Goal: Task Accomplishment & Management: Use online tool/utility

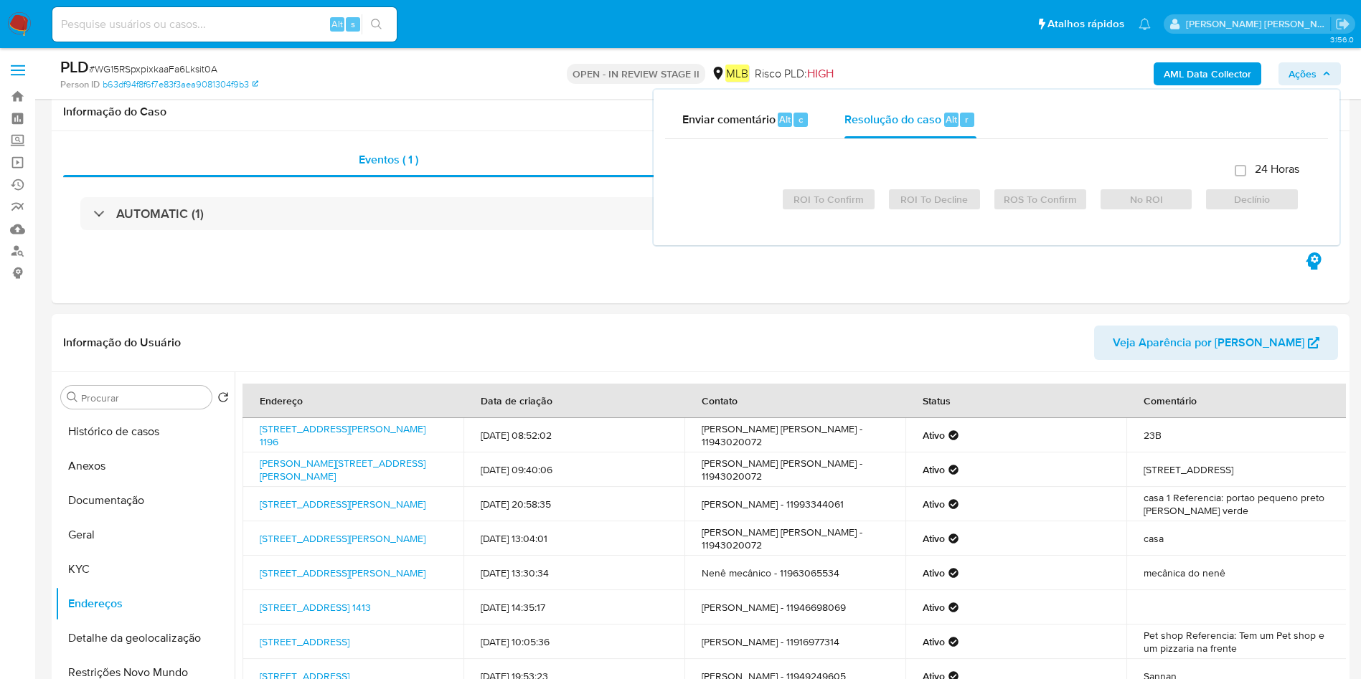
select select "10"
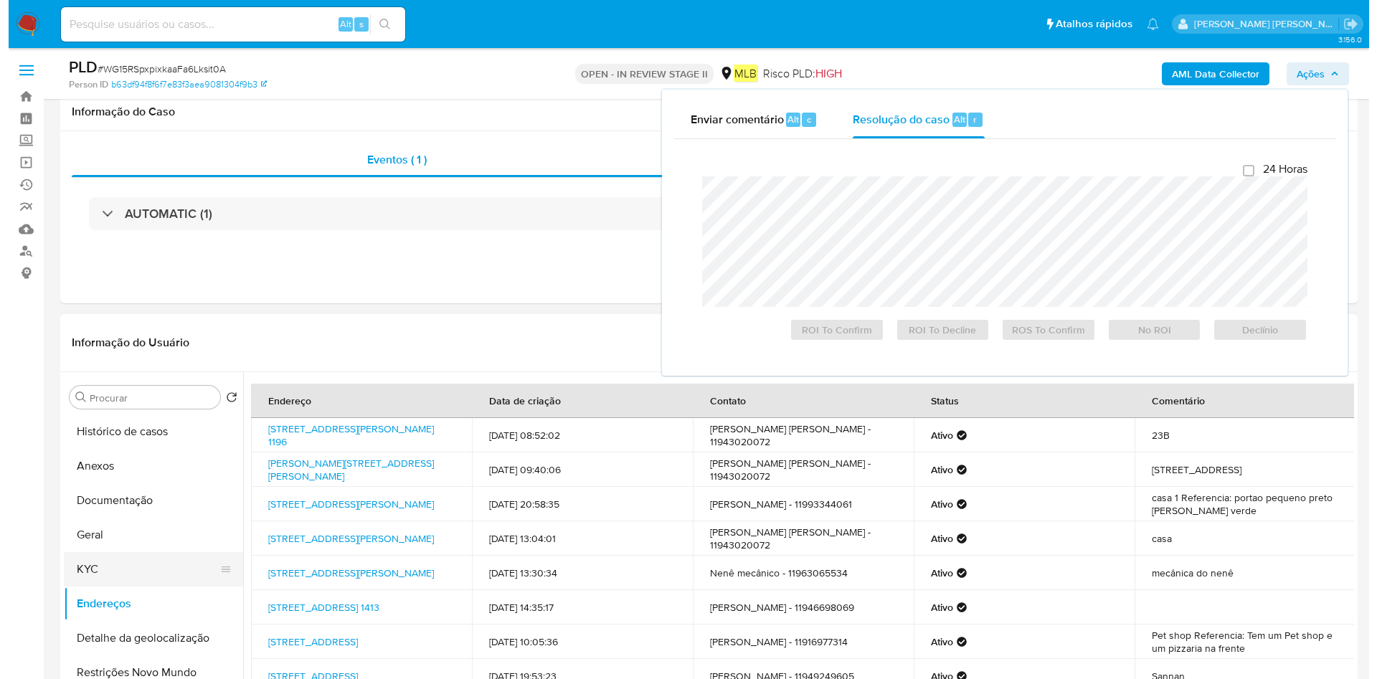
scroll to position [108, 0]
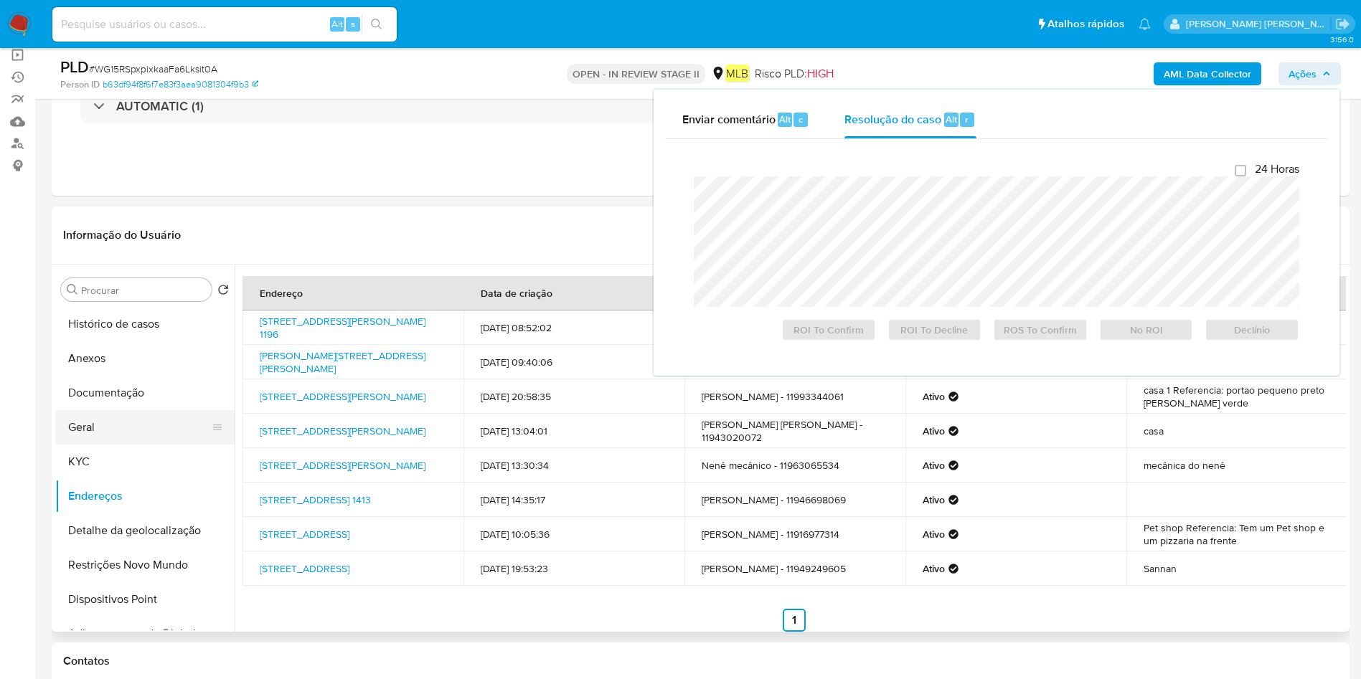
click at [146, 431] on button "Geral" at bounding box center [139, 427] width 168 height 34
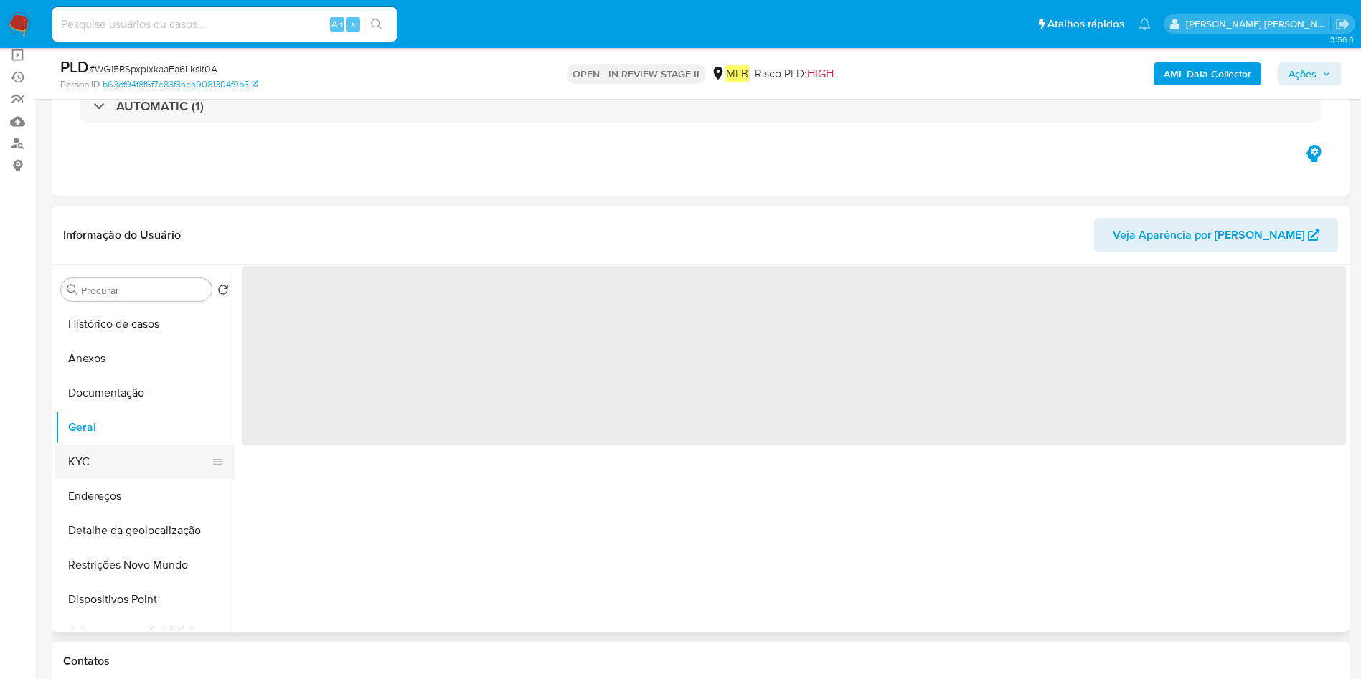
click at [128, 459] on button "KYC" at bounding box center [139, 462] width 168 height 34
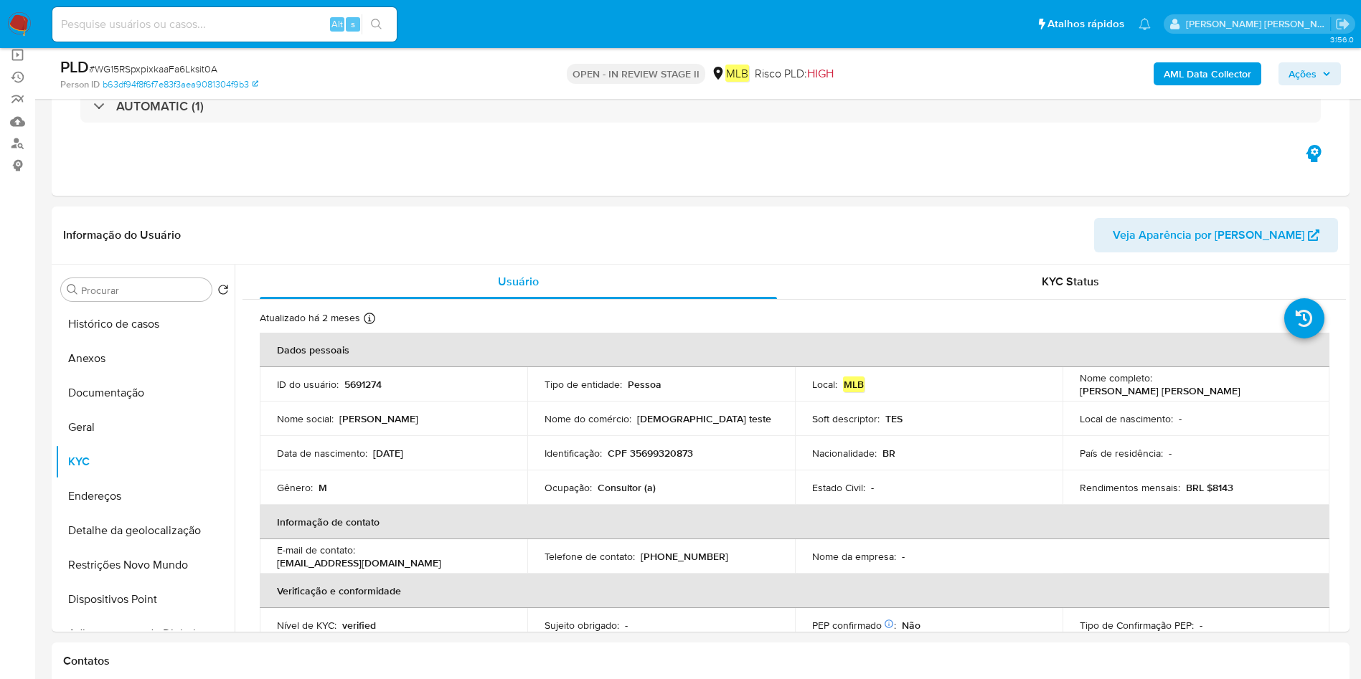
click at [1237, 75] on b "AML Data Collector" at bounding box center [1207, 73] width 88 height 23
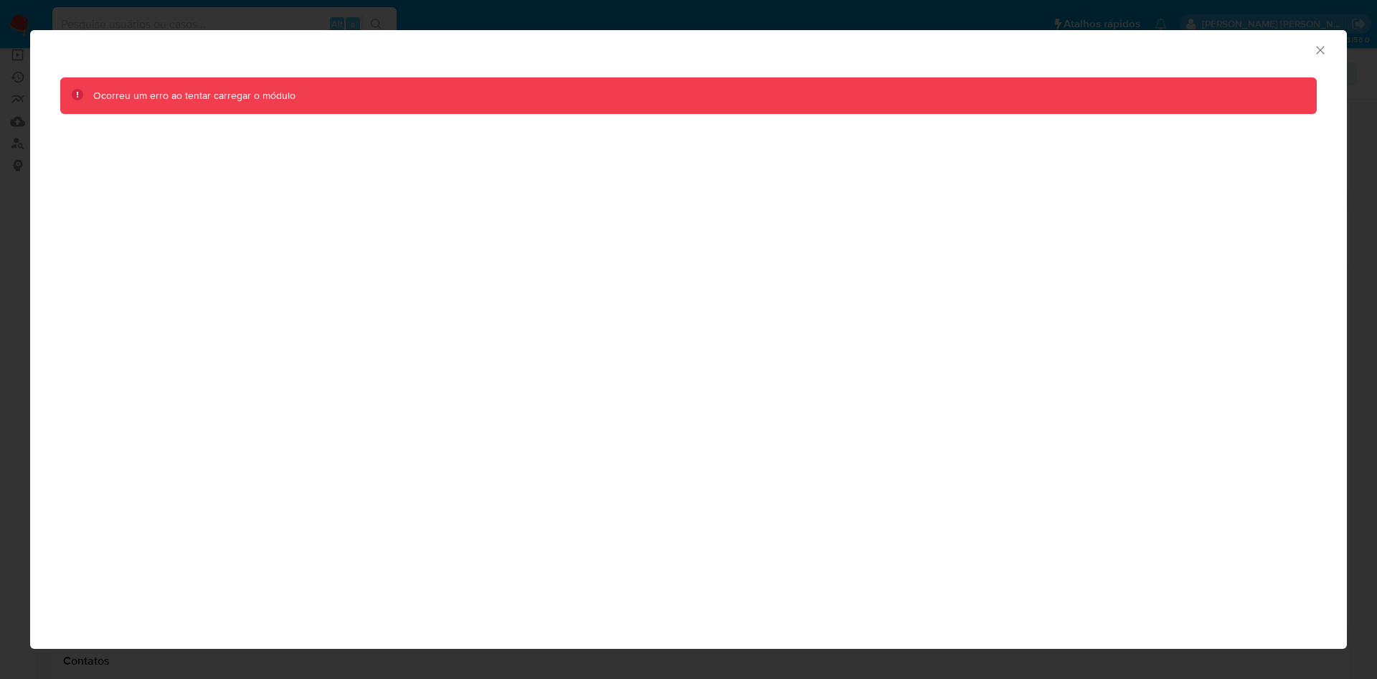
click at [80, 18] on div "AML Data Collector Ocorreu um erro ao tentar carregar o módulo" at bounding box center [688, 339] width 1377 height 679
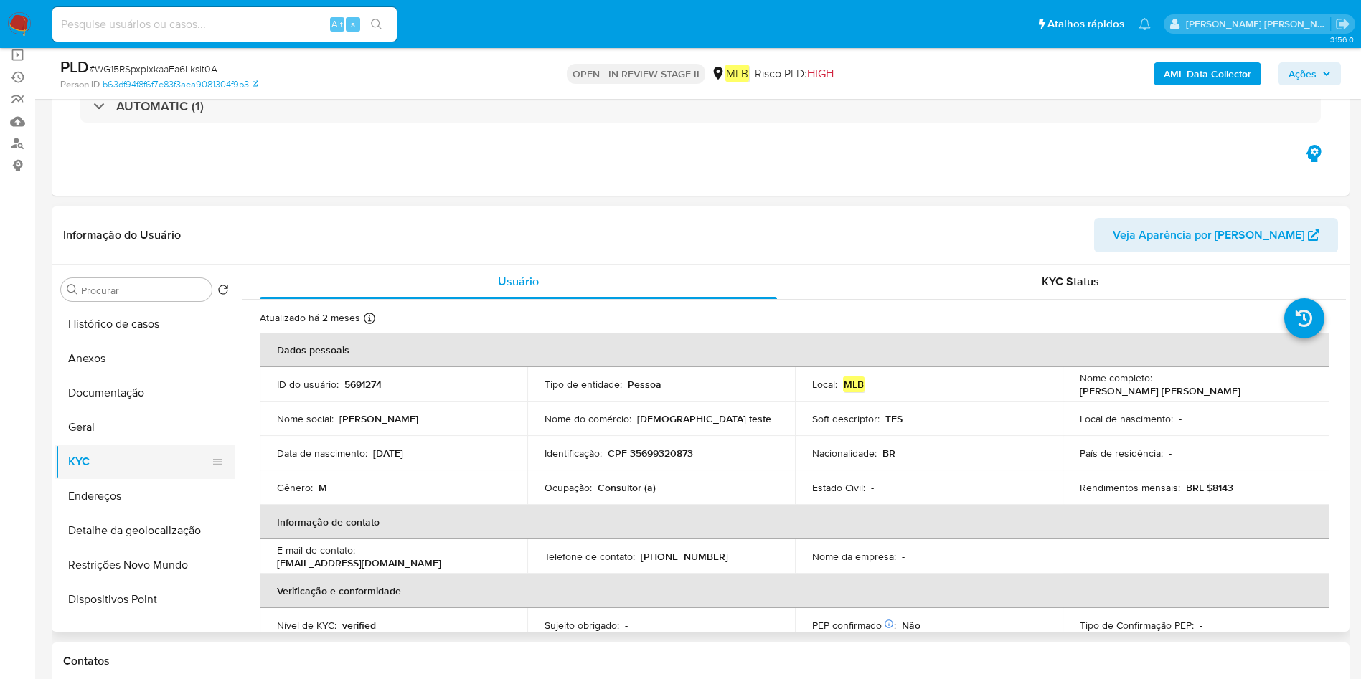
click at [80, 455] on button "KYC" at bounding box center [139, 462] width 168 height 34
click at [1226, 70] on b "AML Data Collector" at bounding box center [1207, 73] width 88 height 23
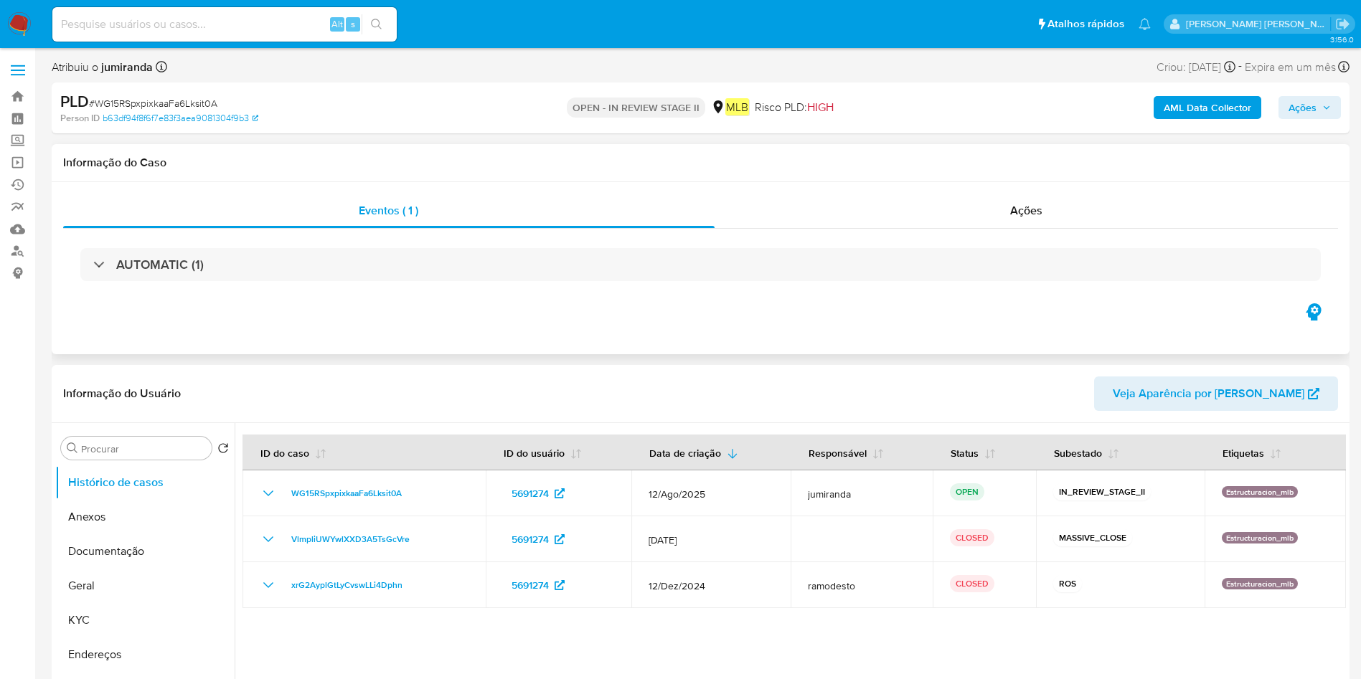
select select "10"
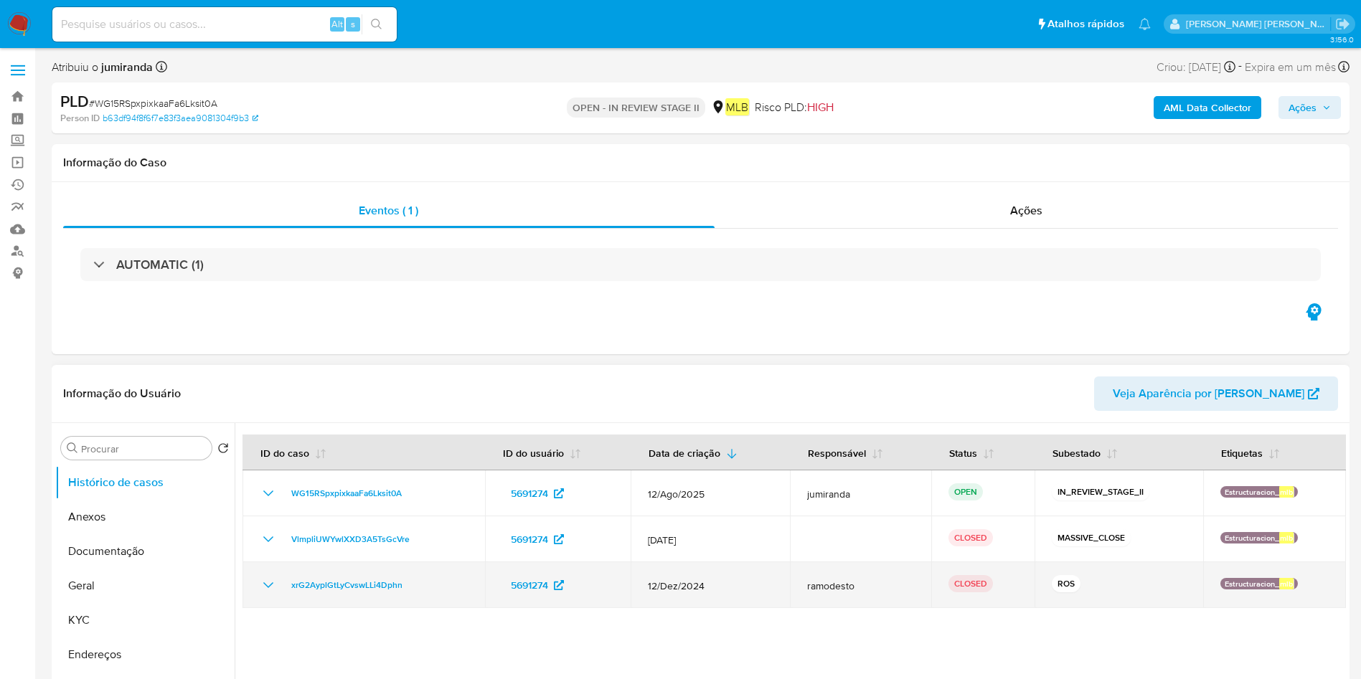
click at [346, 598] on td "xrG2AyplGtLyCvswLLi4Dphn" at bounding box center [363, 585] width 242 height 46
click at [347, 598] on td "xrG2AyplGtLyCvswLLi4Dphn" at bounding box center [363, 585] width 242 height 46
click at [694, 584] on span "12/Dez/2024" at bounding box center [710, 586] width 125 height 13
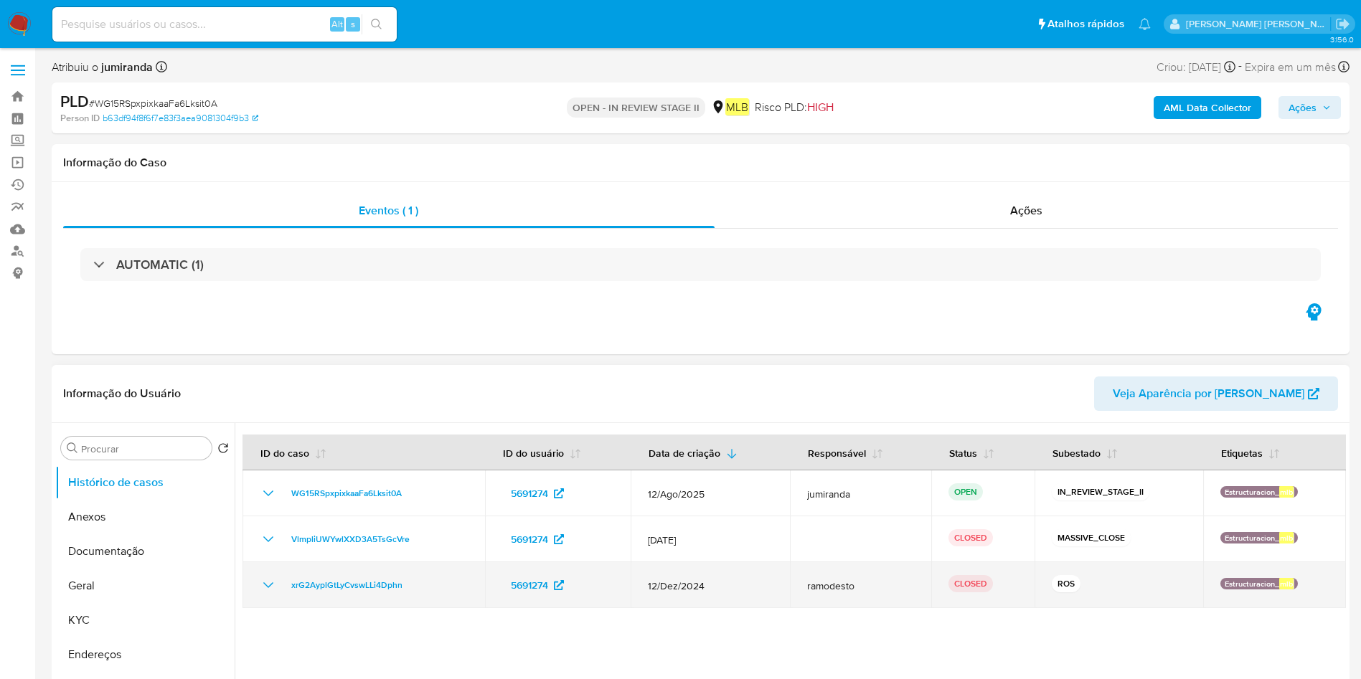
click at [694, 584] on span "12/Dez/2024" at bounding box center [710, 586] width 125 height 13
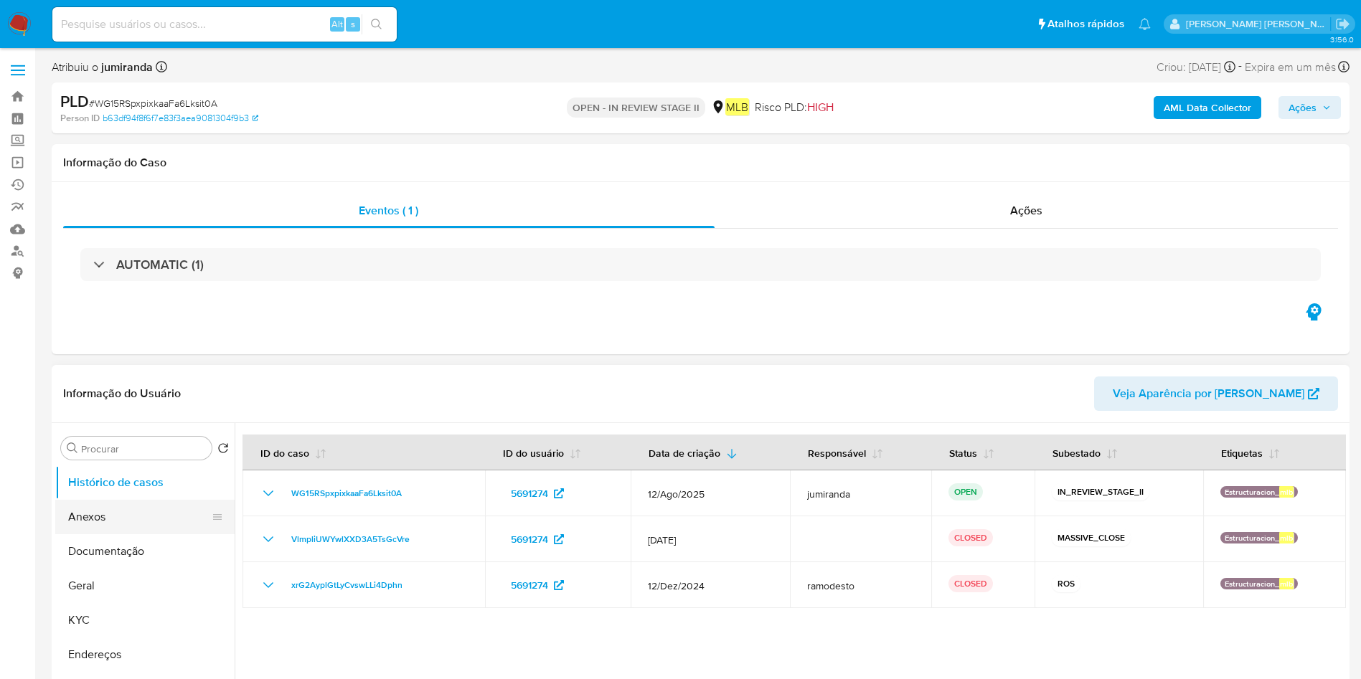
click at [123, 512] on button "Anexos" at bounding box center [139, 517] width 168 height 34
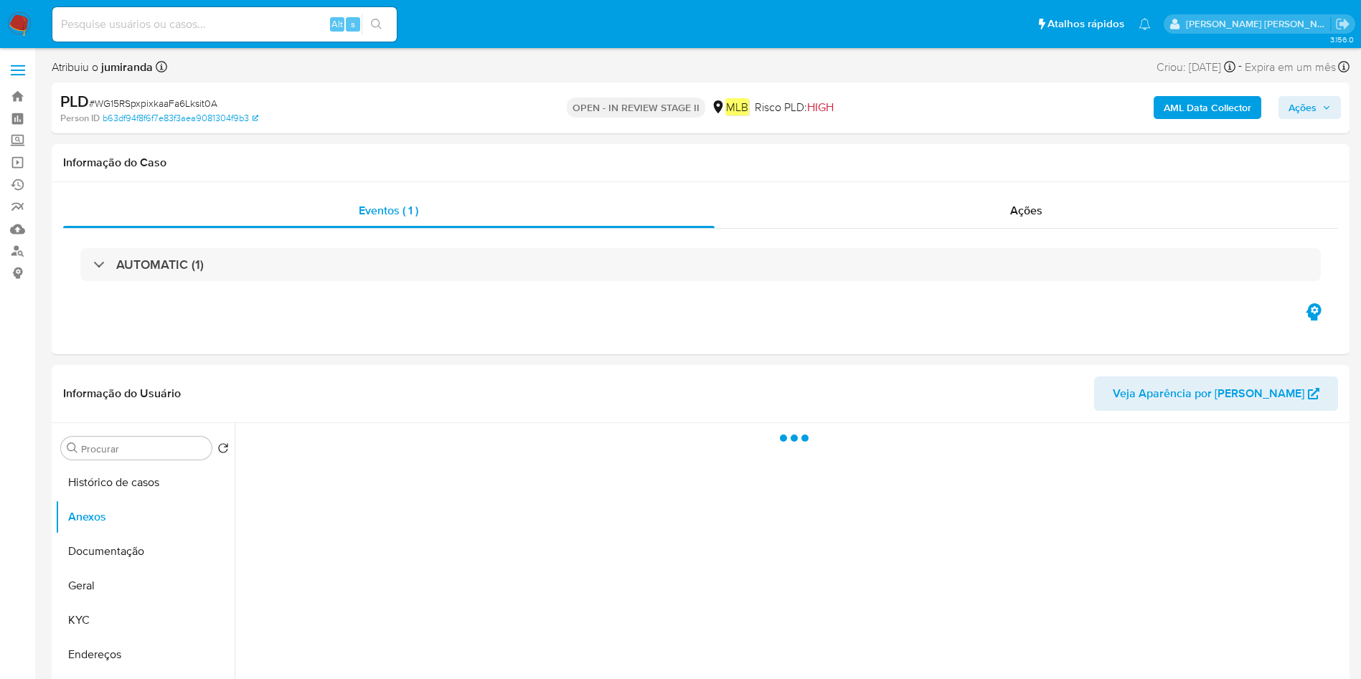
click at [1188, 105] on b "AML Data Collector" at bounding box center [1207, 107] width 88 height 23
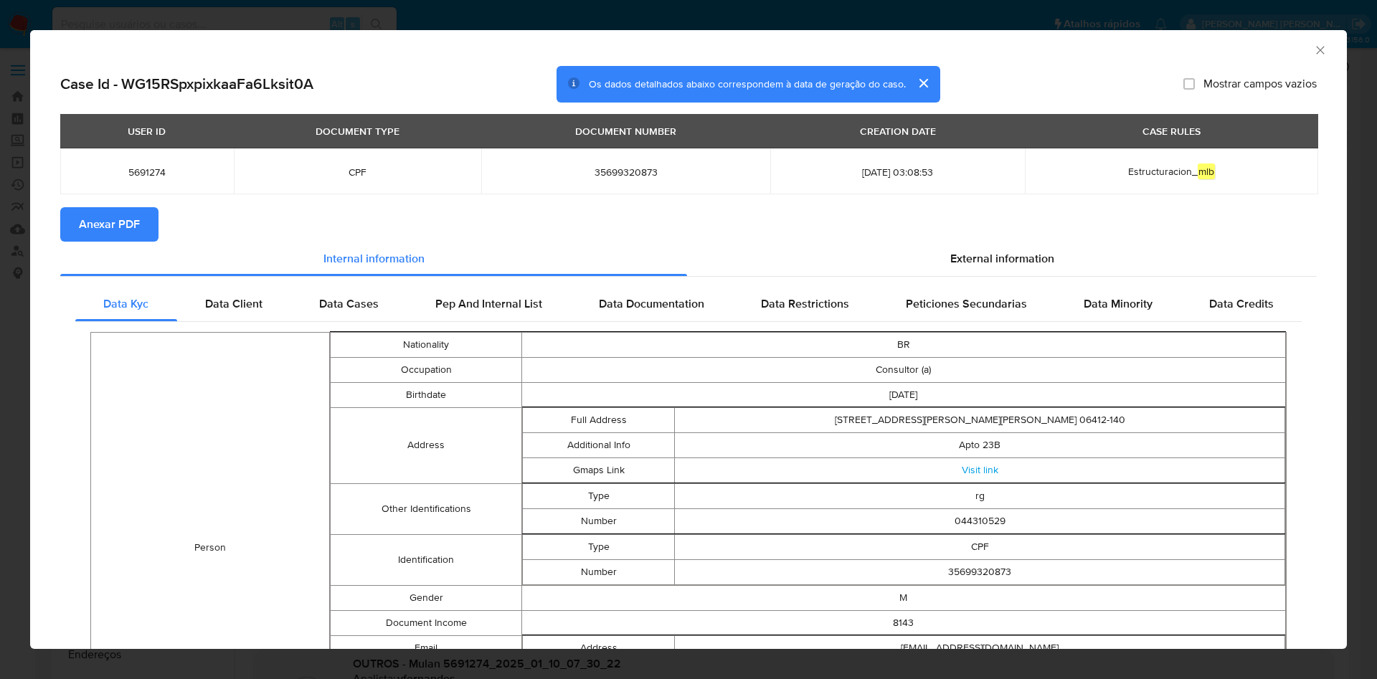
click at [106, 222] on span "Anexar PDF" at bounding box center [109, 225] width 61 height 32
click at [1313, 52] on icon "Fechar a janela" at bounding box center [1320, 50] width 14 height 14
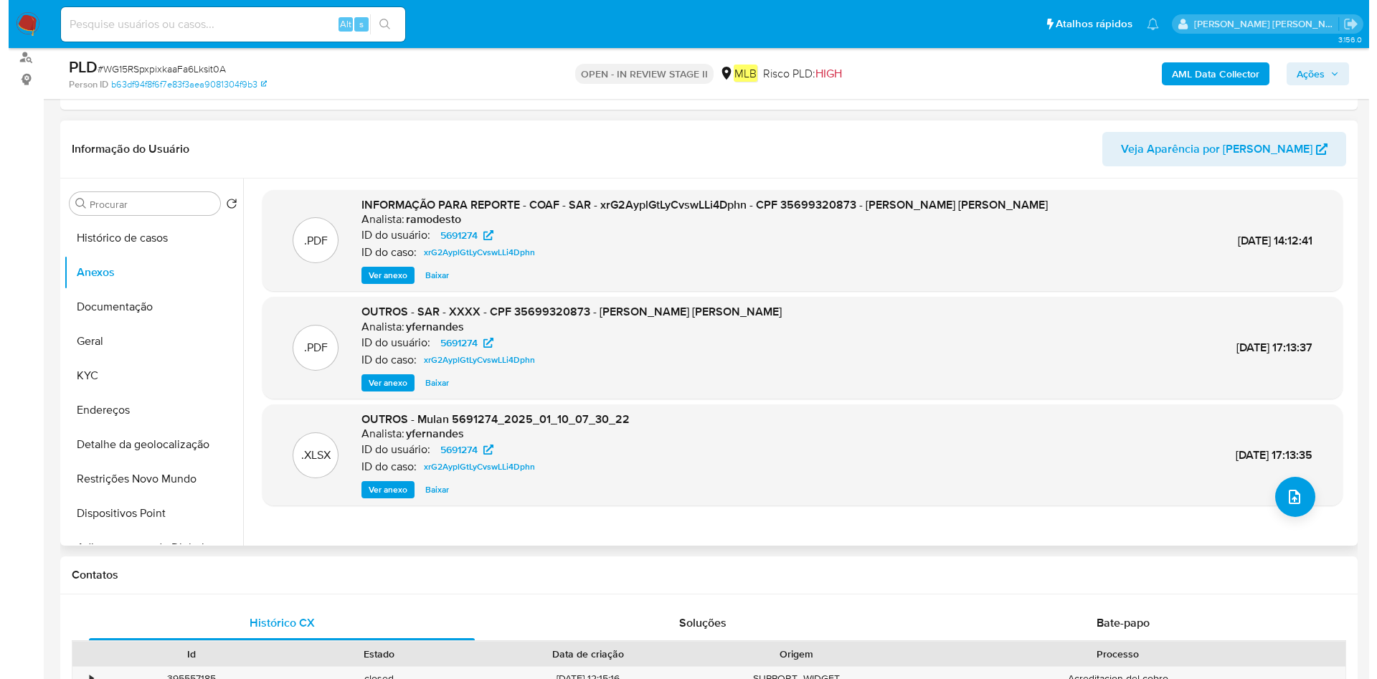
scroll to position [215, 0]
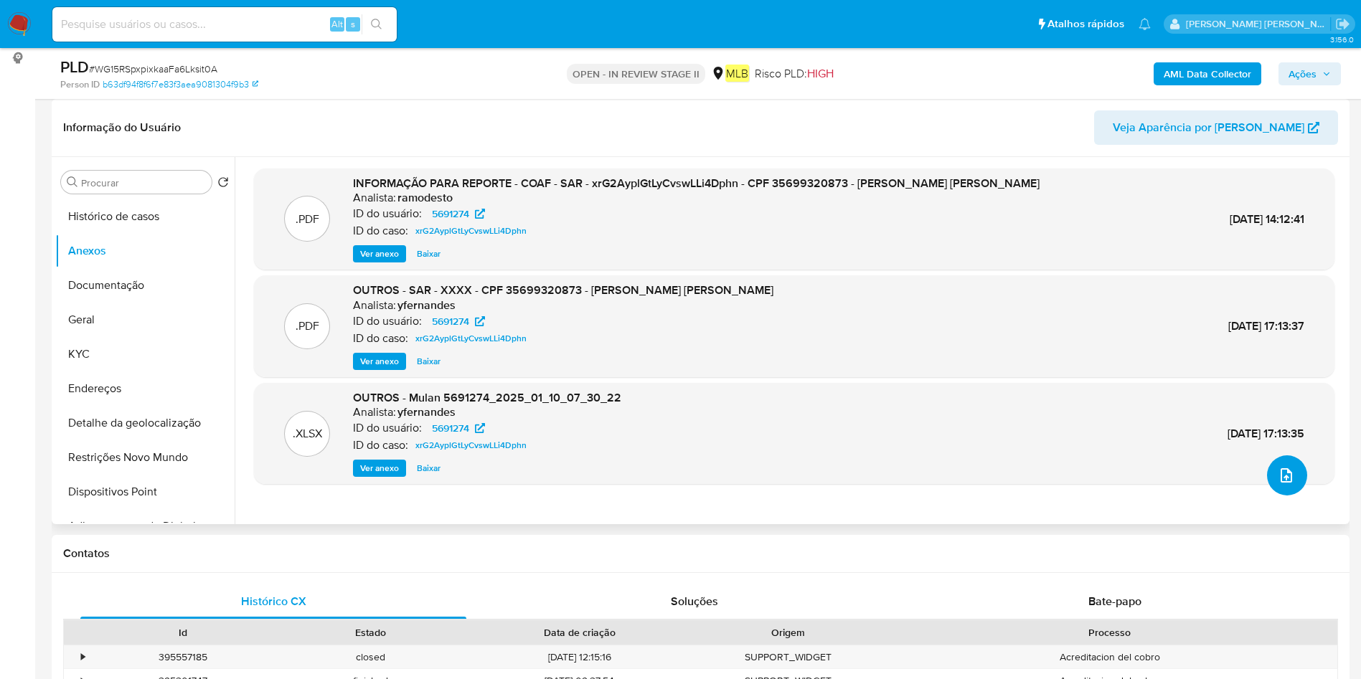
click at [1280, 478] on icon "upload-file" at bounding box center [1285, 475] width 17 height 17
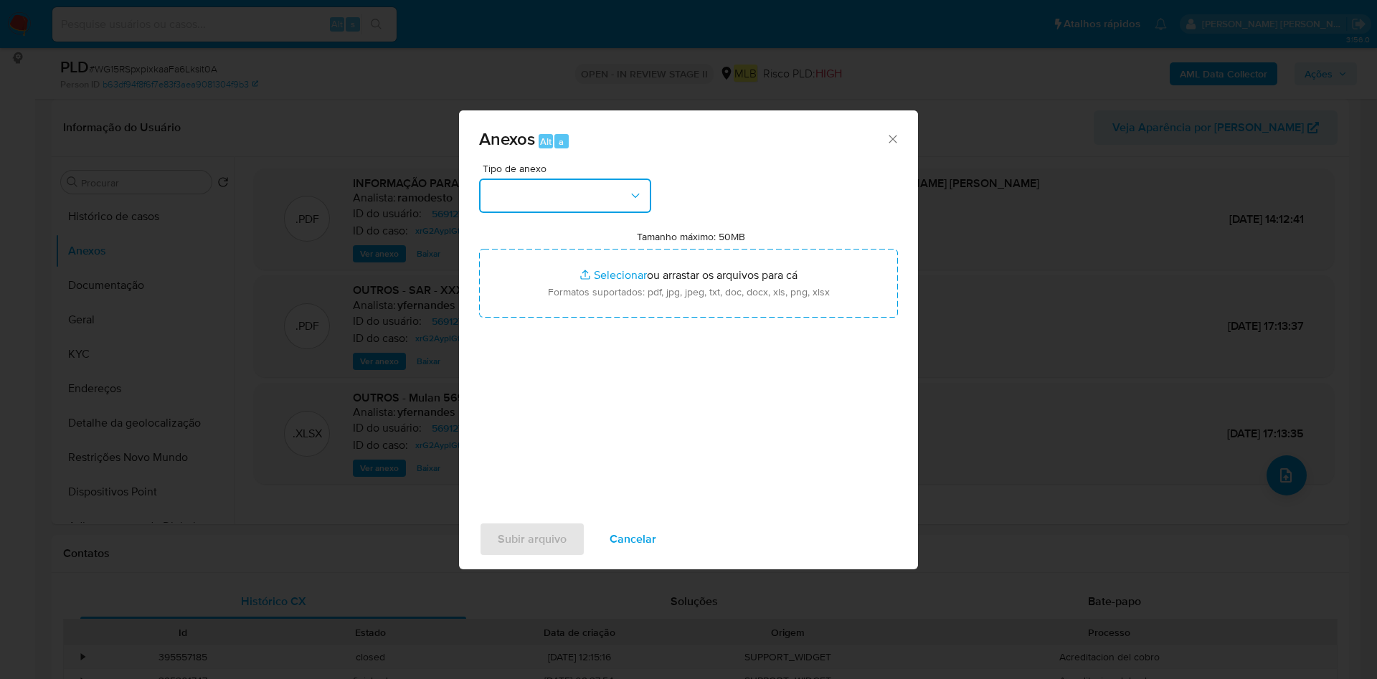
click at [600, 197] on button "button" at bounding box center [565, 196] width 172 height 34
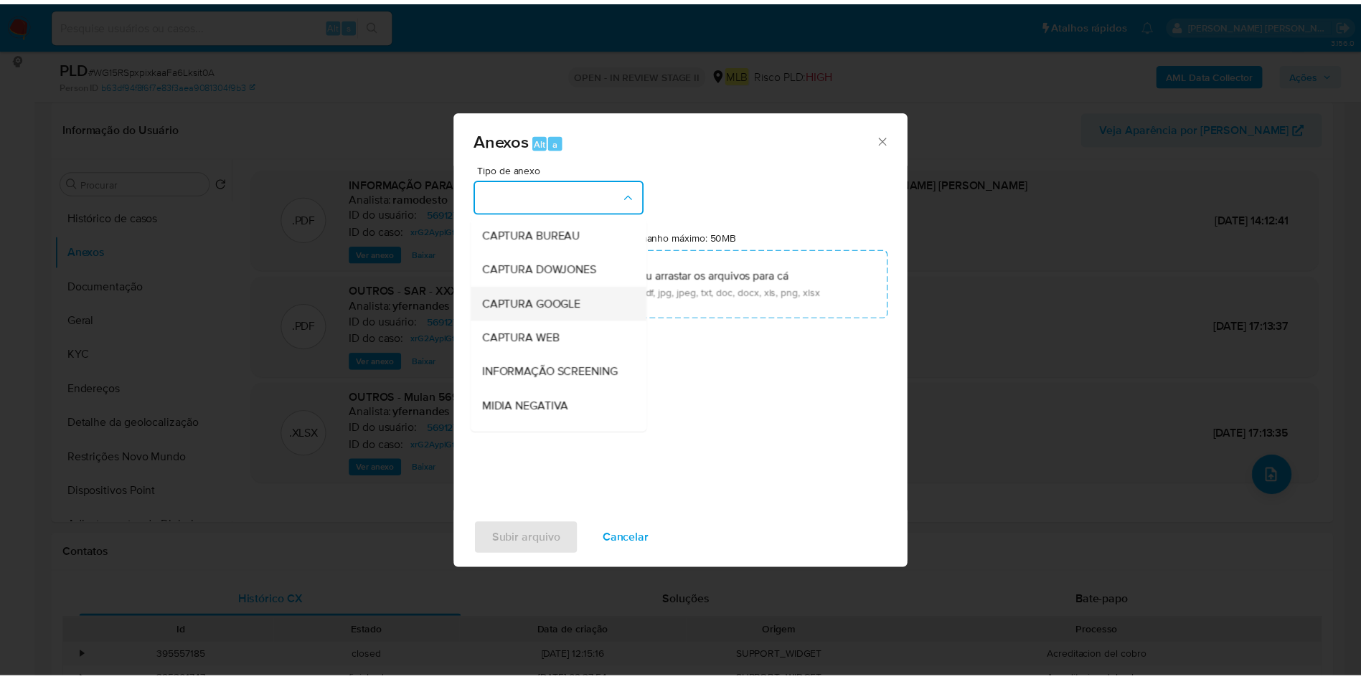
scroll to position [221, 0]
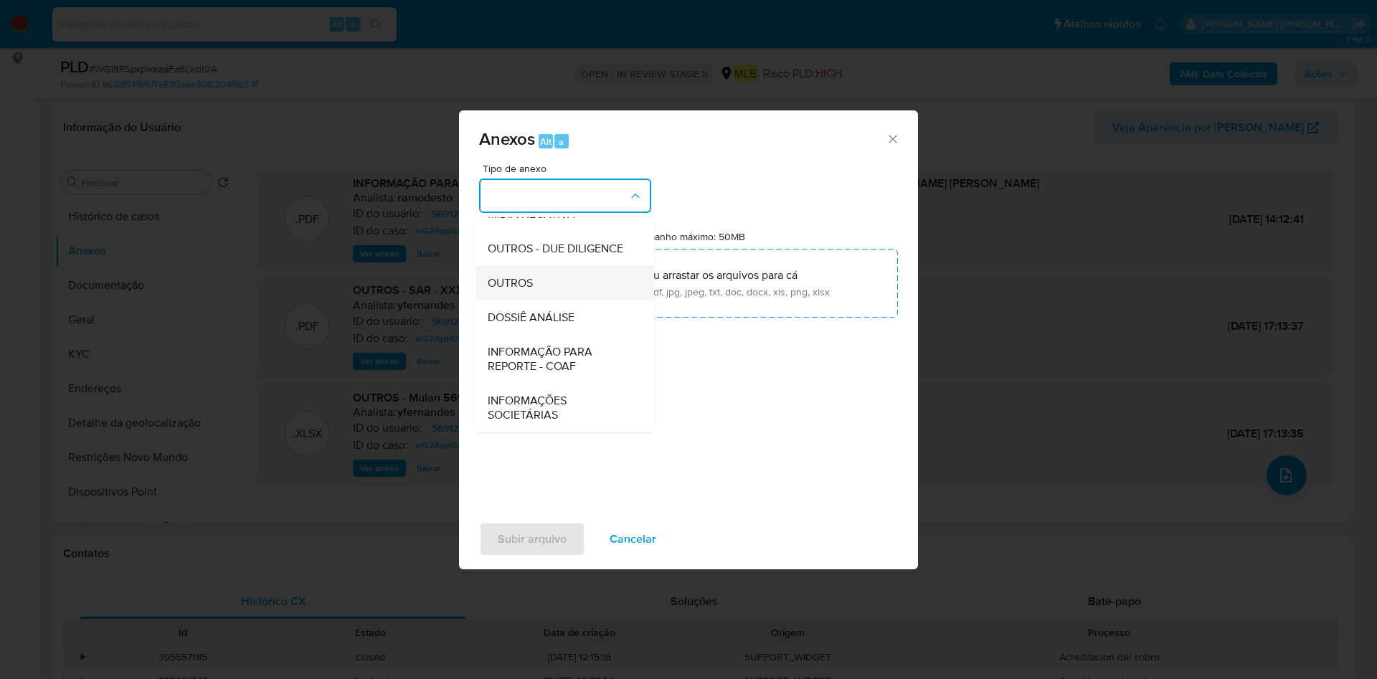
click at [548, 287] on div "OUTROS" at bounding box center [561, 283] width 146 height 34
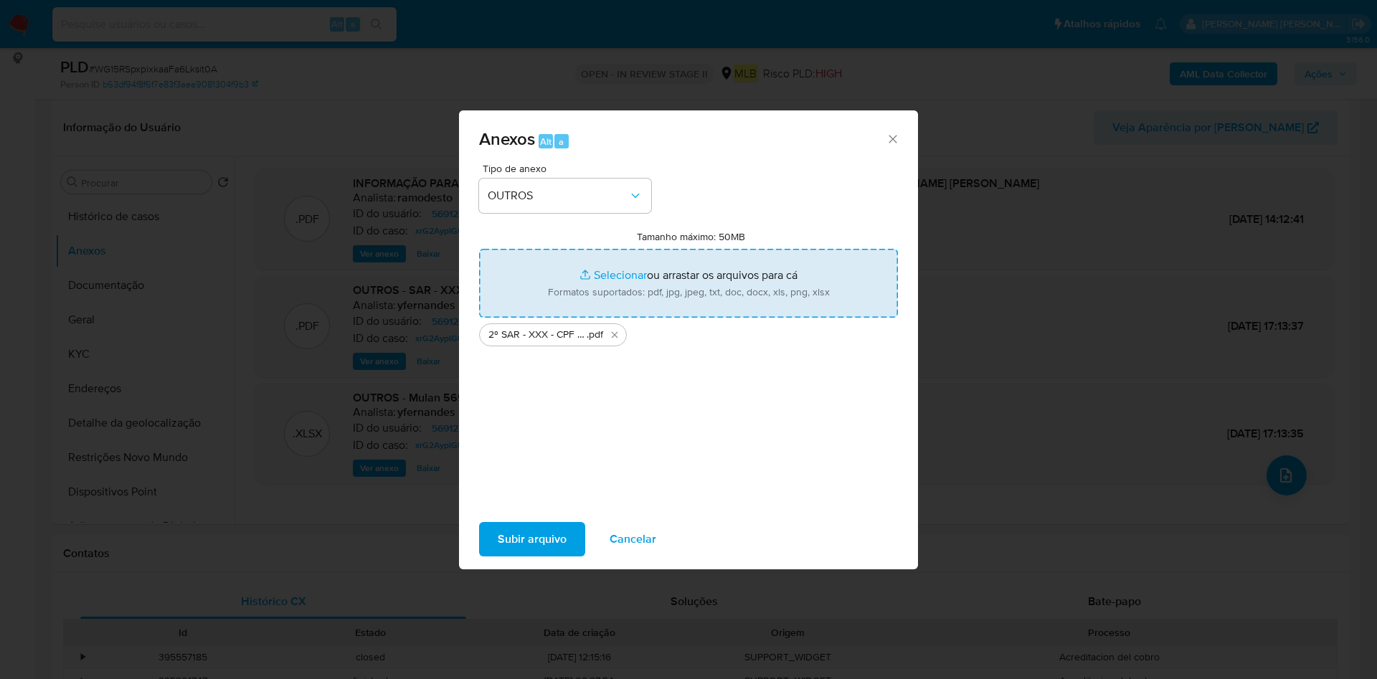
type input "C:\fakepath\Mulan 5691274_2025_08_25_19_24_58.xlsx"
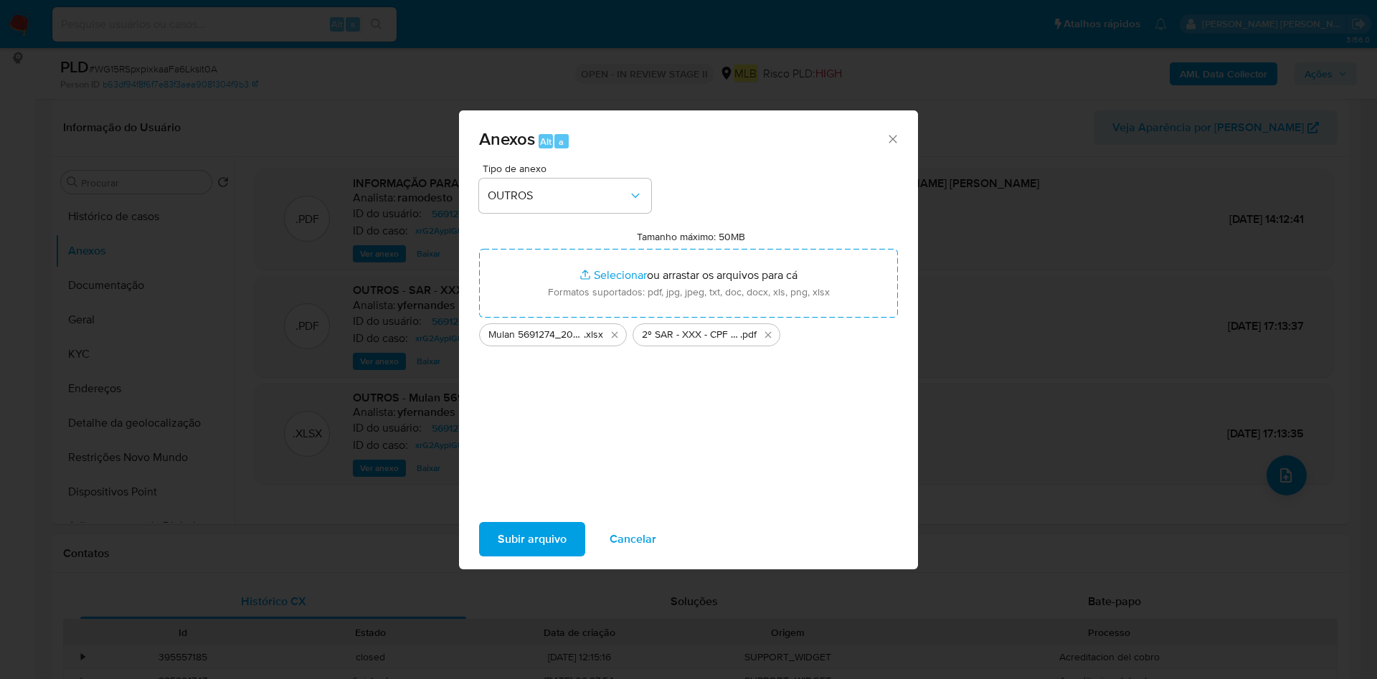
click at [542, 533] on span "Subir arquivo" at bounding box center [532, 540] width 69 height 32
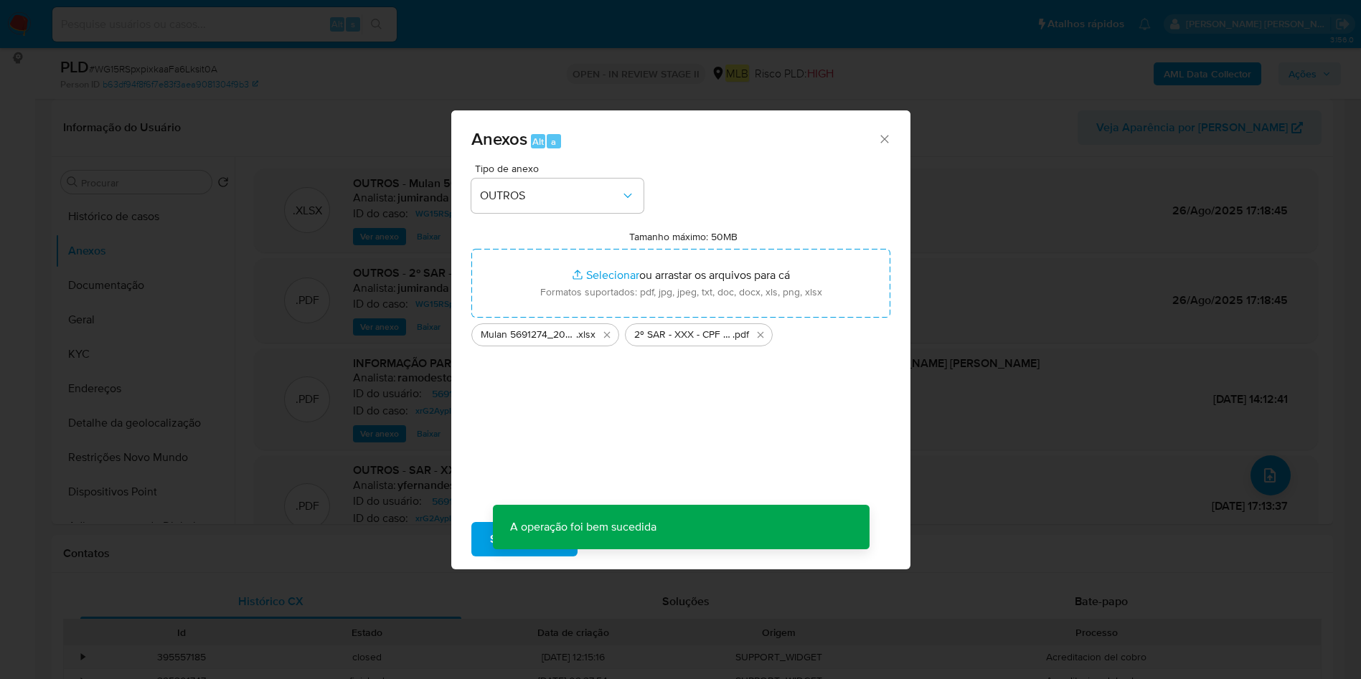
click at [1328, 76] on icon "button" at bounding box center [1326, 74] width 9 height 9
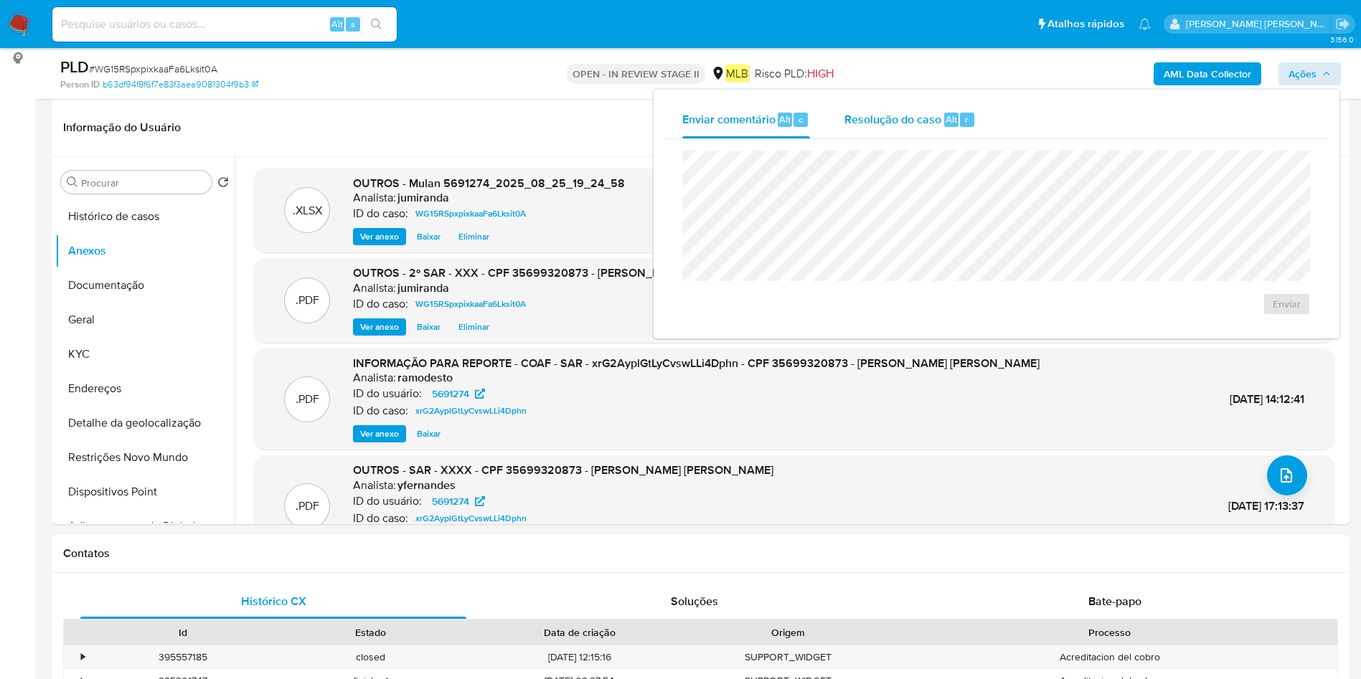
click at [866, 127] on div "Resolução do caso Alt r" at bounding box center [909, 119] width 131 height 37
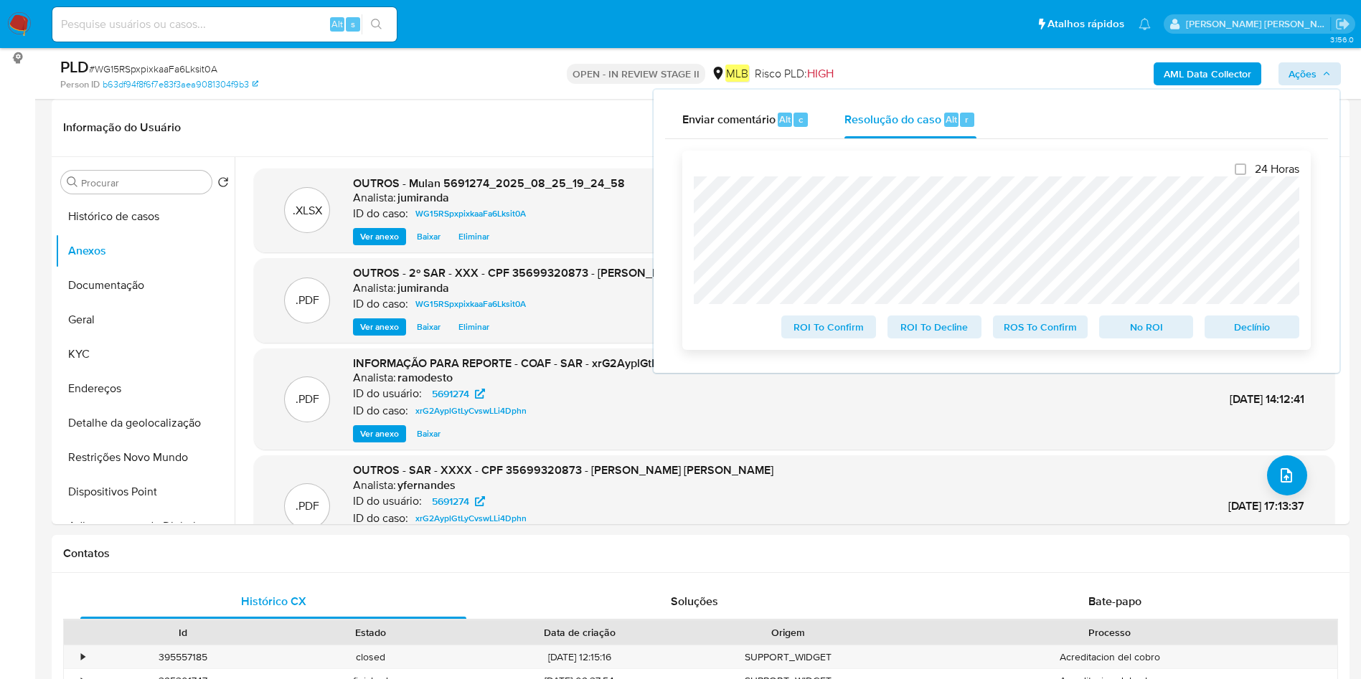
click at [1020, 328] on span "ROS To Confirm" at bounding box center [1040, 327] width 75 height 20
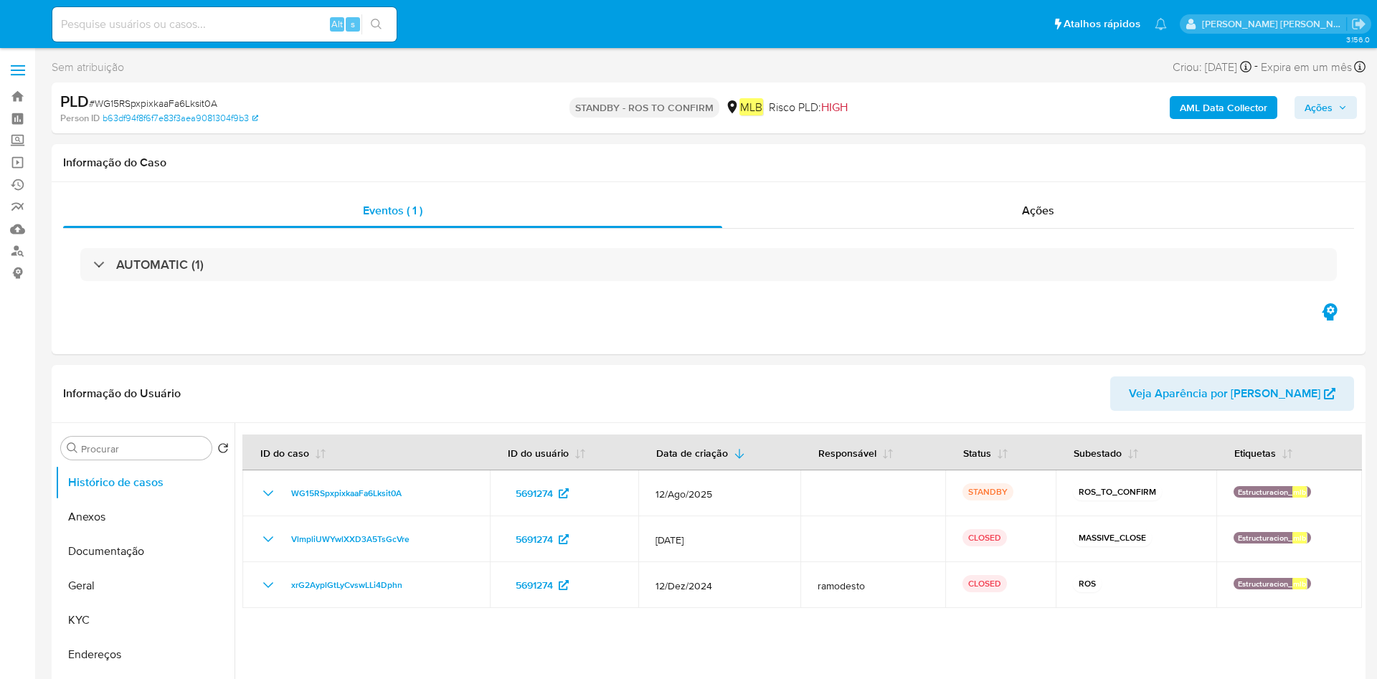
select select "10"
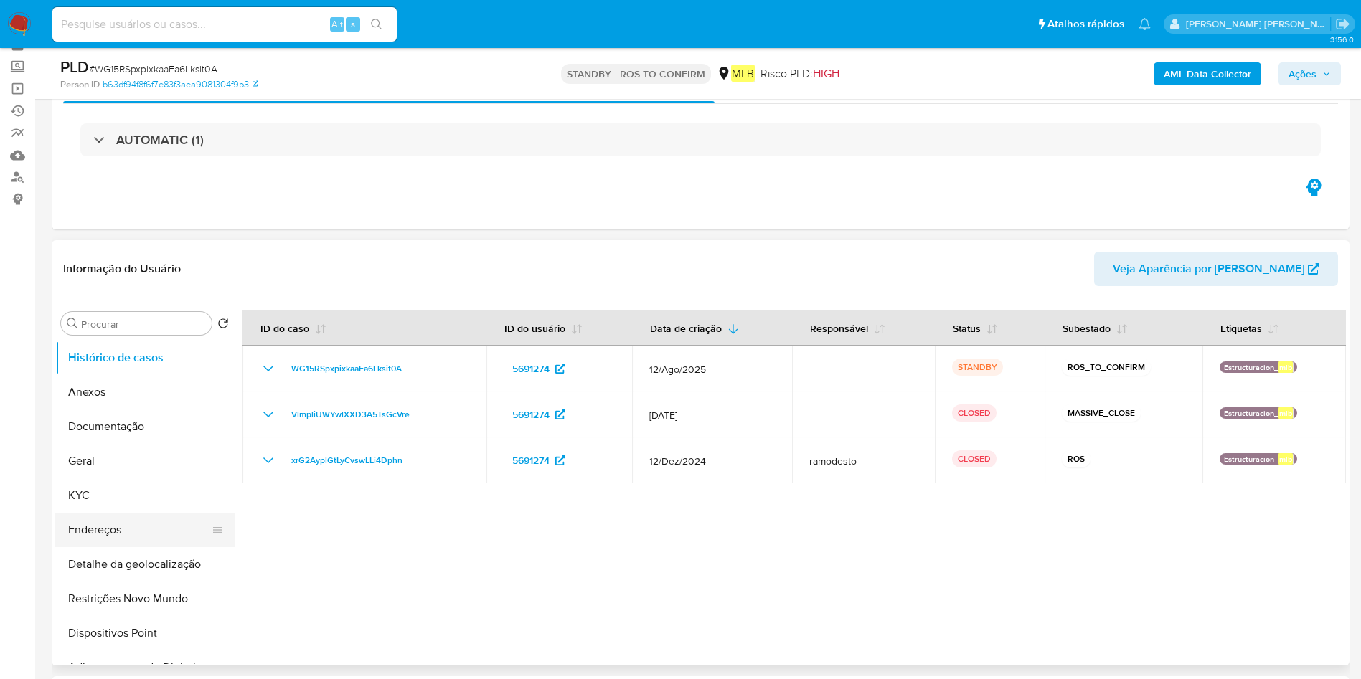
scroll to position [108, 0]
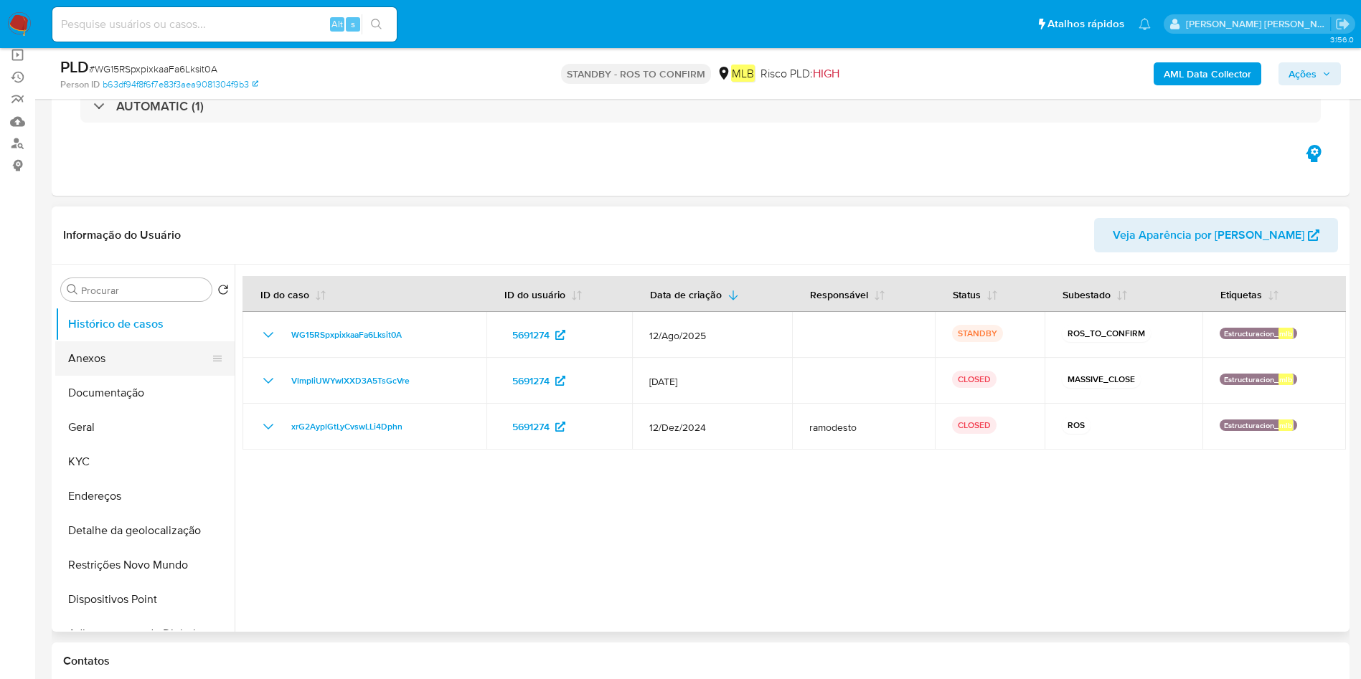
click at [133, 356] on button "Anexos" at bounding box center [139, 358] width 168 height 34
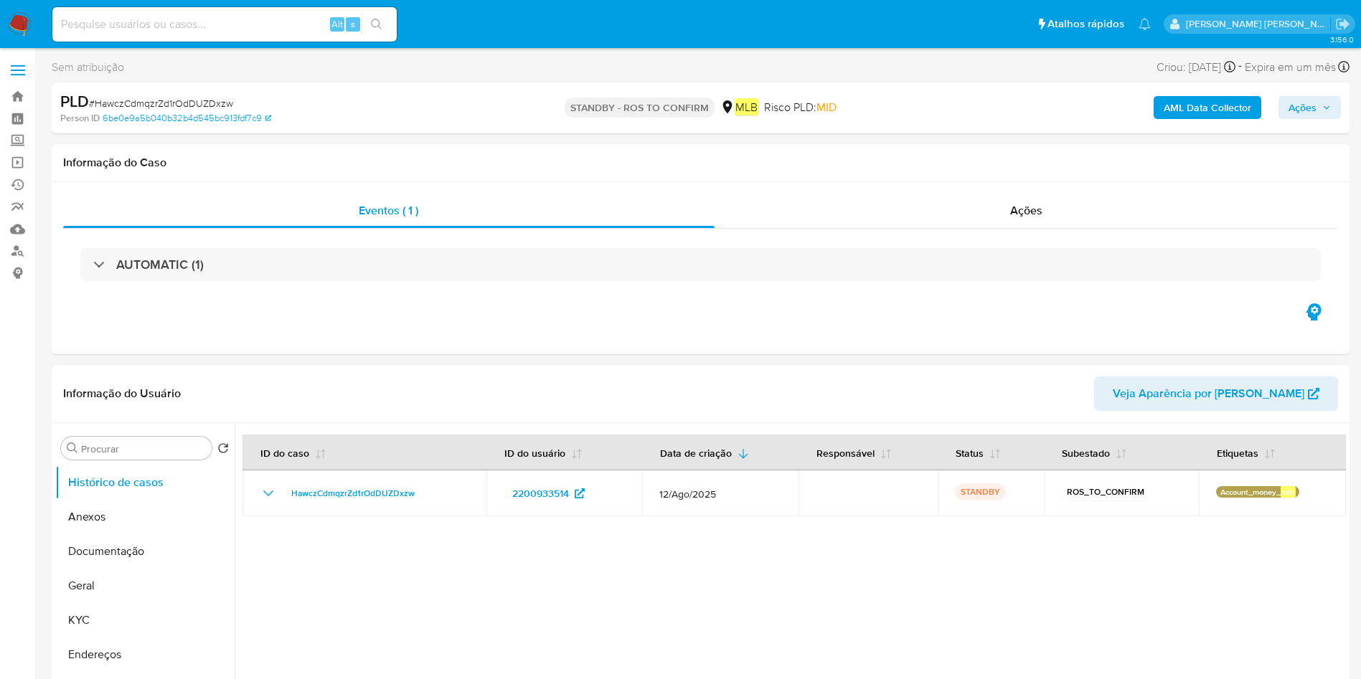
select select "10"
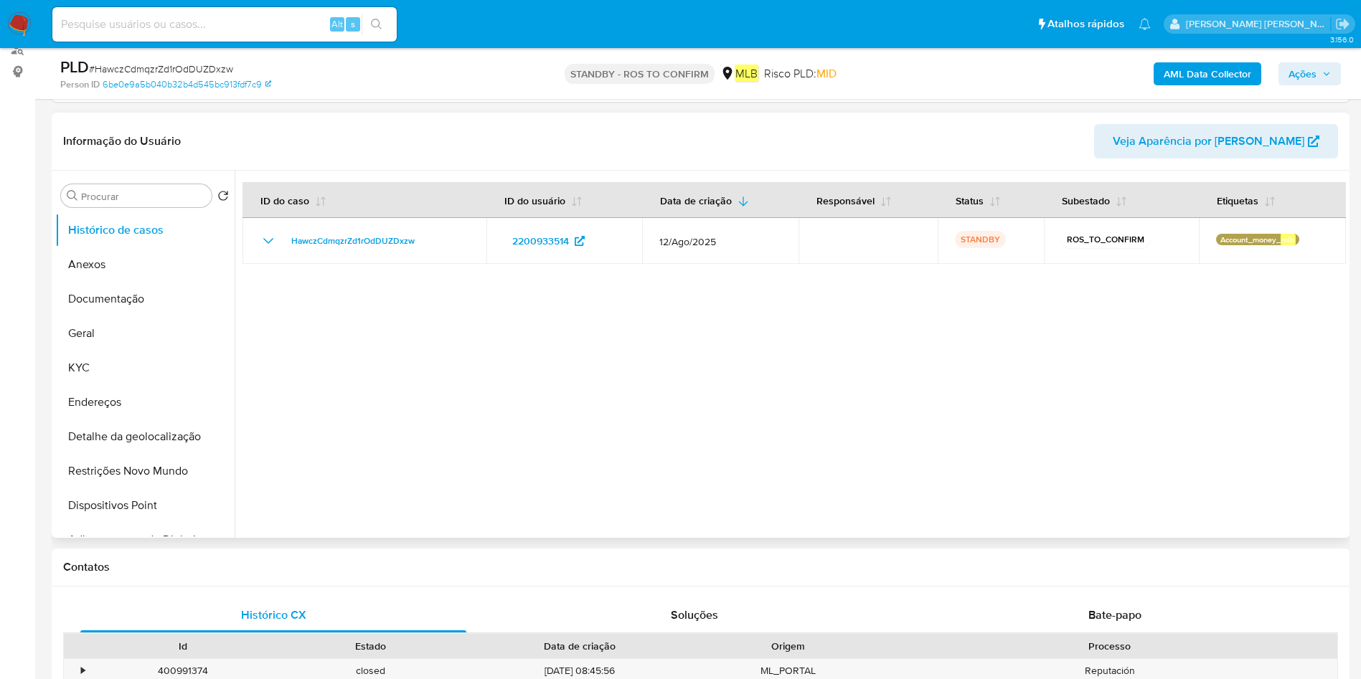
scroll to position [215, 0]
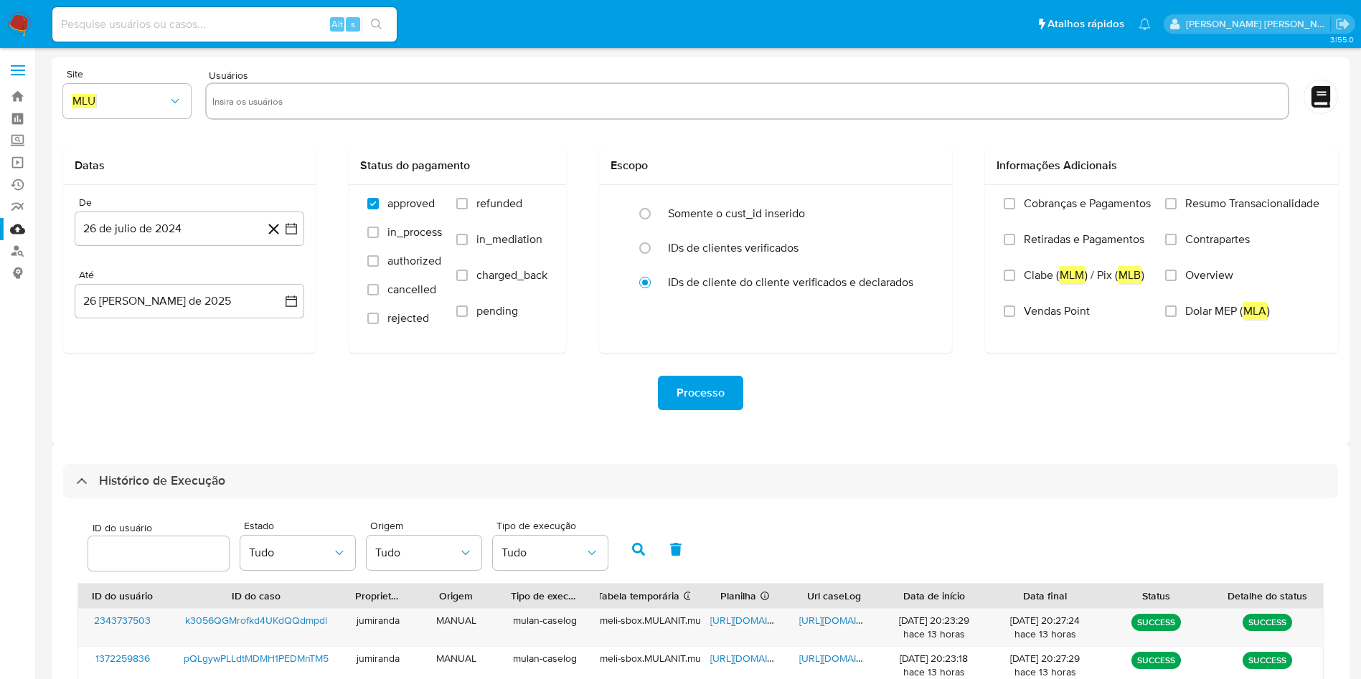
select select "10"
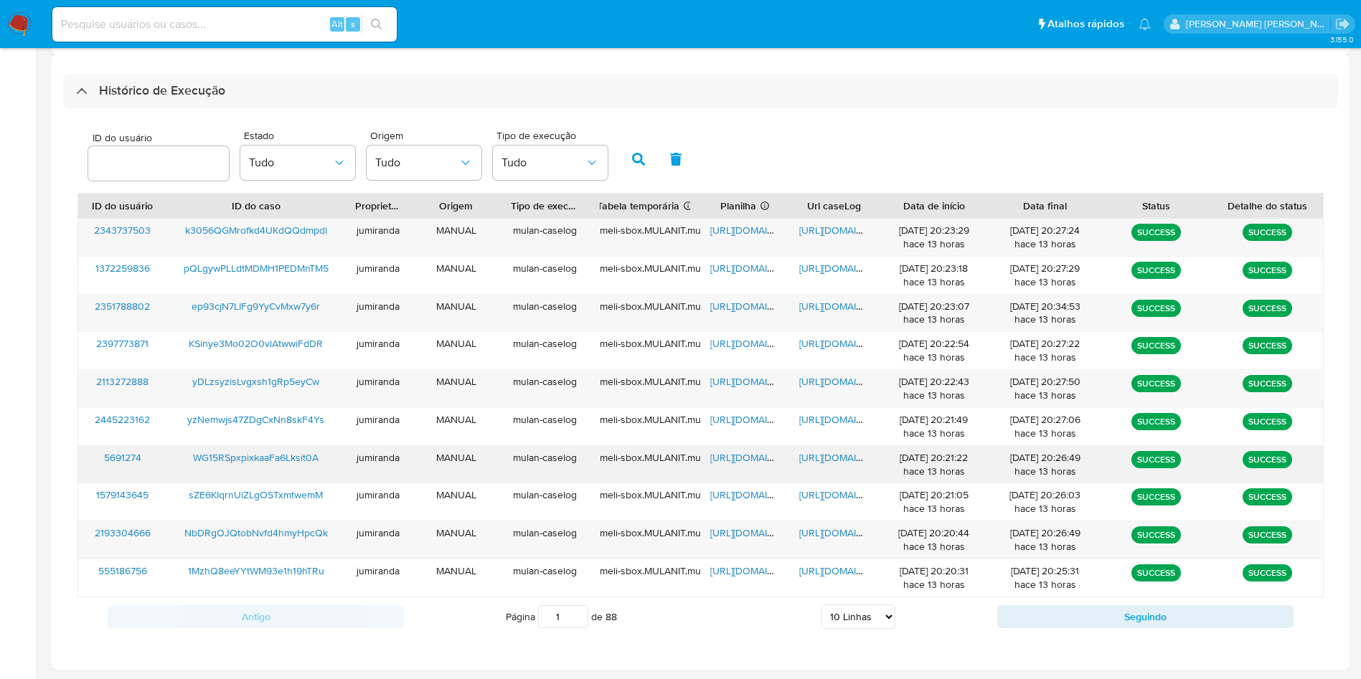
click at [299, 474] on div "WG15RSpxpixkaaFa6Lksit0A" at bounding box center [256, 464] width 178 height 37
click at [1081, 621] on button "Seguindo" at bounding box center [1145, 616] width 296 height 23
click at [744, 235] on span "[URL][DOMAIN_NAME]" at bounding box center [759, 230] width 99 height 14
drag, startPoint x: 815, startPoint y: 233, endPoint x: 701, endPoint y: 229, distance: 113.4
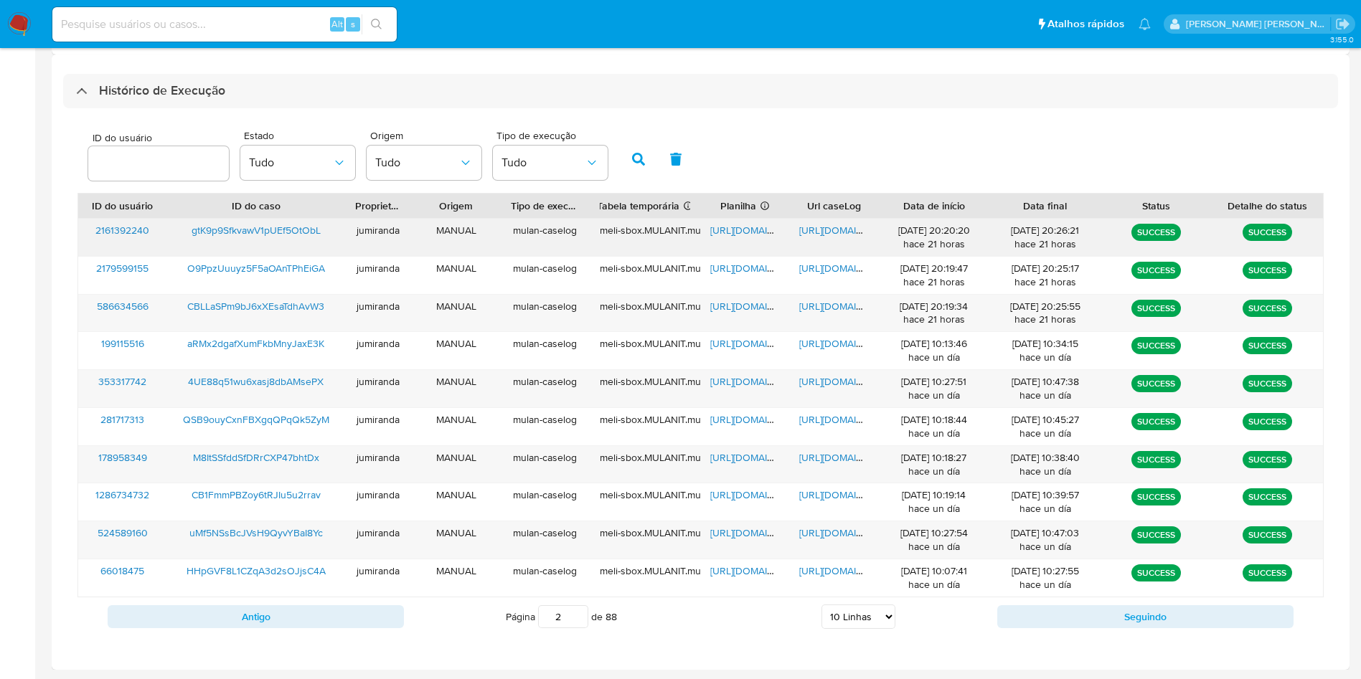
click at [815, 233] on span "[URL][DOMAIN_NAME]" at bounding box center [848, 230] width 99 height 14
click at [235, 222] on div "gtK9p9SfkvawV1pUEf5OtObL" at bounding box center [256, 237] width 178 height 37
click at [279, 217] on div "ID do caso" at bounding box center [256, 206] width 178 height 24
click at [279, 229] on span "gtK9p9SfkvawV1pUEf5OtObL" at bounding box center [256, 230] width 129 height 14
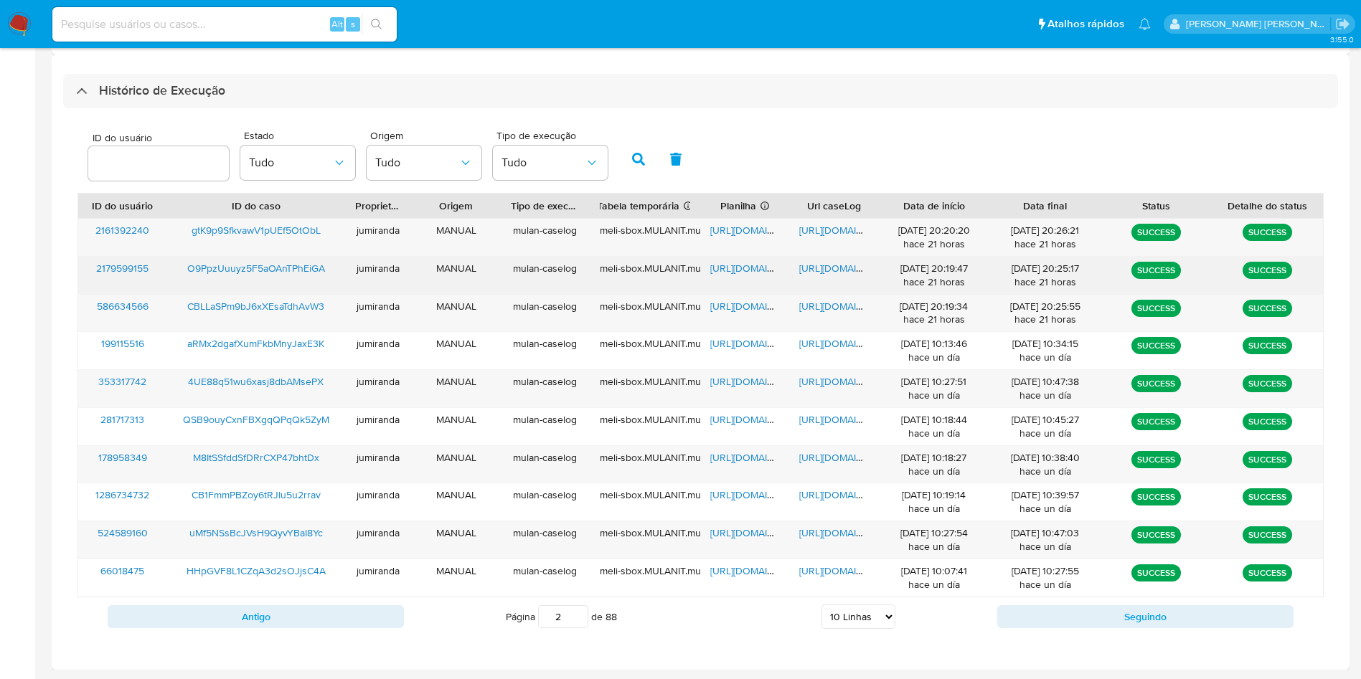
click at [741, 270] on span "[URL][DOMAIN_NAME]" at bounding box center [759, 268] width 99 height 14
click at [813, 265] on span "[URL][DOMAIN_NAME]" at bounding box center [848, 268] width 99 height 14
click at [268, 265] on span "O9PpzUuuyz5F5aOAnTPhEiGA" at bounding box center [256, 268] width 138 height 14
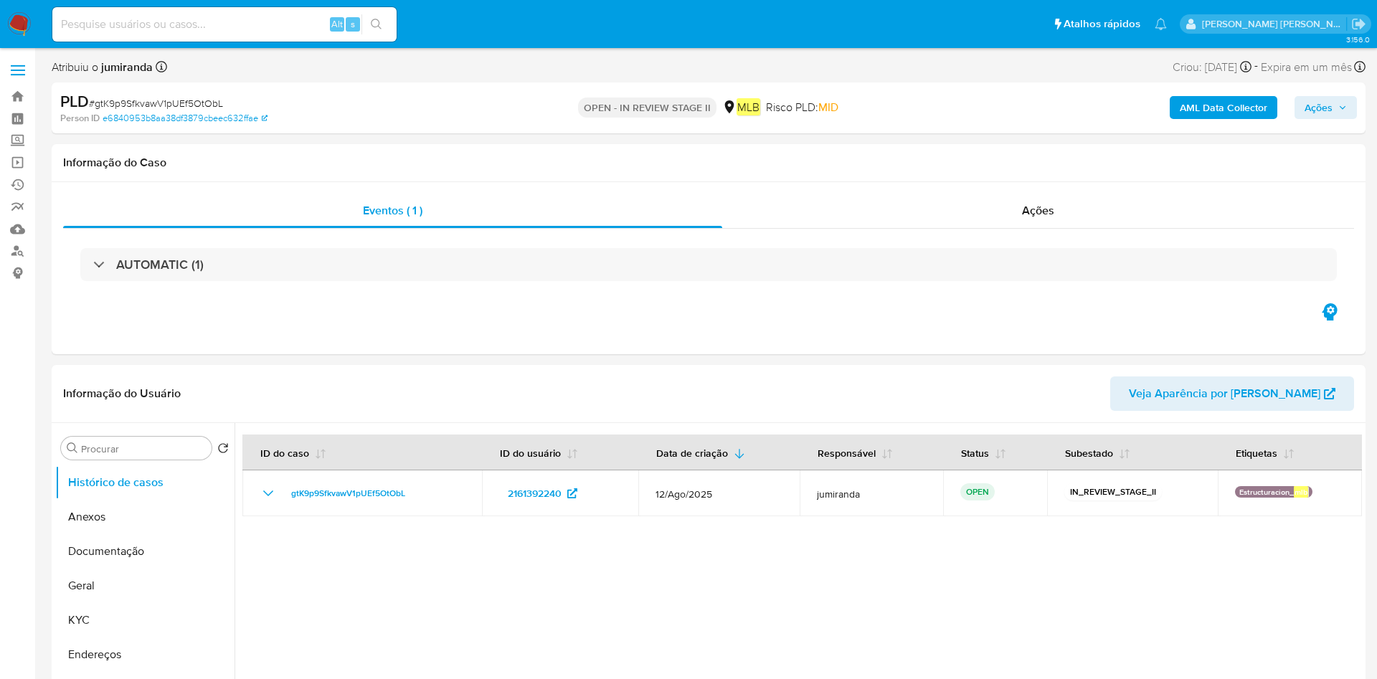
select select "10"
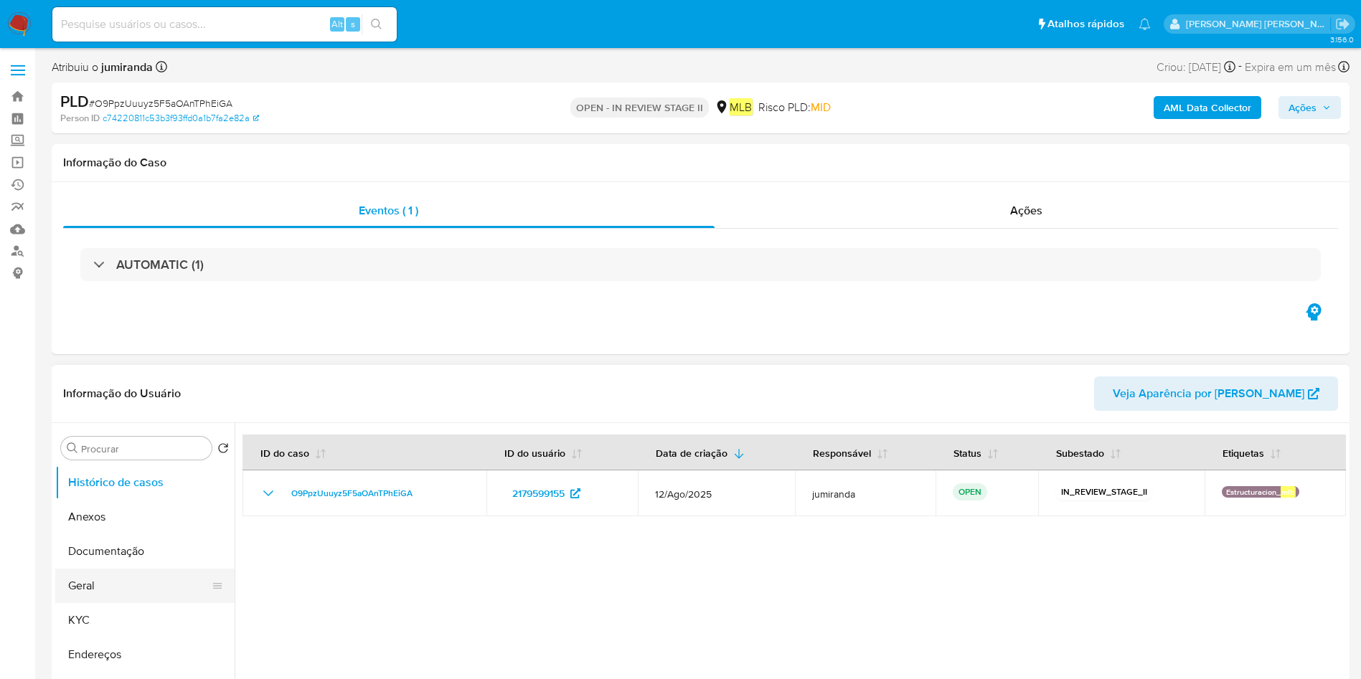
click at [93, 597] on button "Geral" at bounding box center [139, 586] width 168 height 34
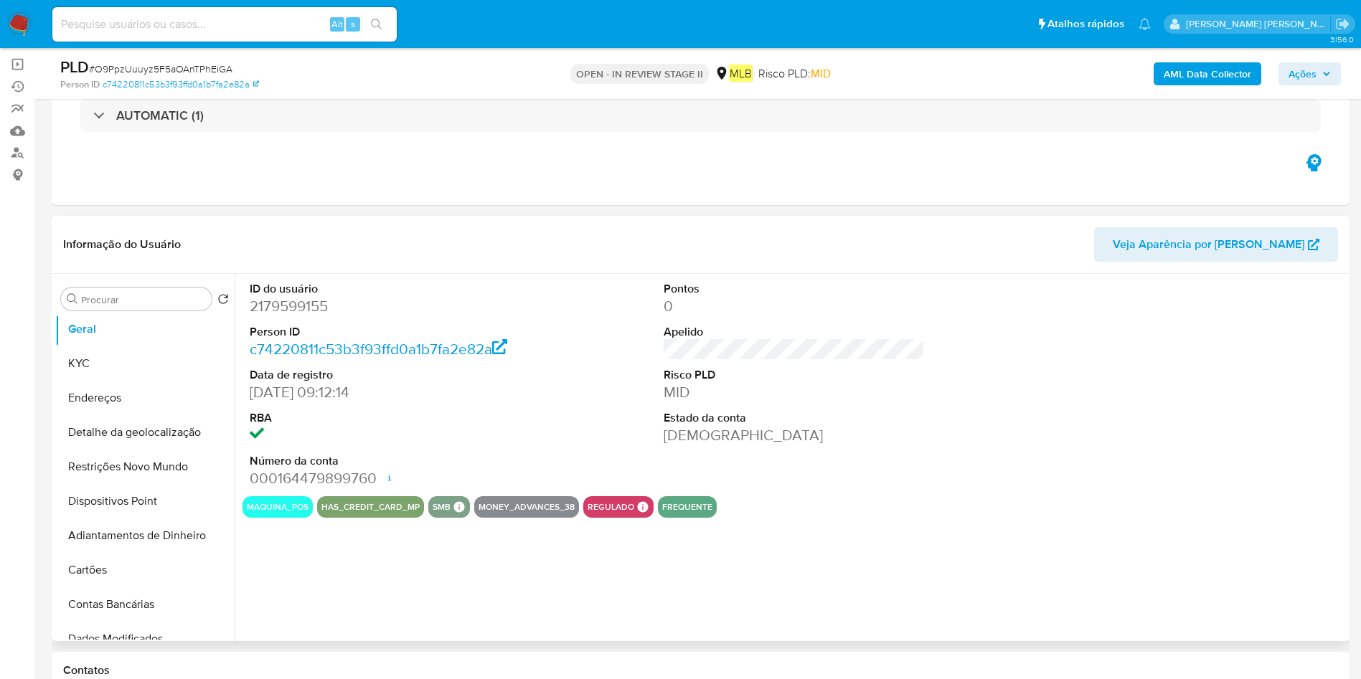
scroll to position [108, 0]
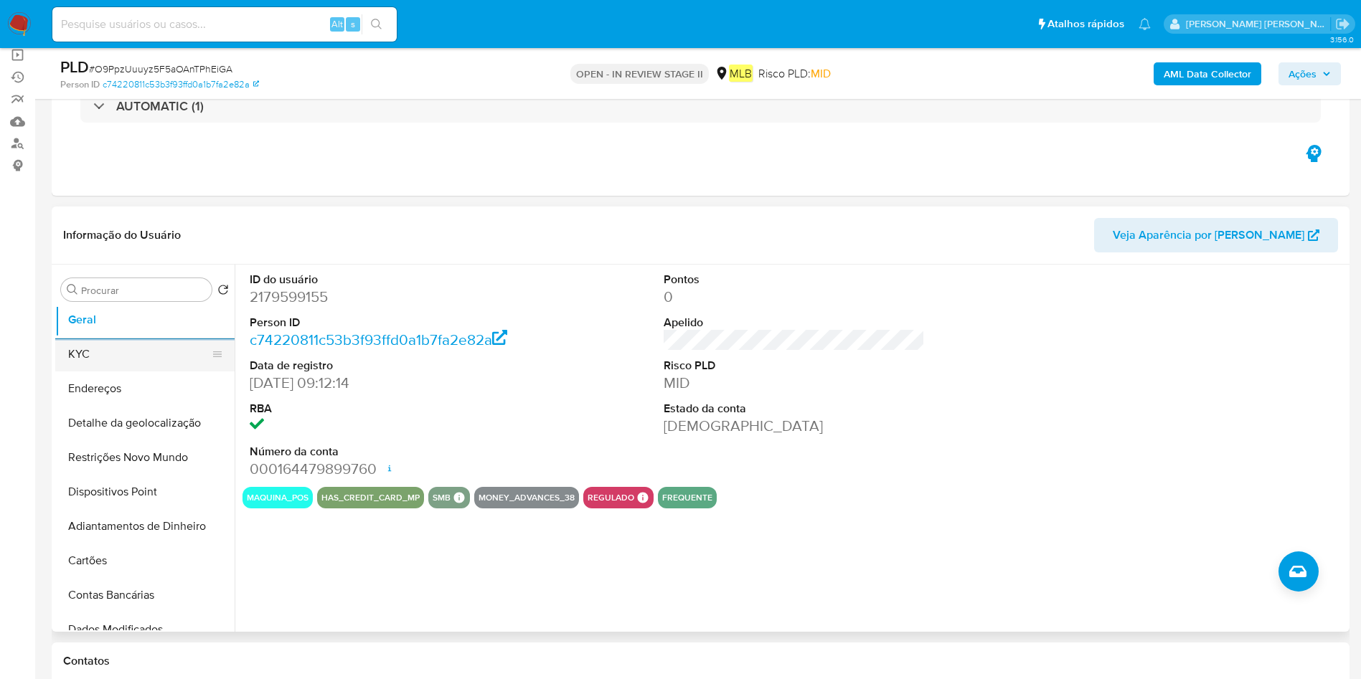
click at [131, 351] on button "KYC" at bounding box center [139, 354] width 168 height 34
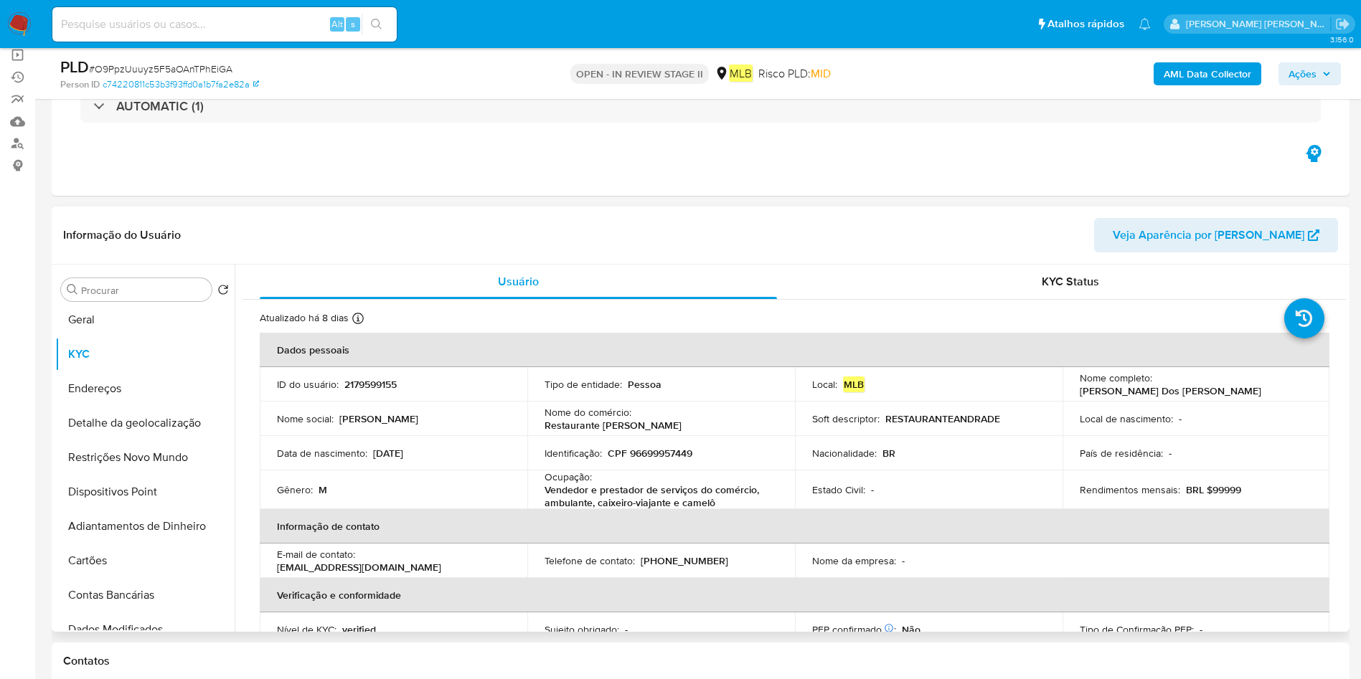
click at [584, 485] on p "Vendedor e prestador de serviços do comércio, ambulante, caixeiro-viajante e ca…" at bounding box center [657, 496] width 227 height 26
click at [584, 486] on p "Vendedor e prestador de serviços do comércio, ambulante, caixeiro-viajante e ca…" at bounding box center [657, 496] width 227 height 26
click at [585, 486] on p "Vendedor e prestador de serviços do comércio, ambulante, caixeiro-viajante e ca…" at bounding box center [657, 496] width 227 height 26
copy div "Ocupação : Vendedor e prestador de serviços do comércio, ambulante, caixeiro-vi…"
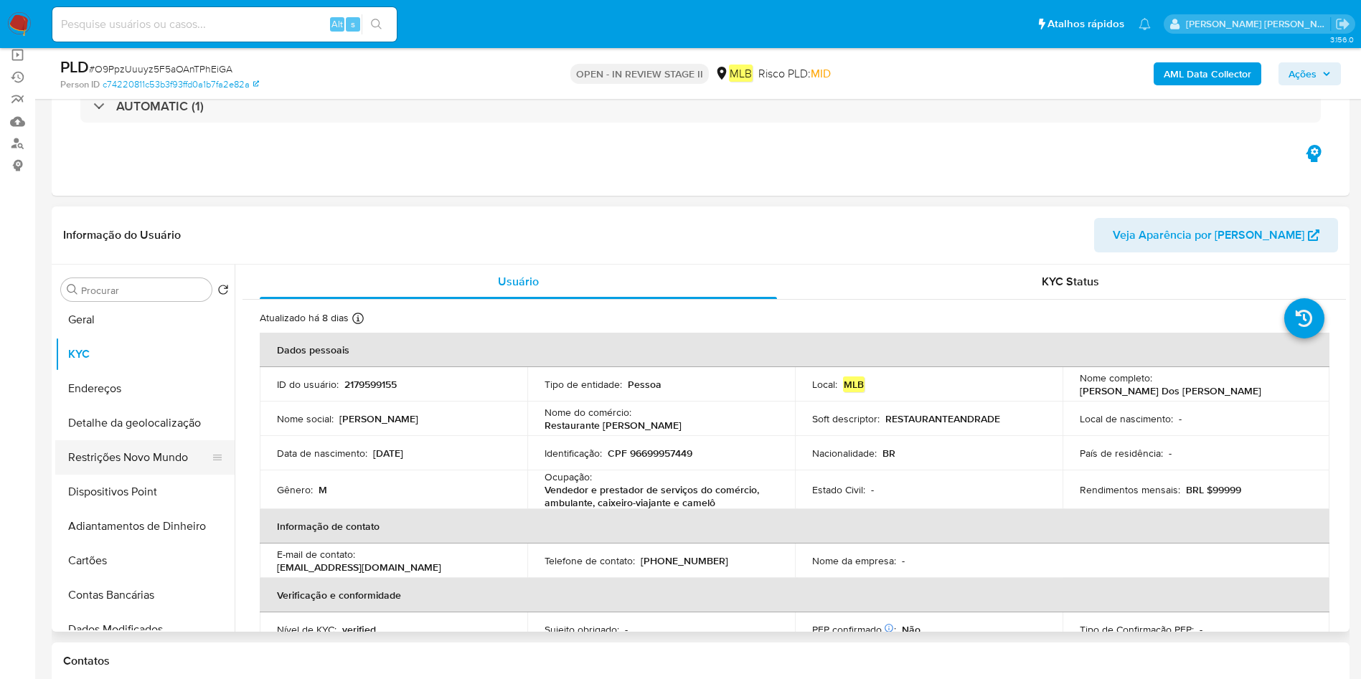
click at [141, 449] on button "Restrições Novo Mundo" at bounding box center [139, 457] width 168 height 34
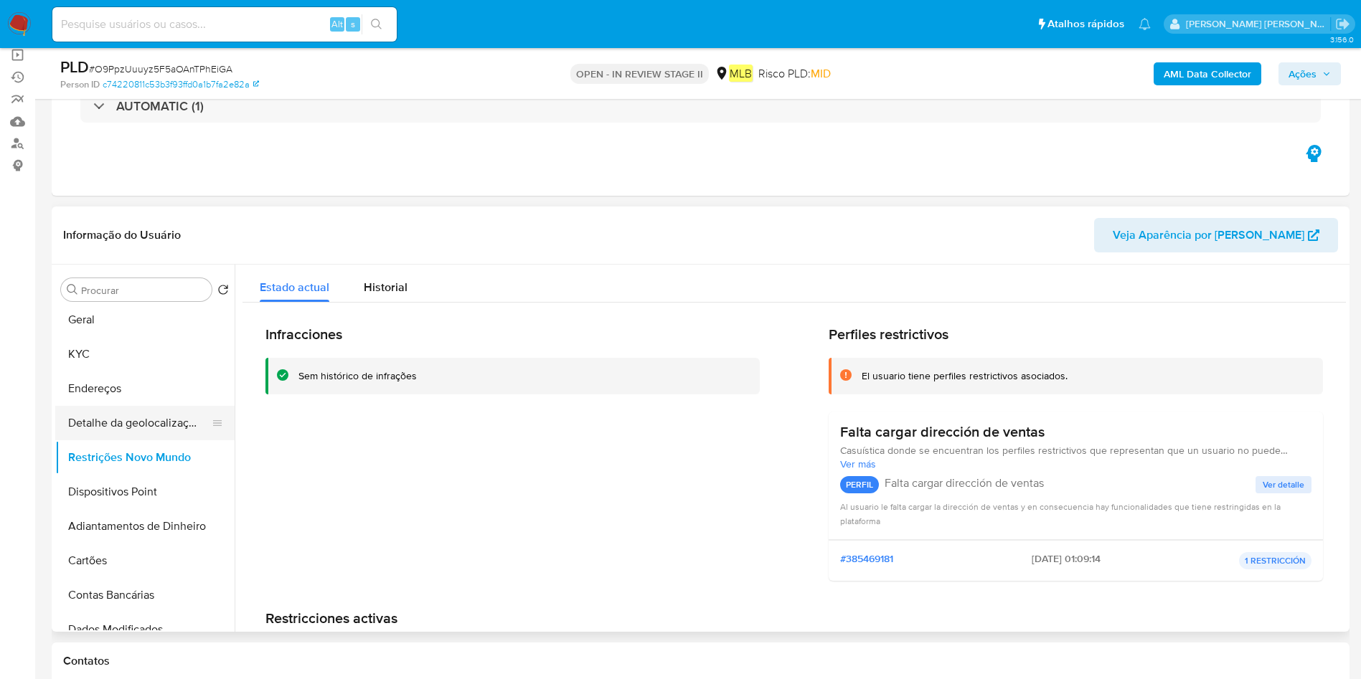
click at [131, 435] on button "Detalhe da geolocalização" at bounding box center [139, 423] width 168 height 34
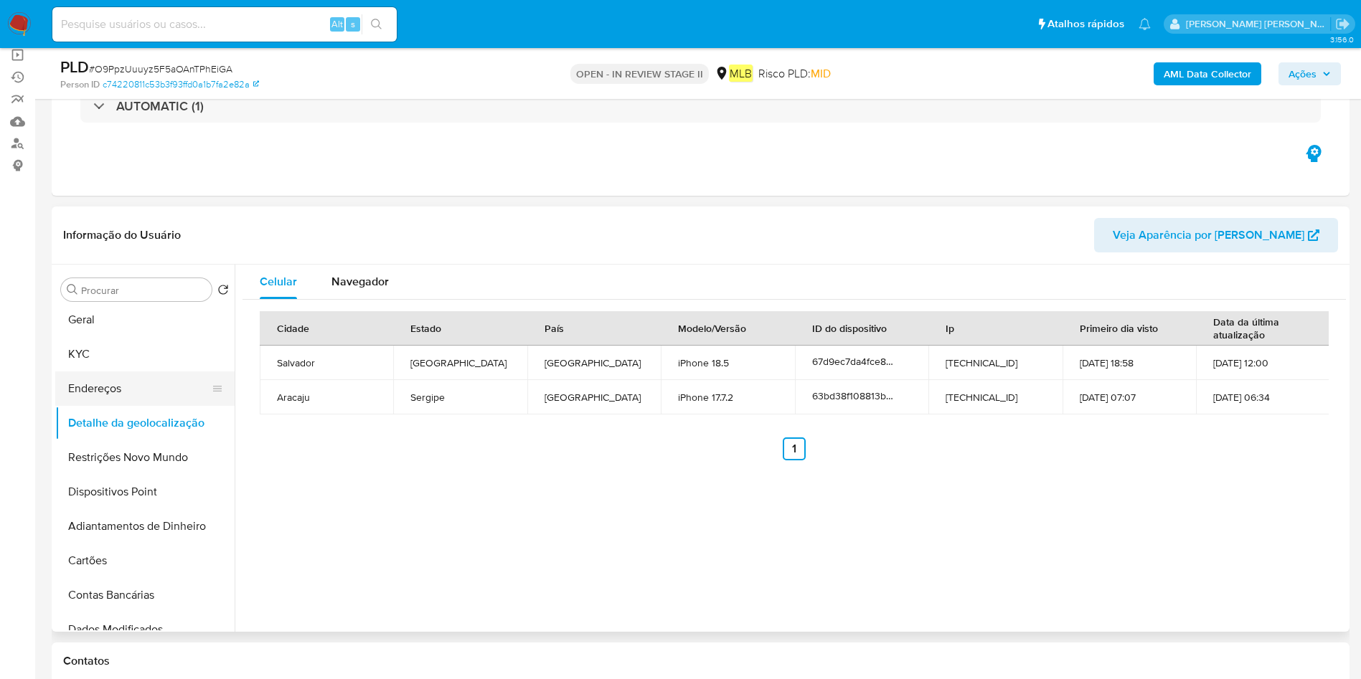
click at [134, 403] on button "Endereços" at bounding box center [139, 389] width 168 height 34
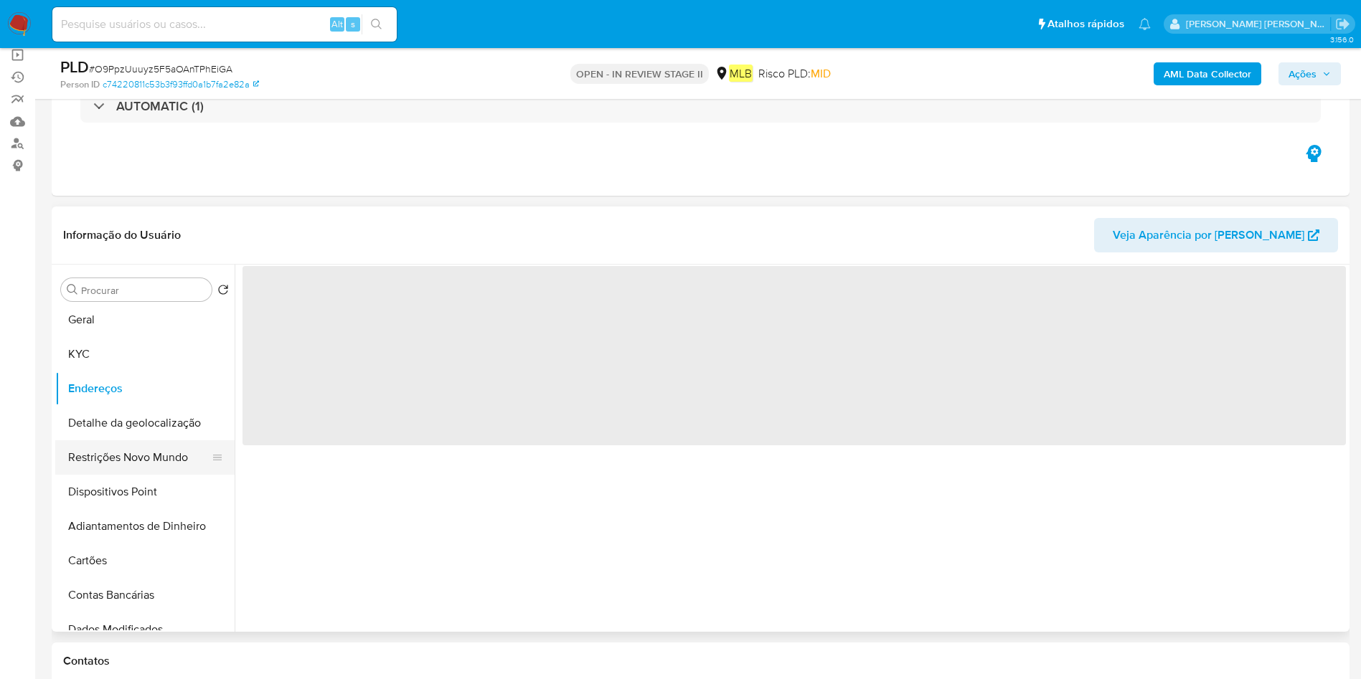
click at [131, 469] on button "Restrições Novo Mundo" at bounding box center [139, 457] width 168 height 34
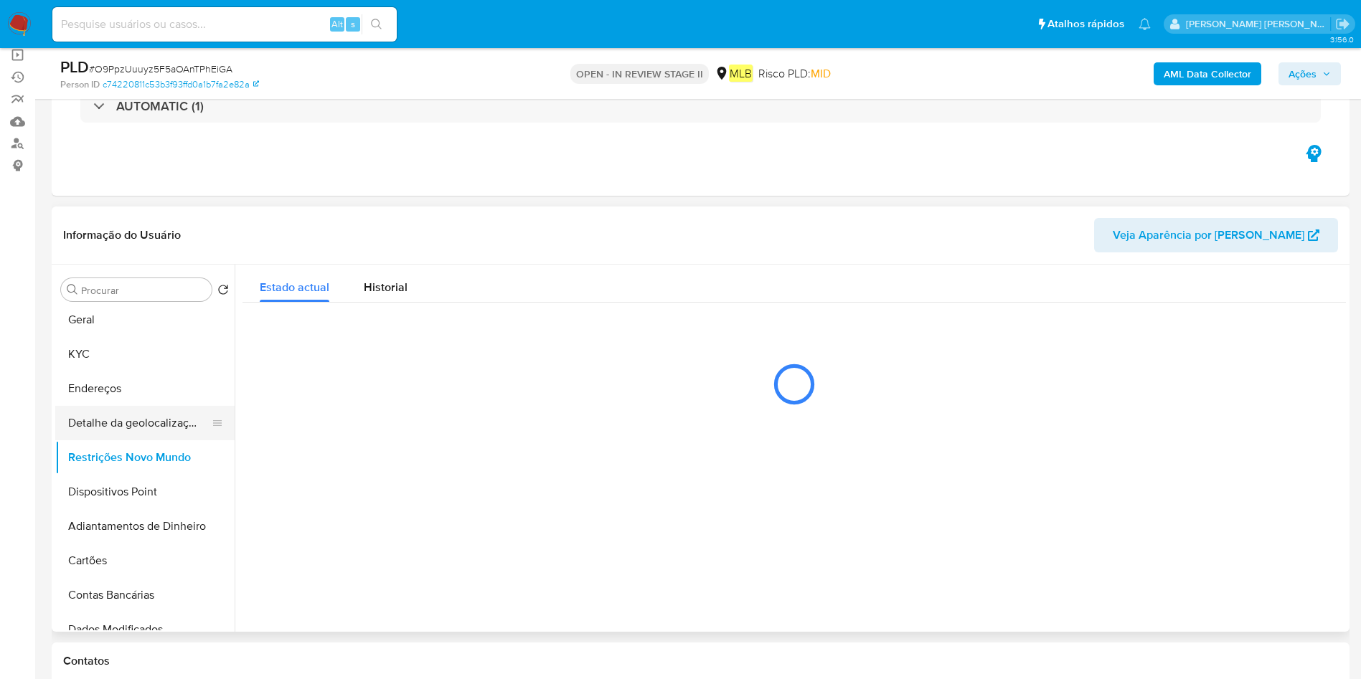
click at [149, 427] on button "Detalhe da geolocalização" at bounding box center [139, 423] width 168 height 34
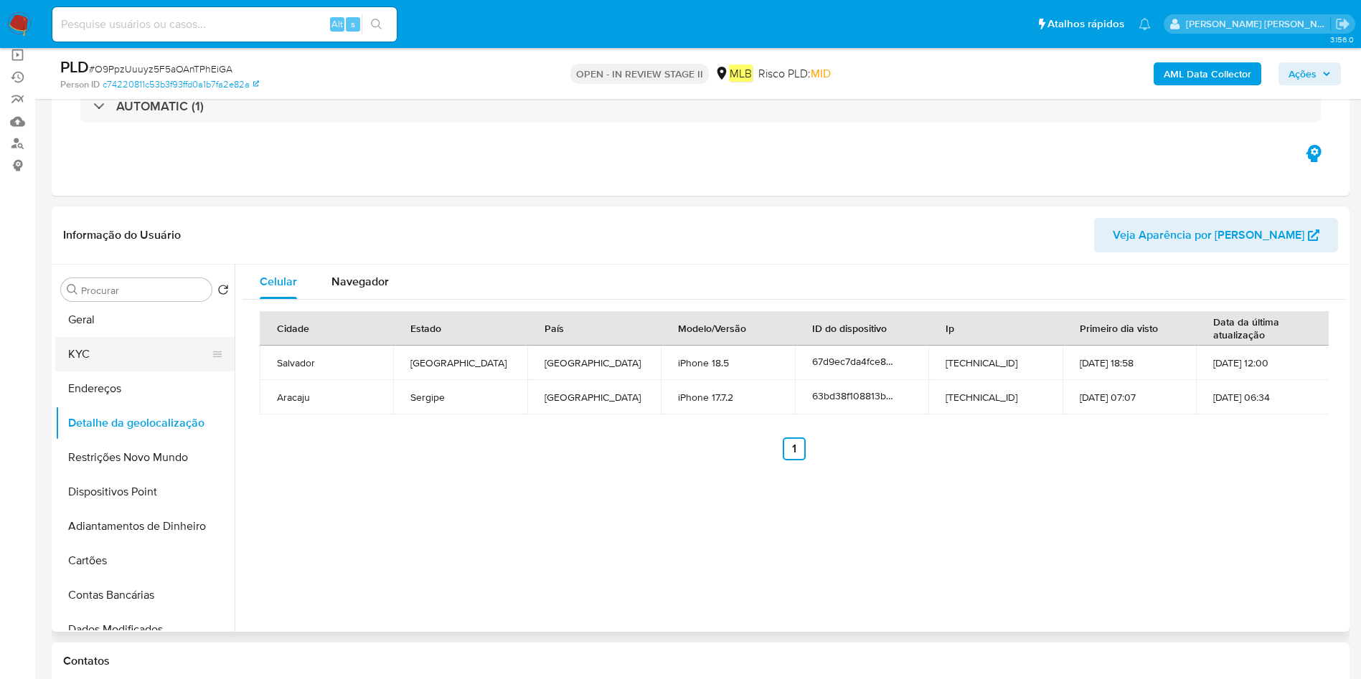
click at [160, 352] on button "KYC" at bounding box center [139, 354] width 168 height 34
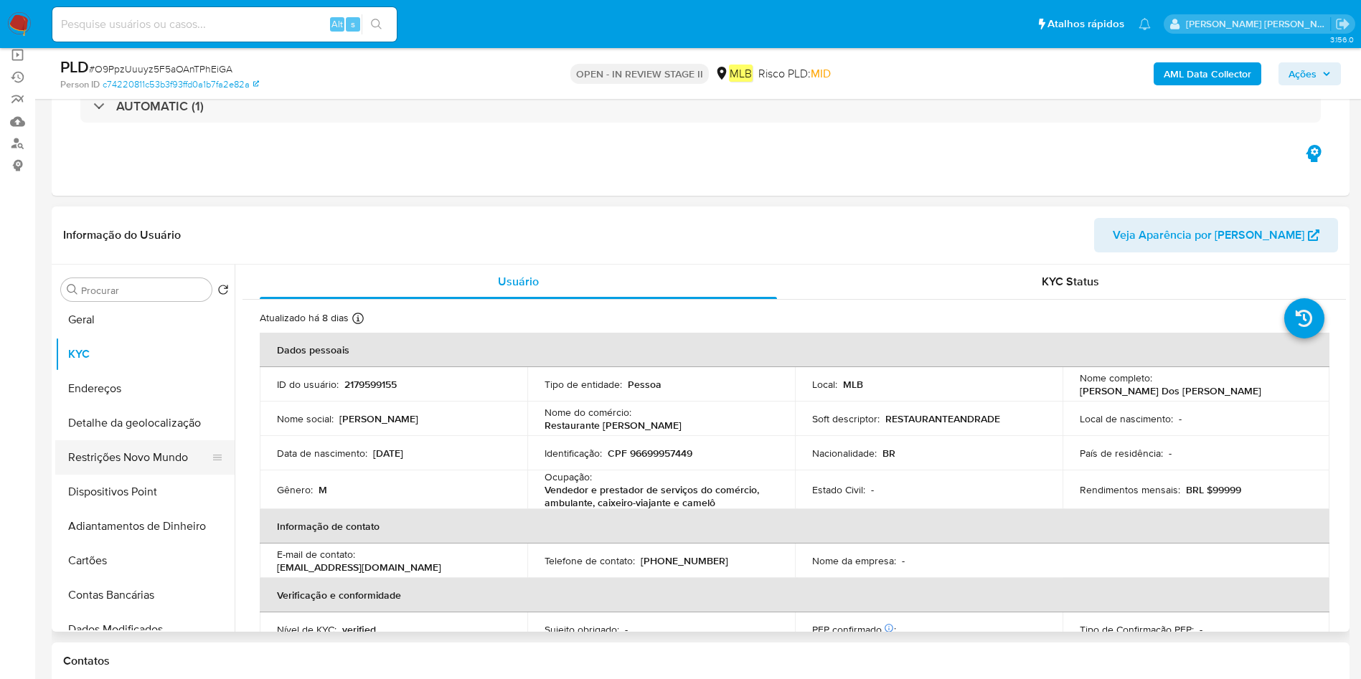
click at [147, 463] on button "Restrições Novo Mundo" at bounding box center [139, 457] width 168 height 34
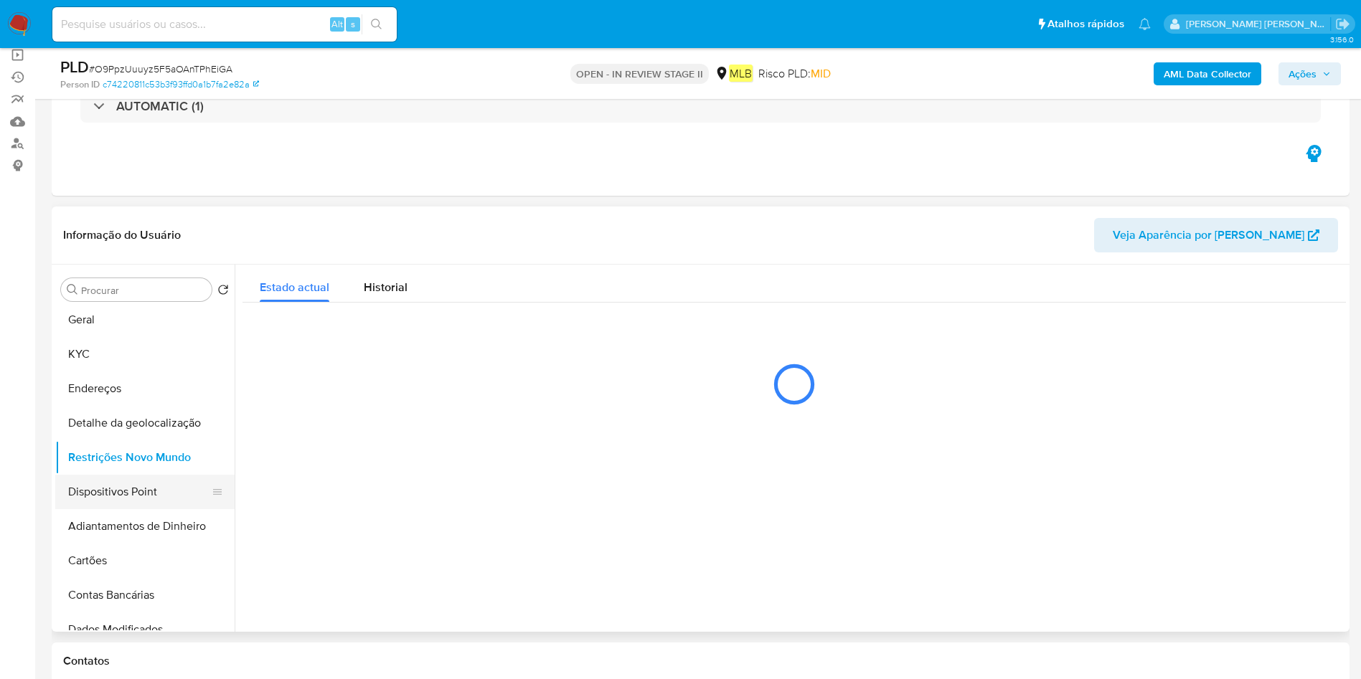
click at [148, 491] on button "Dispositivos Point" at bounding box center [139, 492] width 168 height 34
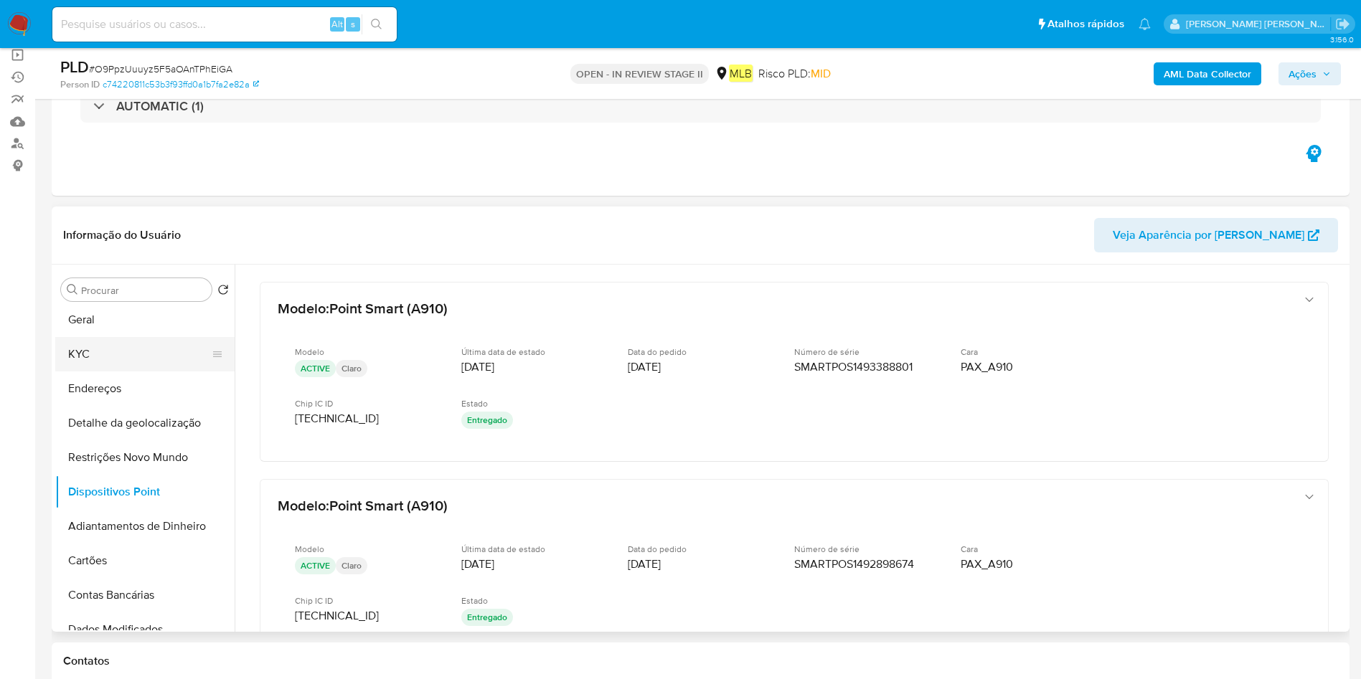
click at [128, 337] on button "KYC" at bounding box center [139, 354] width 168 height 34
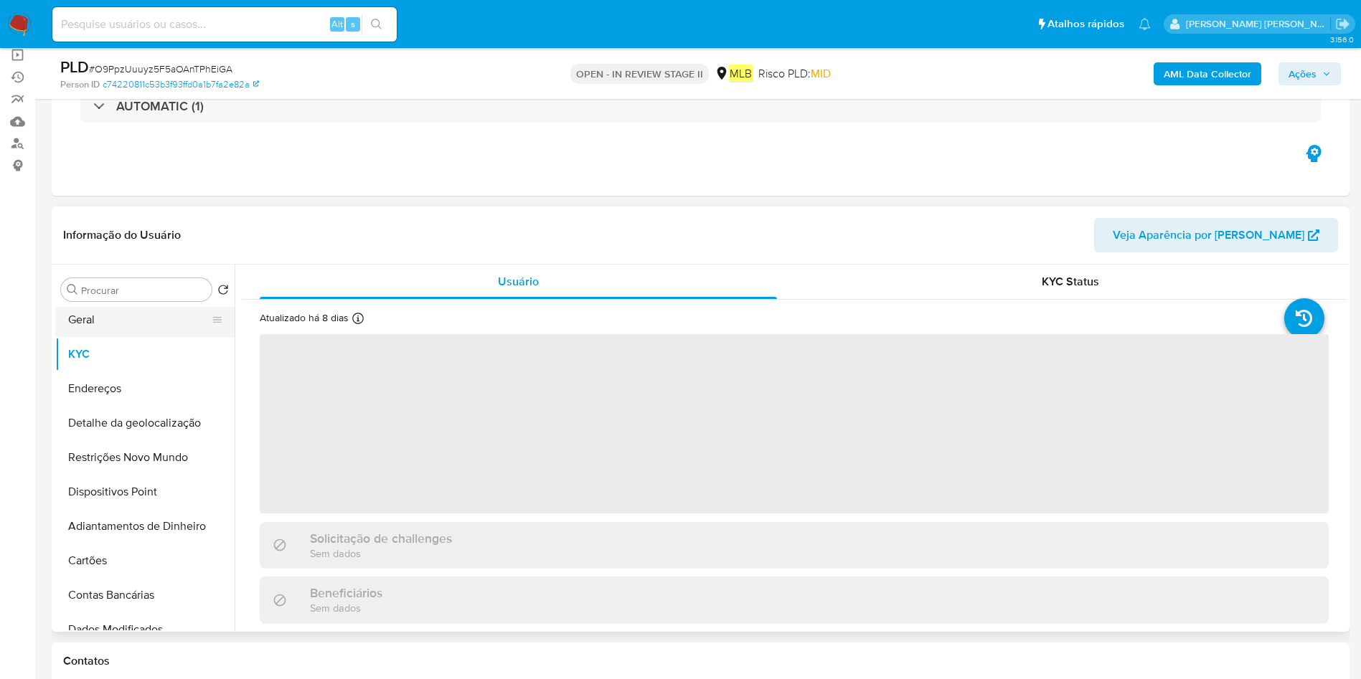
click at [143, 319] on button "Geral" at bounding box center [139, 320] width 168 height 34
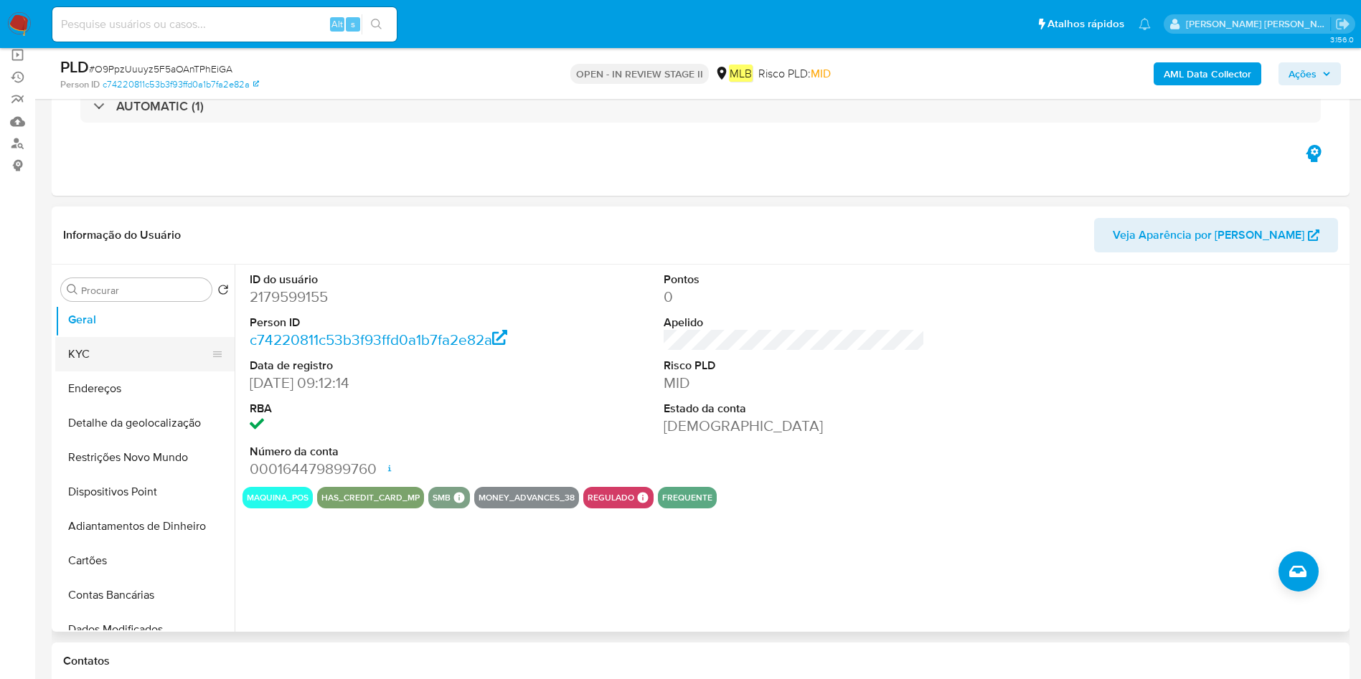
click at [141, 357] on button "KYC" at bounding box center [139, 354] width 168 height 34
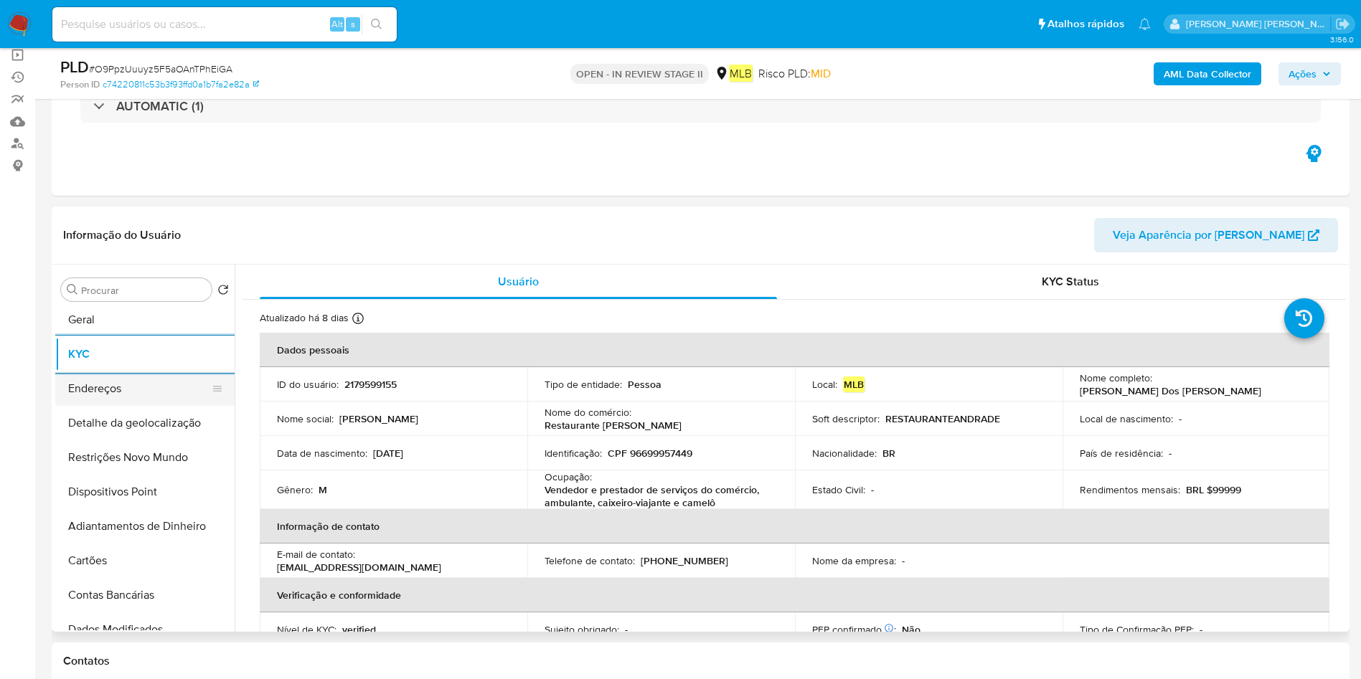
click at [146, 397] on button "Endereços" at bounding box center [139, 389] width 168 height 34
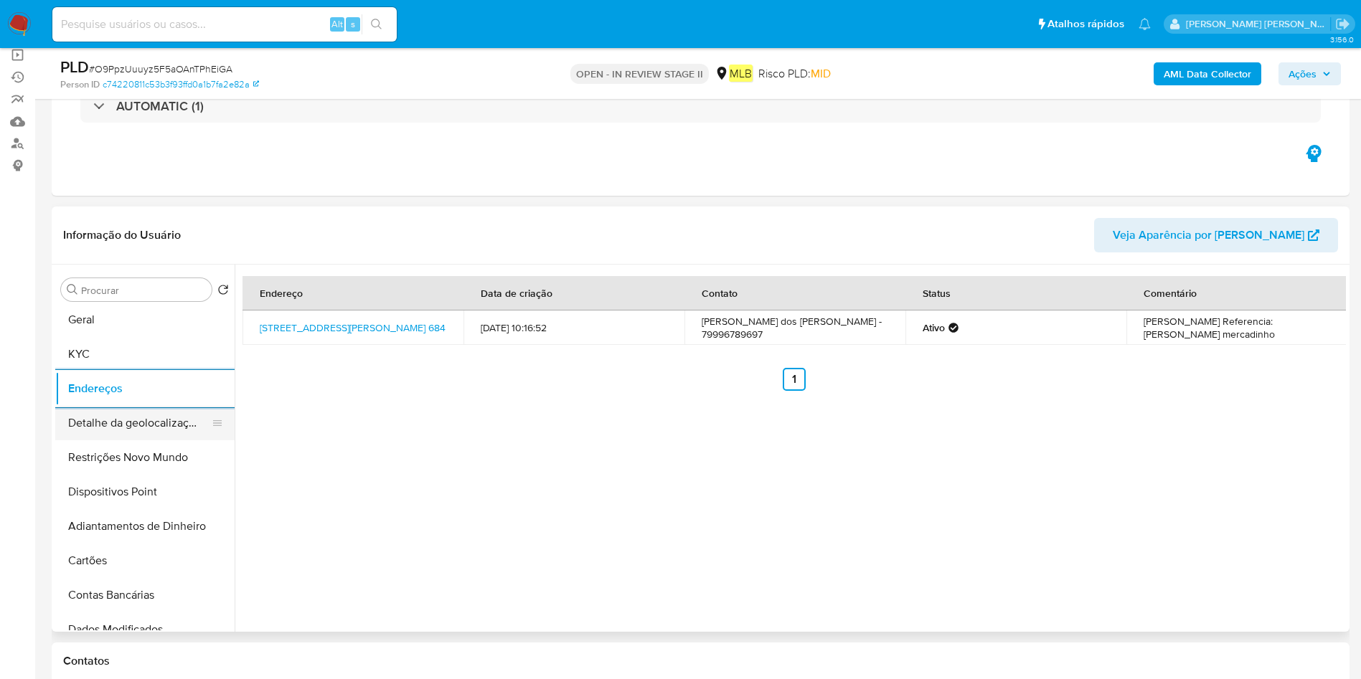
drag, startPoint x: 142, startPoint y: 412, endPoint x: 222, endPoint y: 414, distance: 79.6
click at [142, 409] on button "Detalhe da geolocalização" at bounding box center [139, 423] width 168 height 34
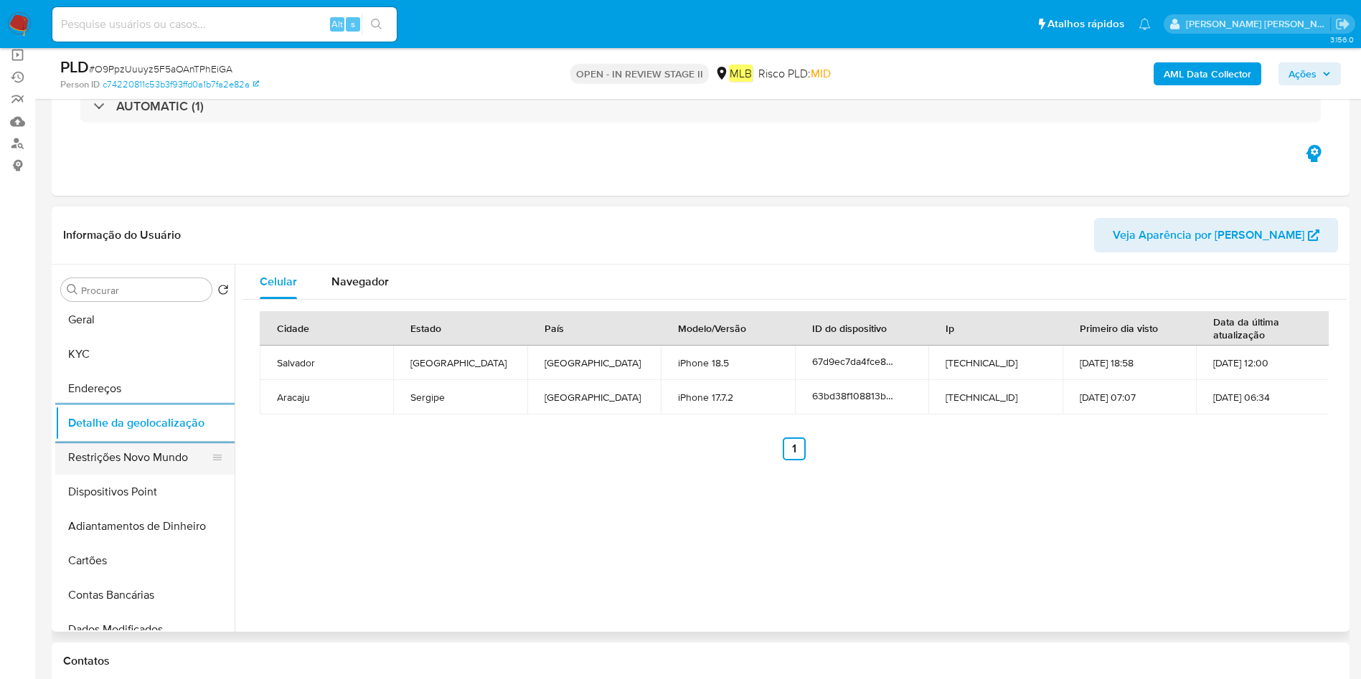
click at [160, 450] on button "Restrições Novo Mundo" at bounding box center [139, 457] width 168 height 34
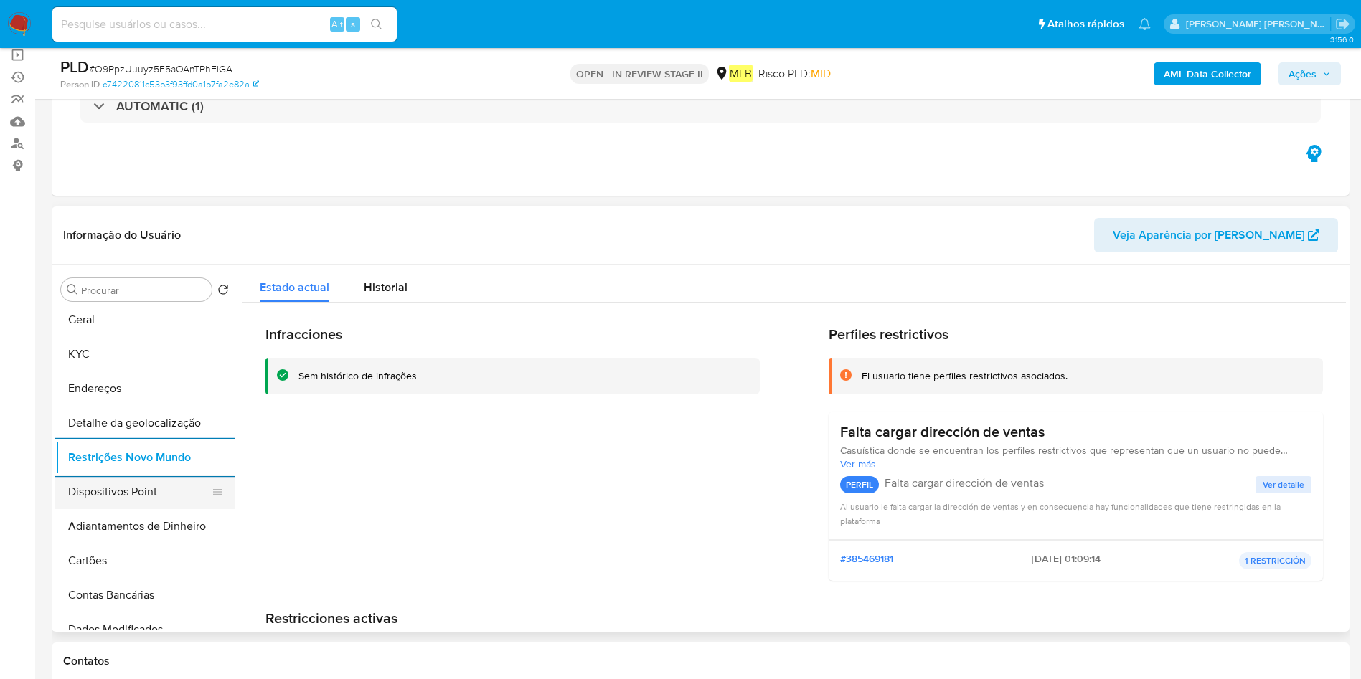
click at [142, 488] on button "Dispositivos Point" at bounding box center [139, 492] width 168 height 34
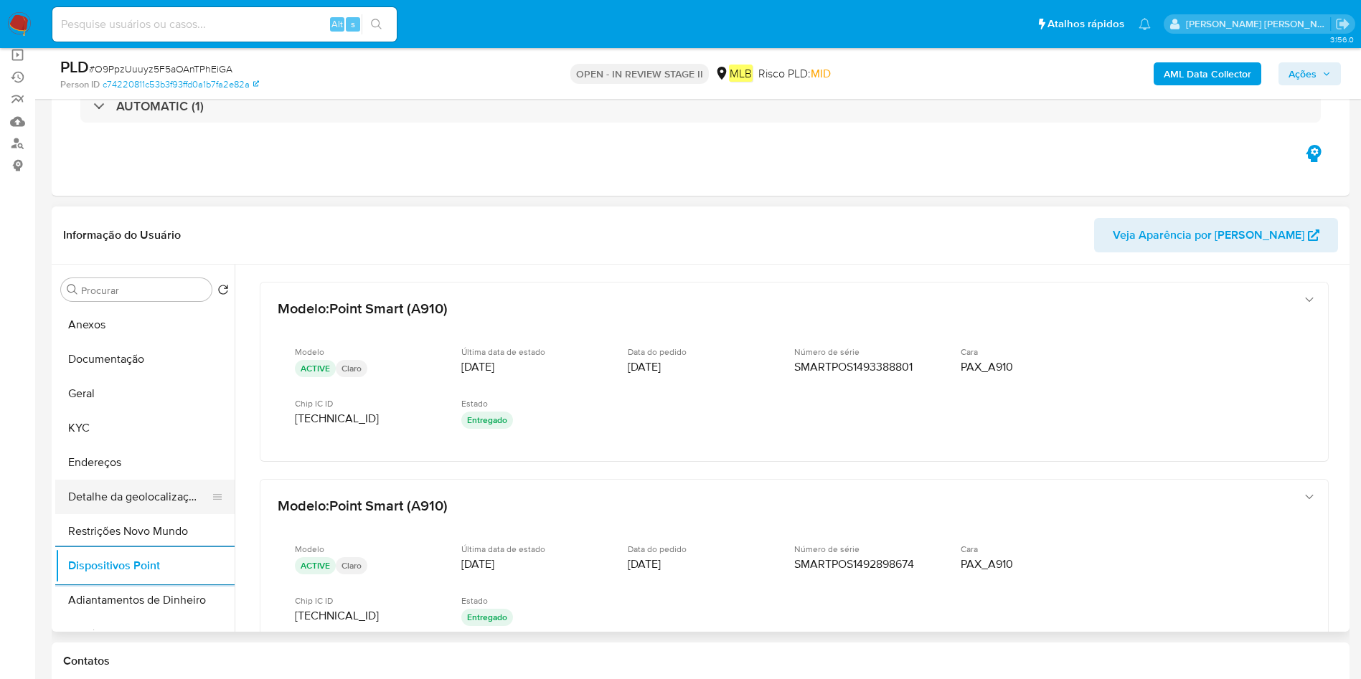
scroll to position [0, 0]
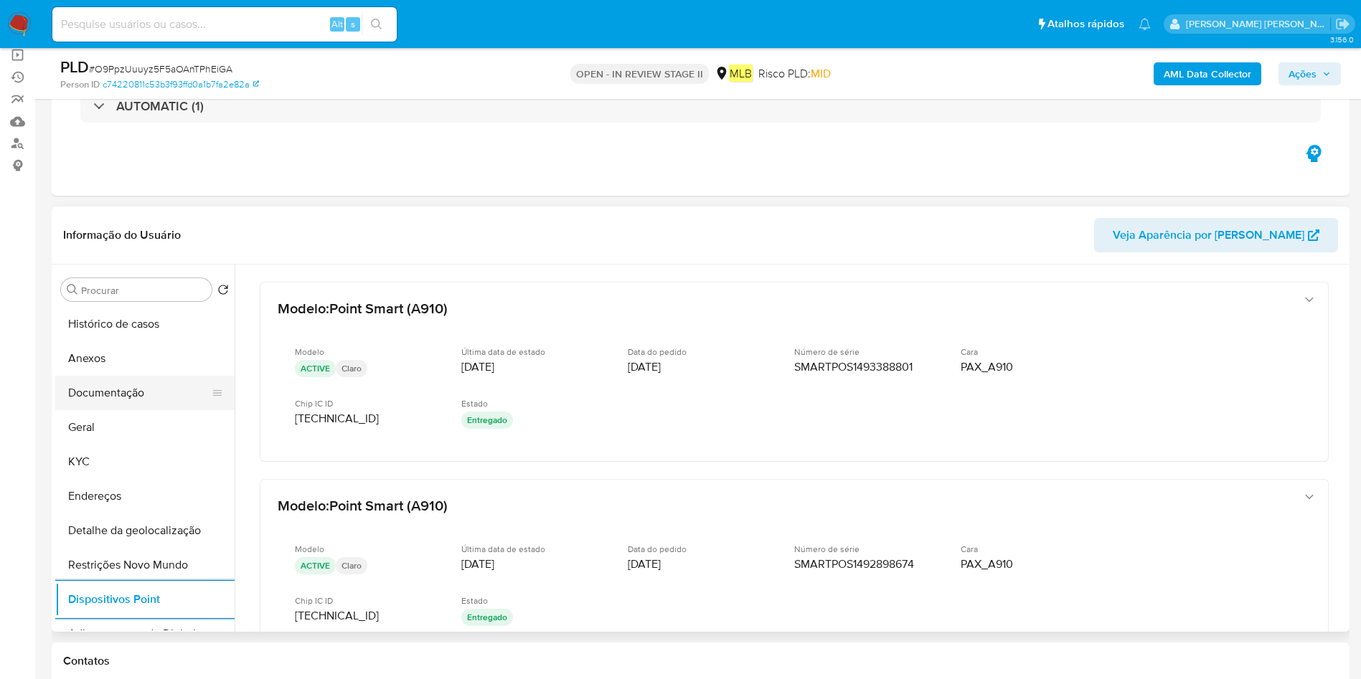
click at [139, 390] on button "Documentação" at bounding box center [139, 393] width 168 height 34
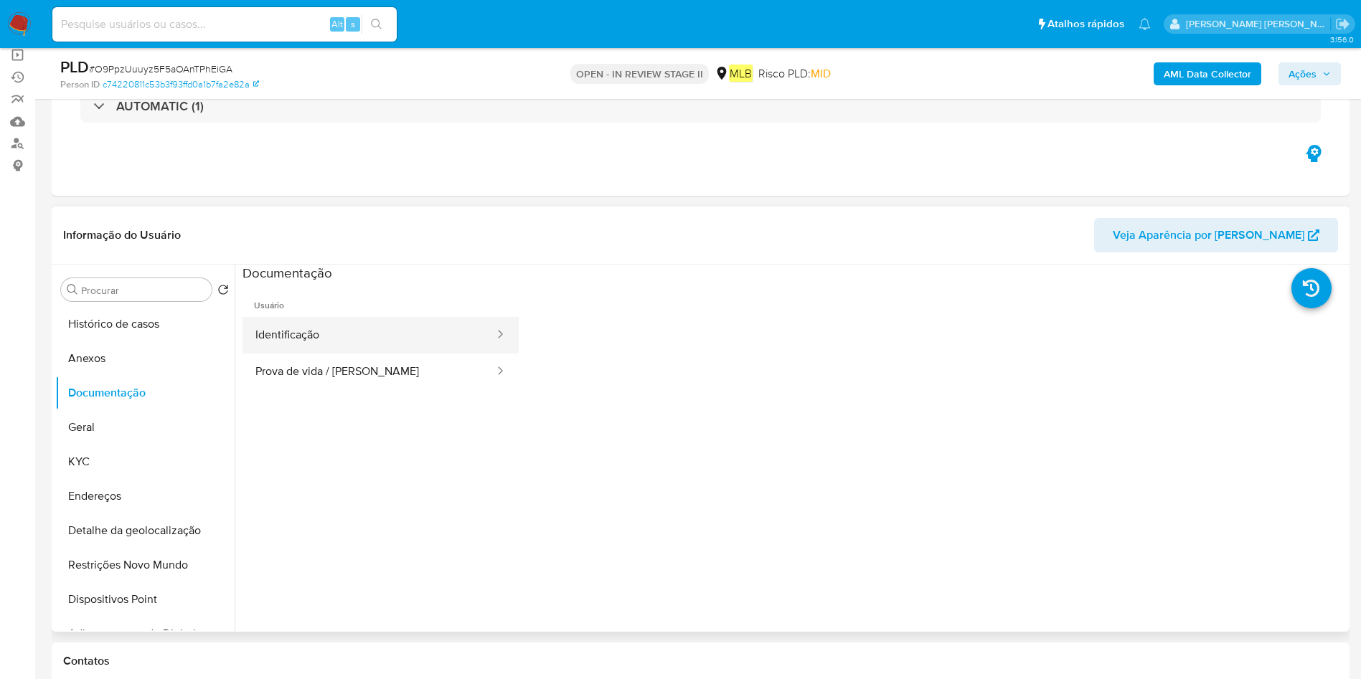
click at [399, 338] on button "Identificação" at bounding box center [368, 335] width 253 height 37
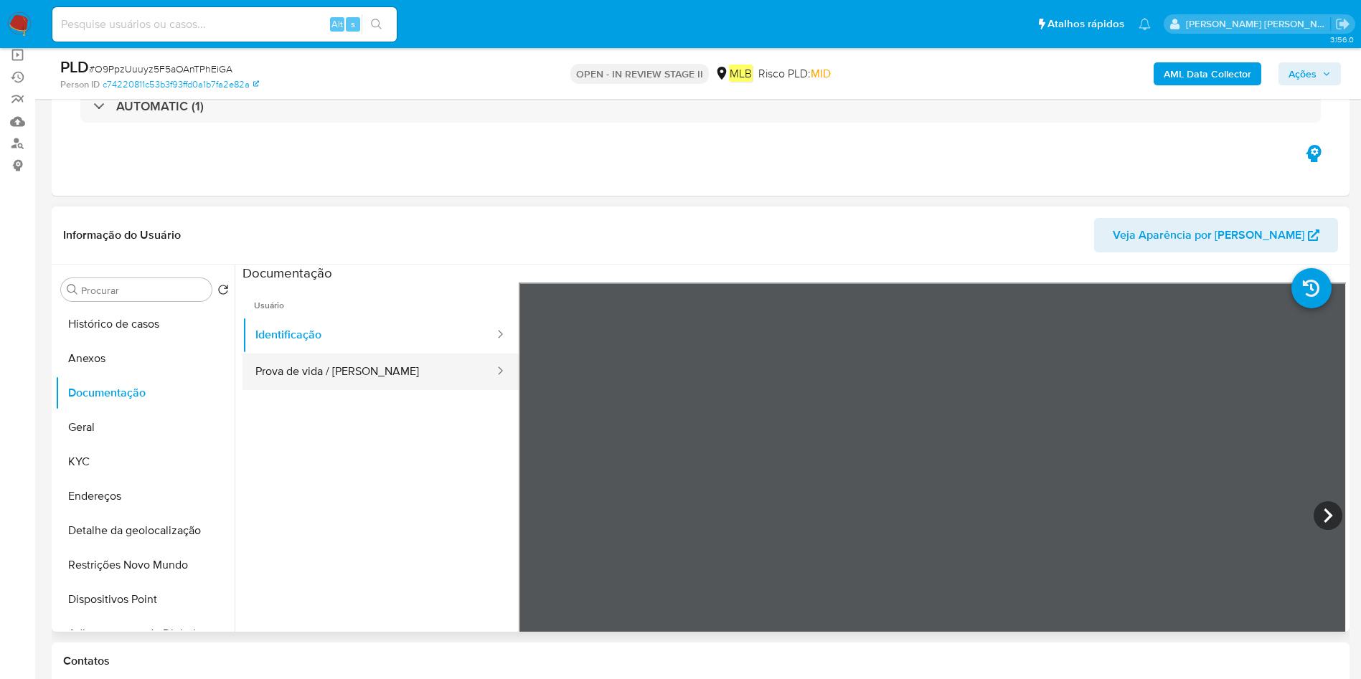
click at [417, 364] on button "Prova de vida / Selfie" at bounding box center [368, 372] width 253 height 37
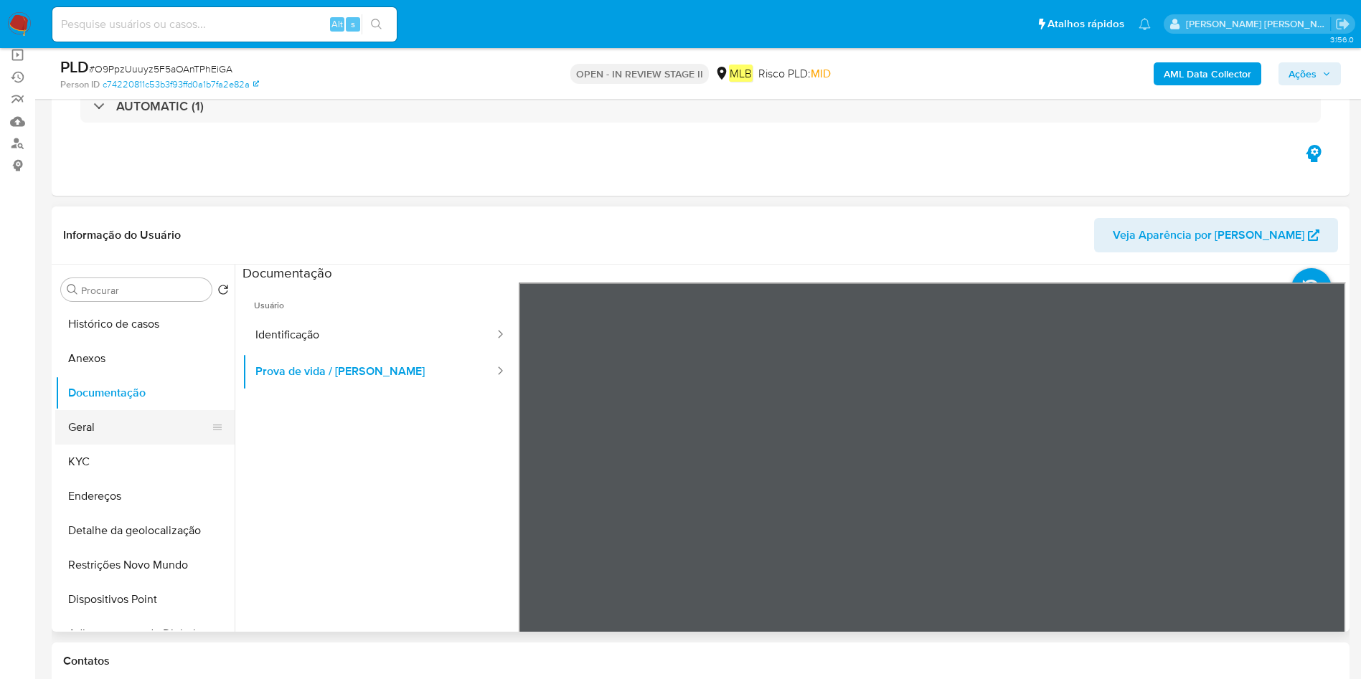
click at [113, 426] on button "Geral" at bounding box center [139, 427] width 168 height 34
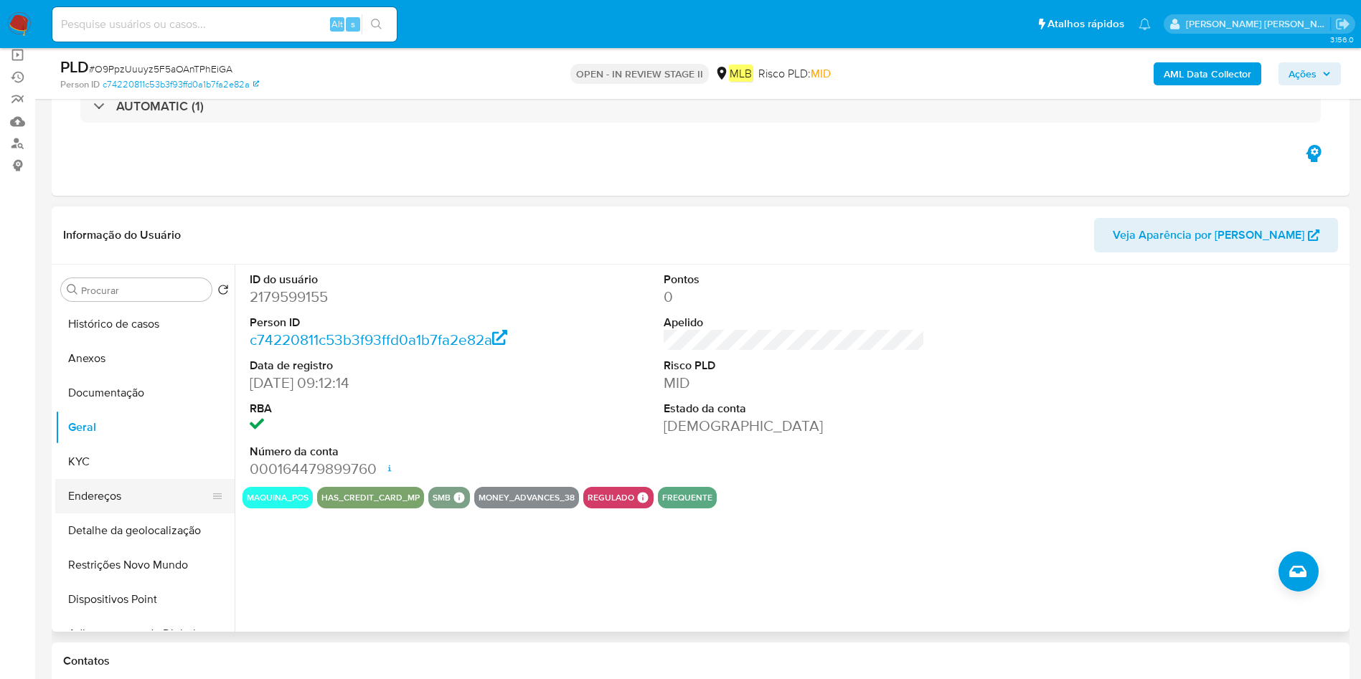
click at [105, 495] on button "Endereços" at bounding box center [139, 496] width 168 height 34
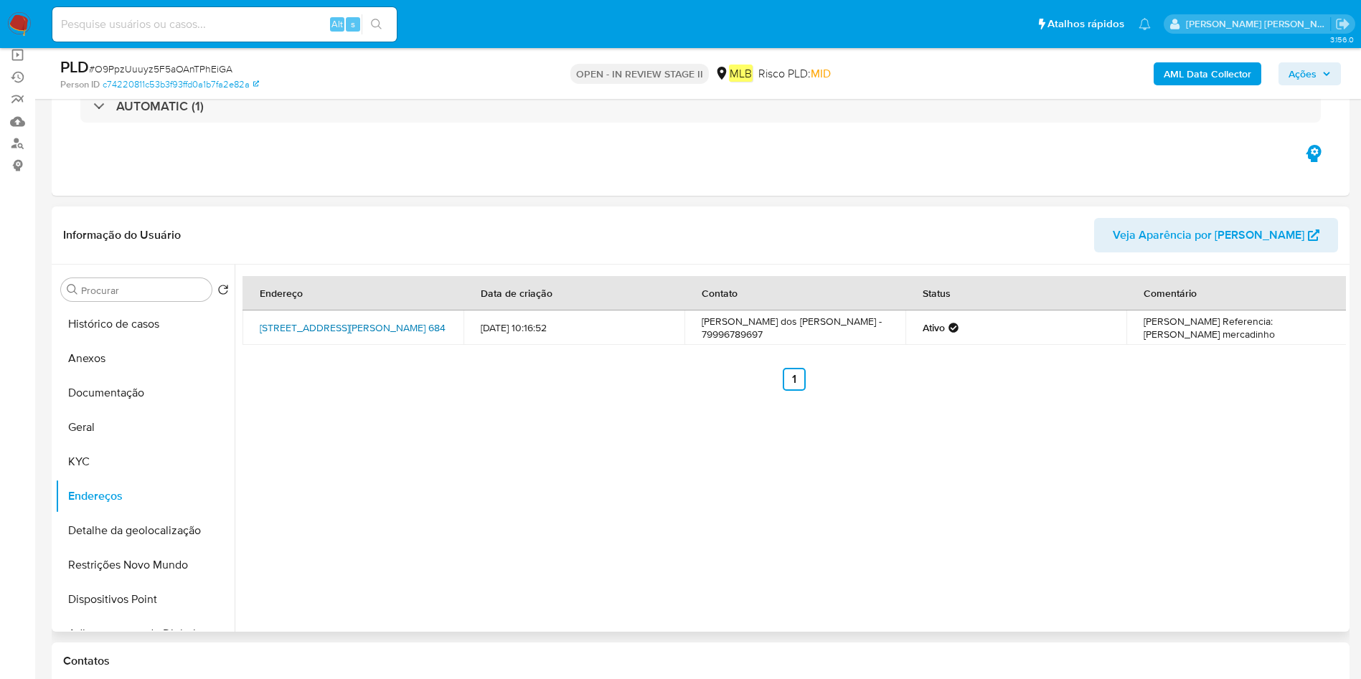
drag, startPoint x: 257, startPoint y: 315, endPoint x: 434, endPoint y: 326, distance: 176.8
click at [434, 326] on td "Rua 24 684, Nossa Senhora Do Socorro, Sergipe, 49160434, Brasil 684" at bounding box center [352, 328] width 221 height 34
click at [92, 422] on button "Geral" at bounding box center [139, 427] width 168 height 34
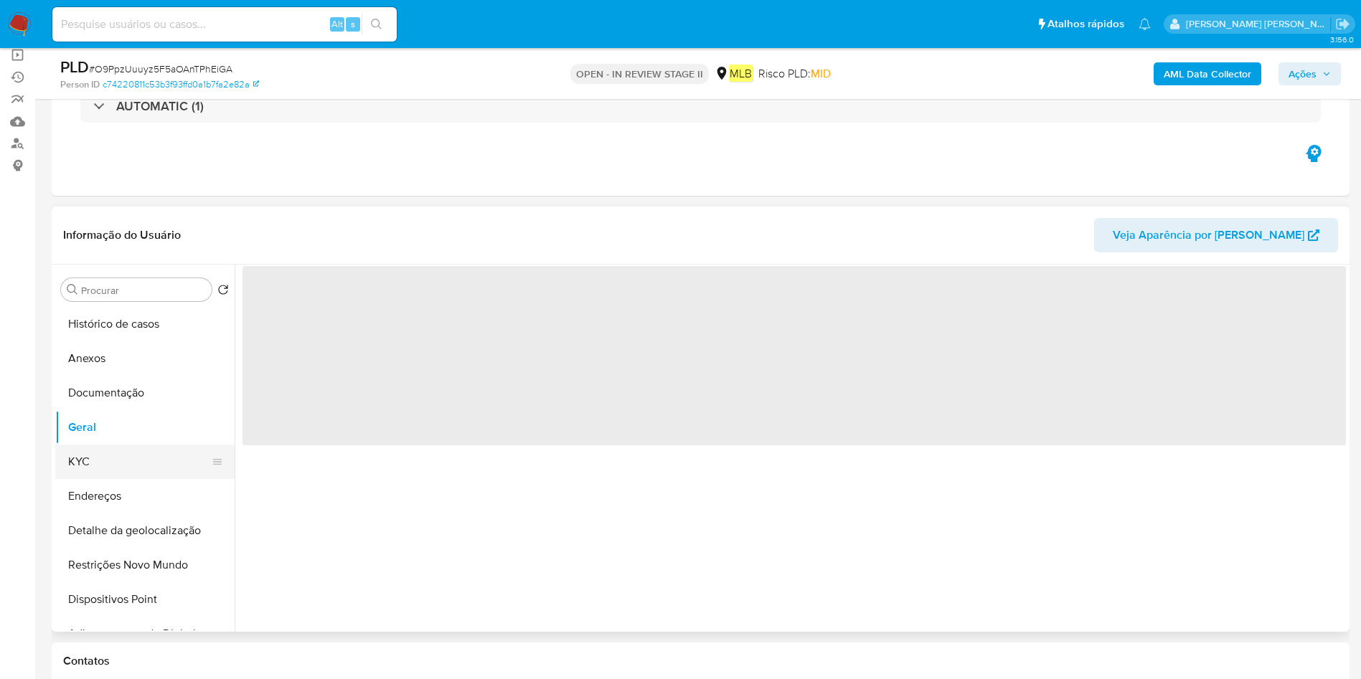
click at [106, 463] on button "KYC" at bounding box center [139, 462] width 168 height 34
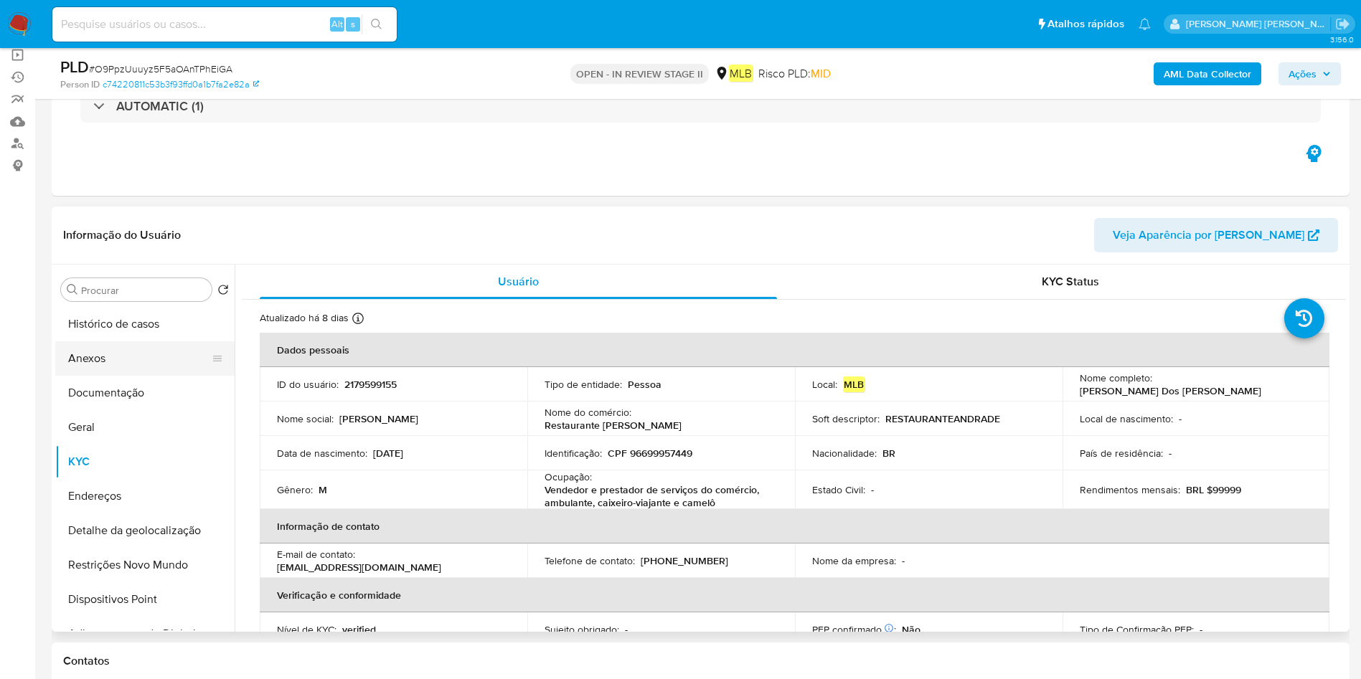
click at [142, 364] on button "Anexos" at bounding box center [139, 358] width 168 height 34
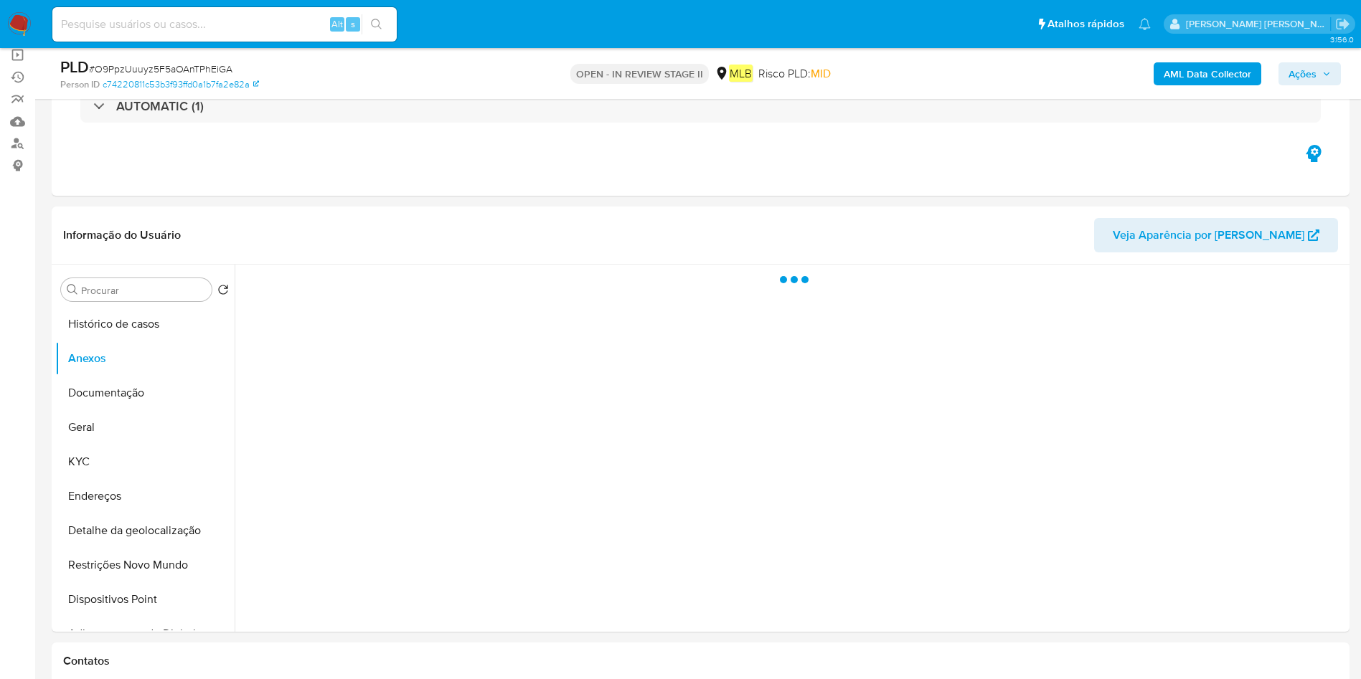
click at [1196, 66] on b "AML Data Collector" at bounding box center [1207, 73] width 88 height 23
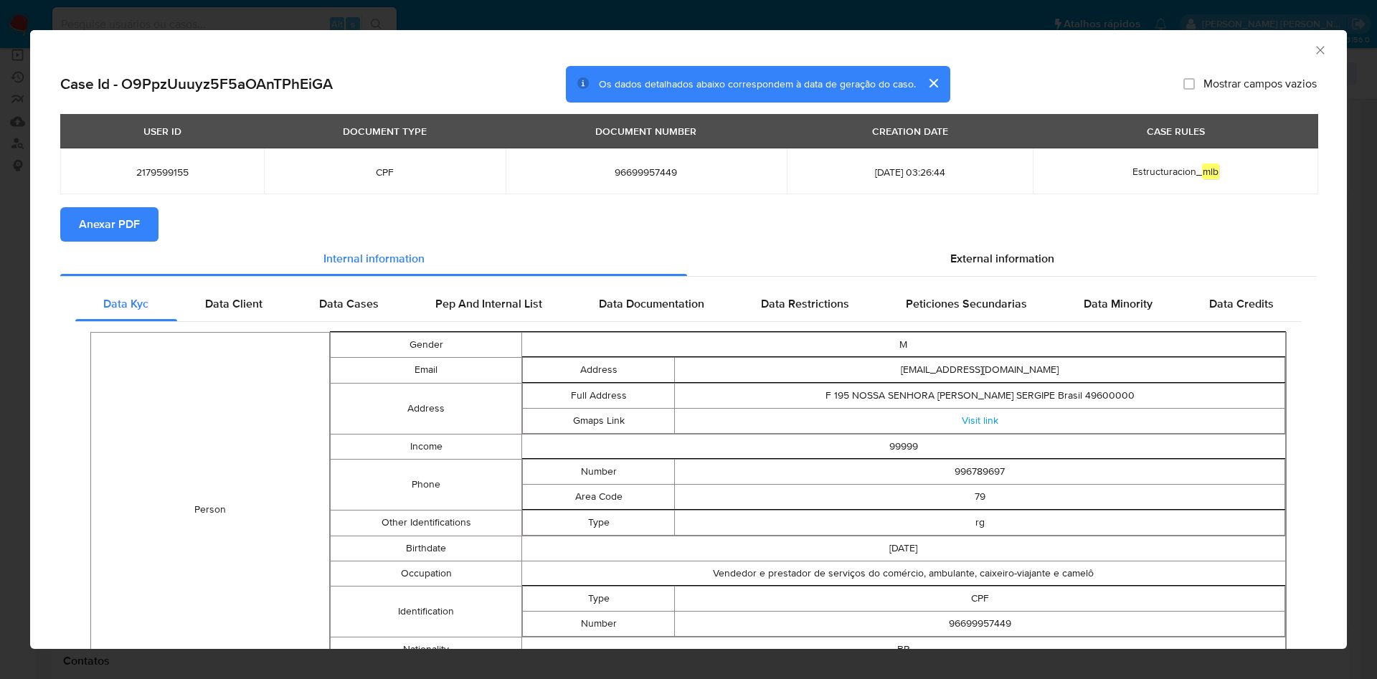
click at [101, 220] on span "Anexar PDF" at bounding box center [109, 225] width 61 height 32
click at [1316, 47] on icon "Fechar a janela" at bounding box center [1320, 50] width 8 height 8
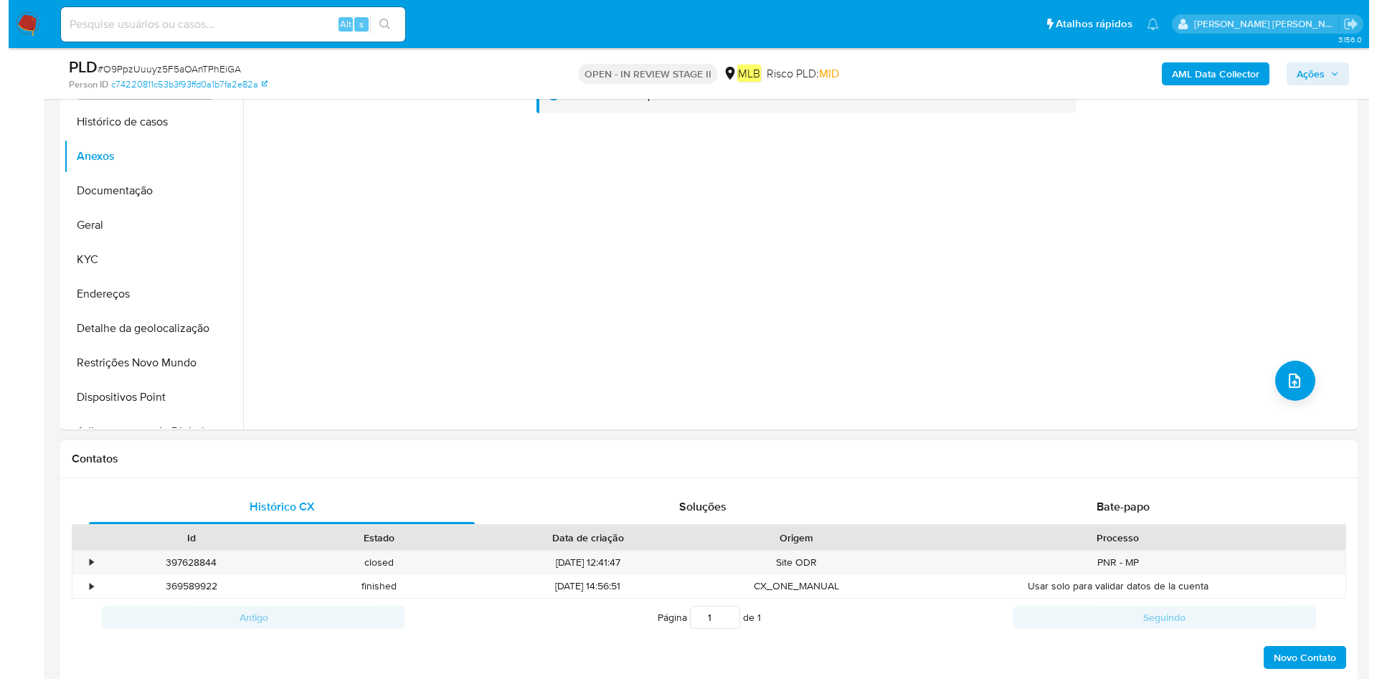
scroll to position [323, 0]
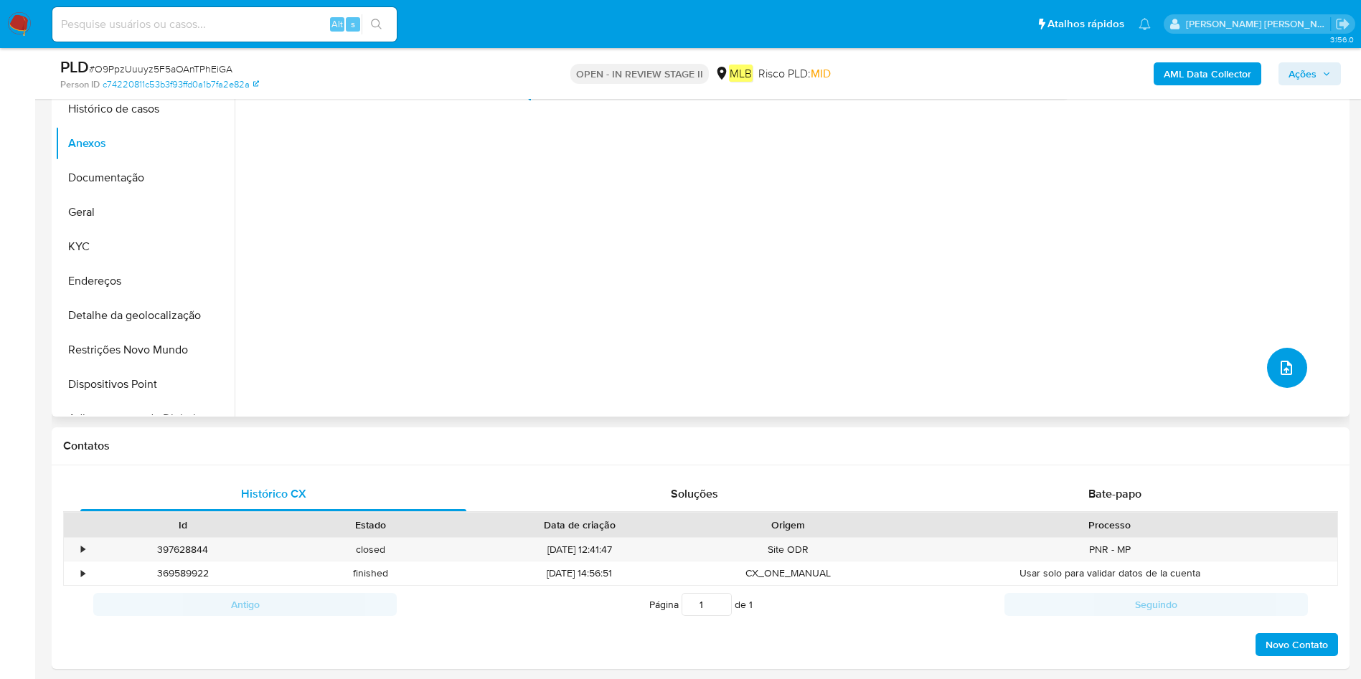
click at [1287, 361] on icon "upload-file" at bounding box center [1285, 367] width 17 height 17
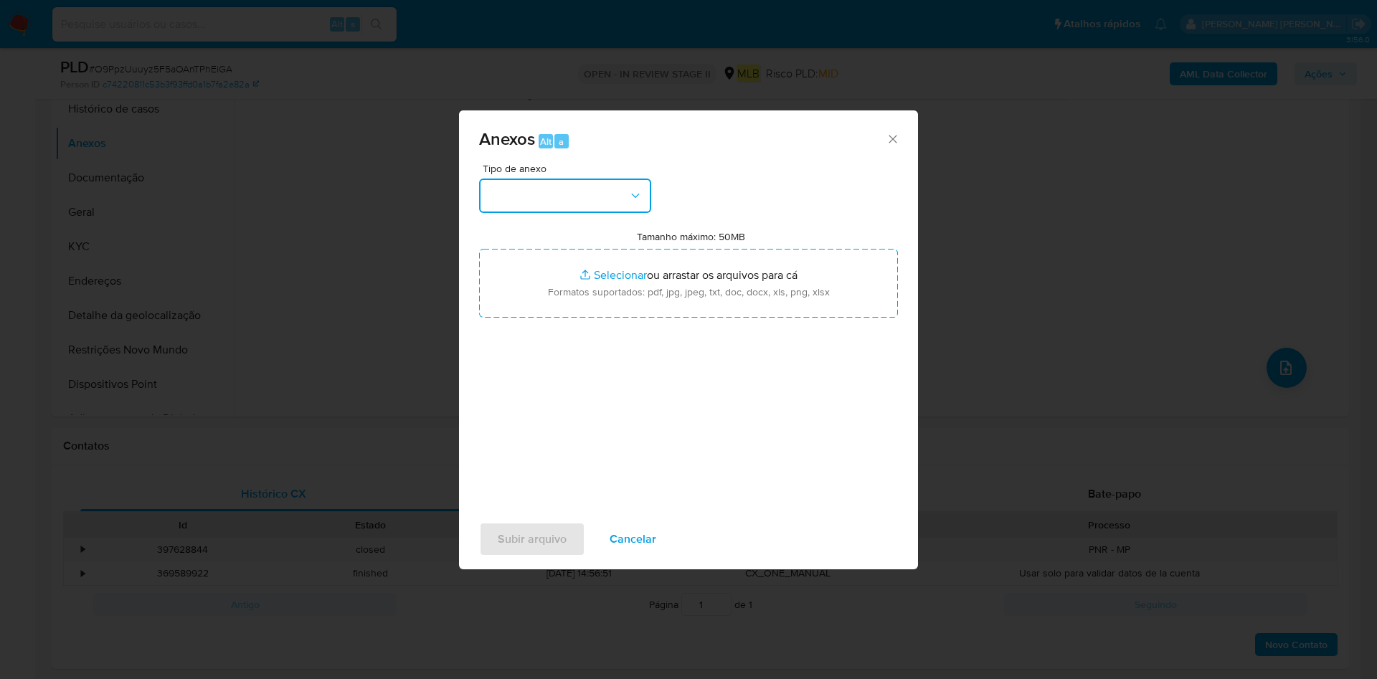
click at [603, 198] on button "button" at bounding box center [565, 196] width 172 height 34
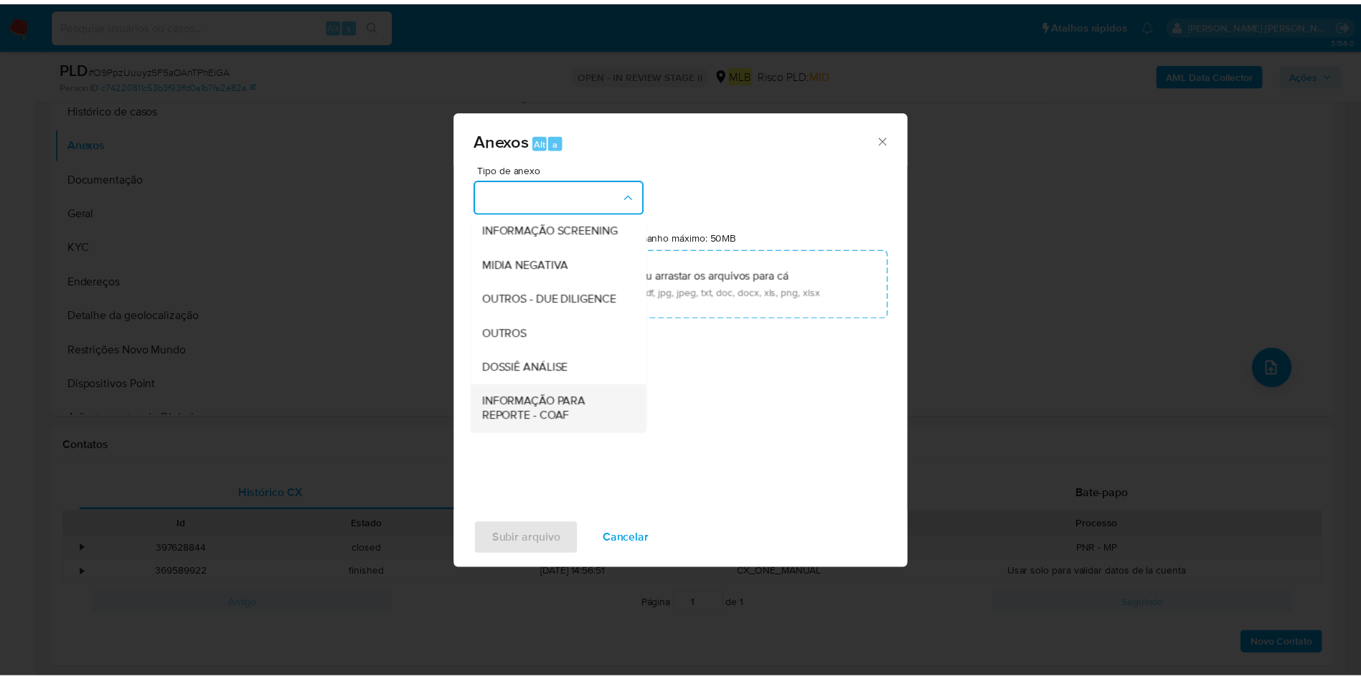
scroll to position [221, 0]
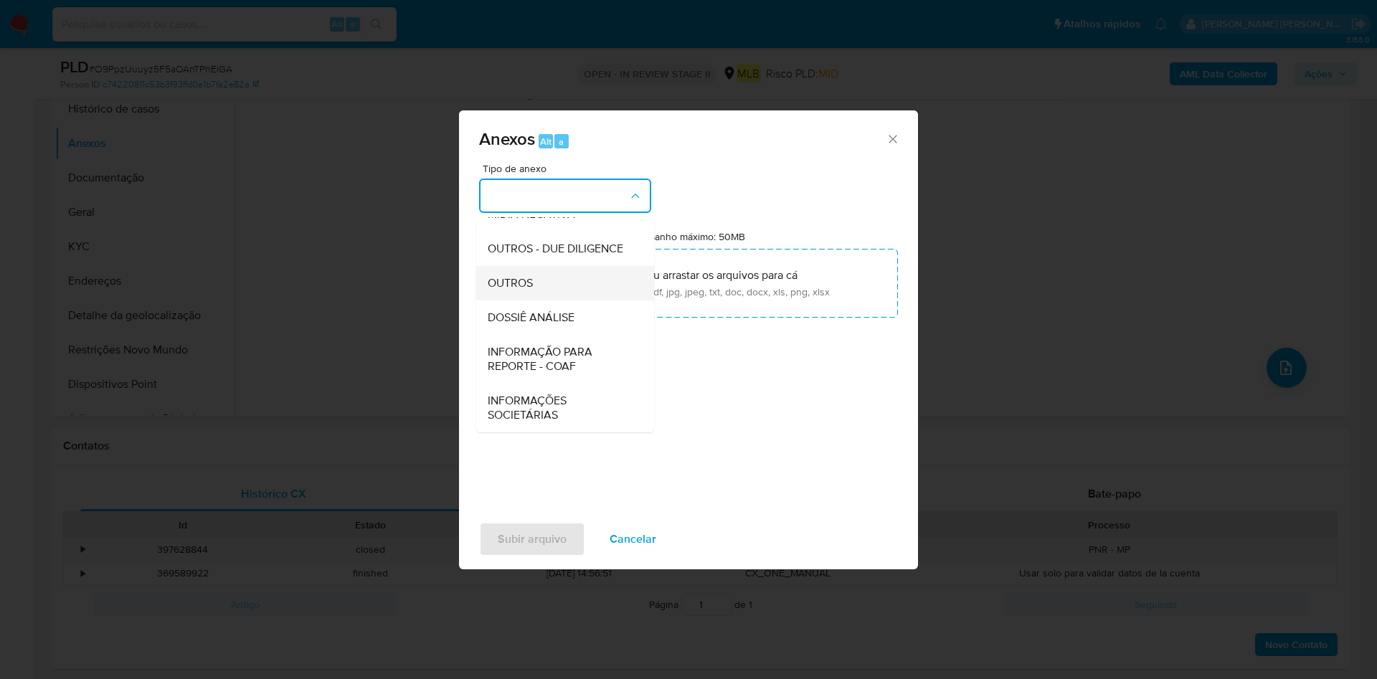
click at [580, 283] on div "OUTROS" at bounding box center [561, 283] width 146 height 34
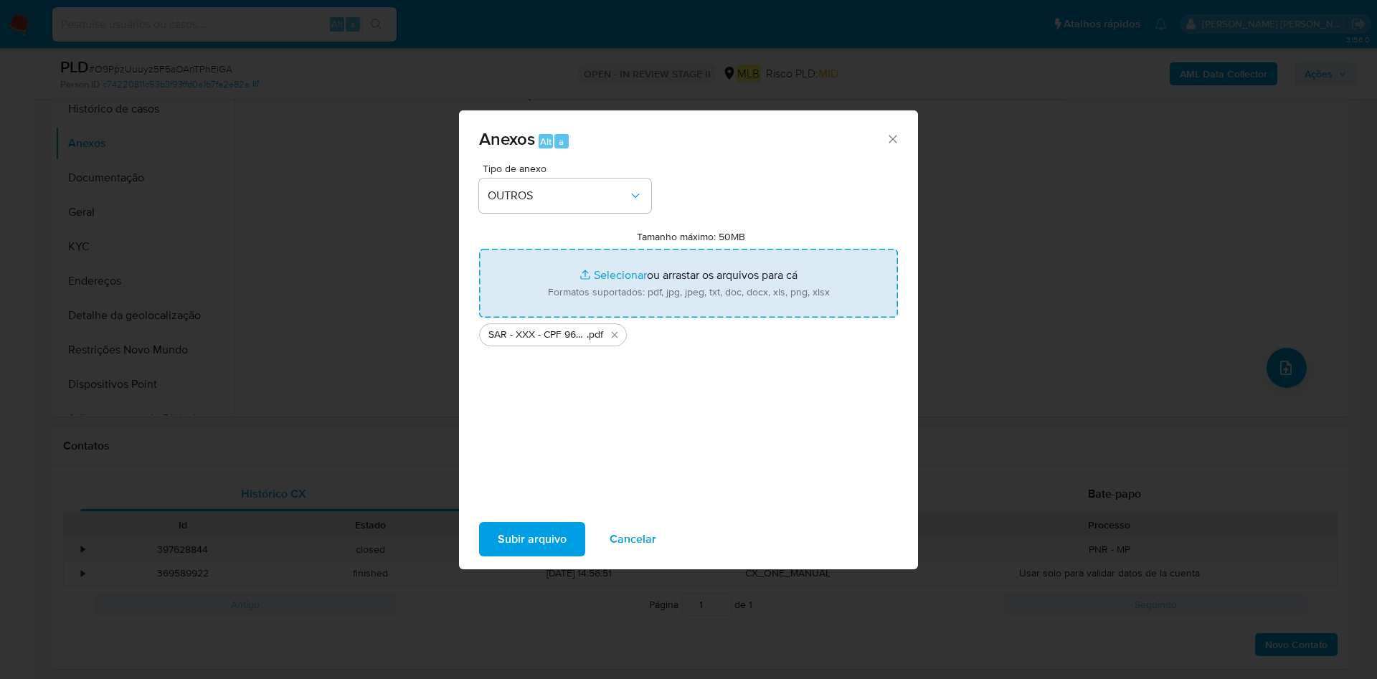
type input "C:\fakepath\Mulan 2179599155_2025_08_25_19_22_46.xlsx"
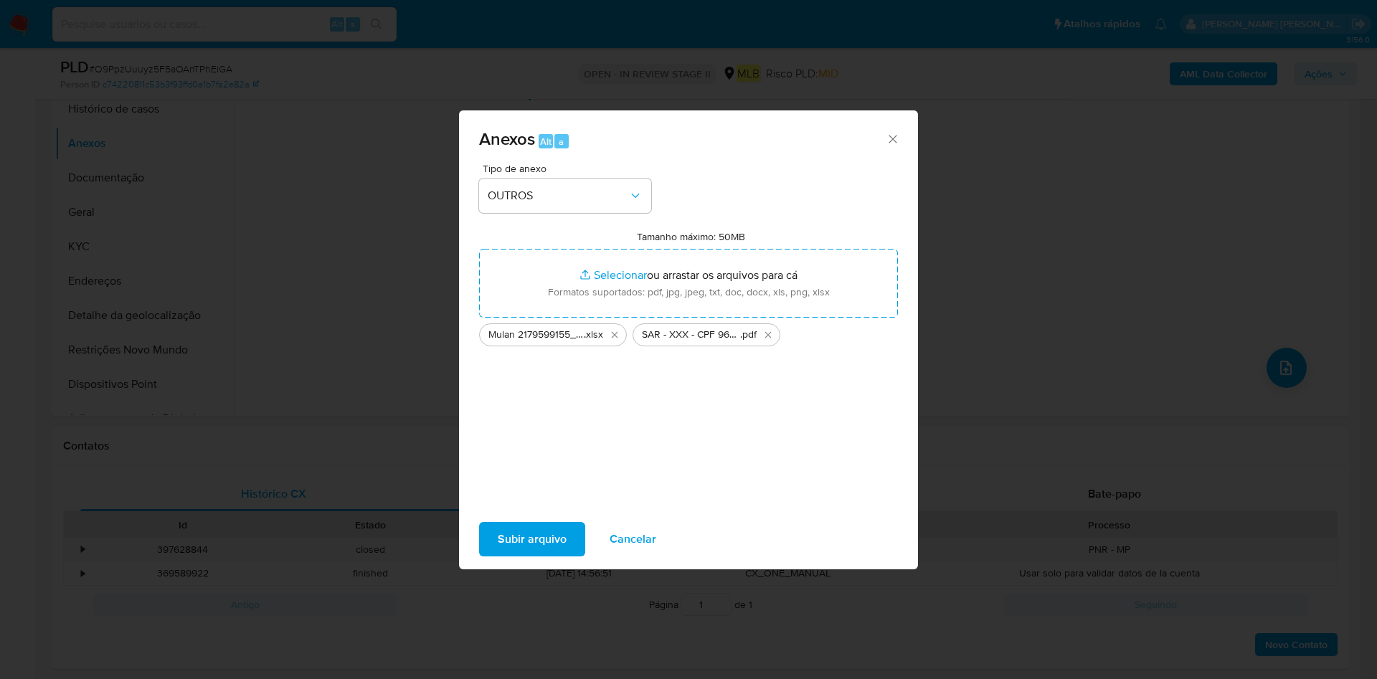
click at [526, 543] on span "Subir arquivo" at bounding box center [532, 540] width 69 height 32
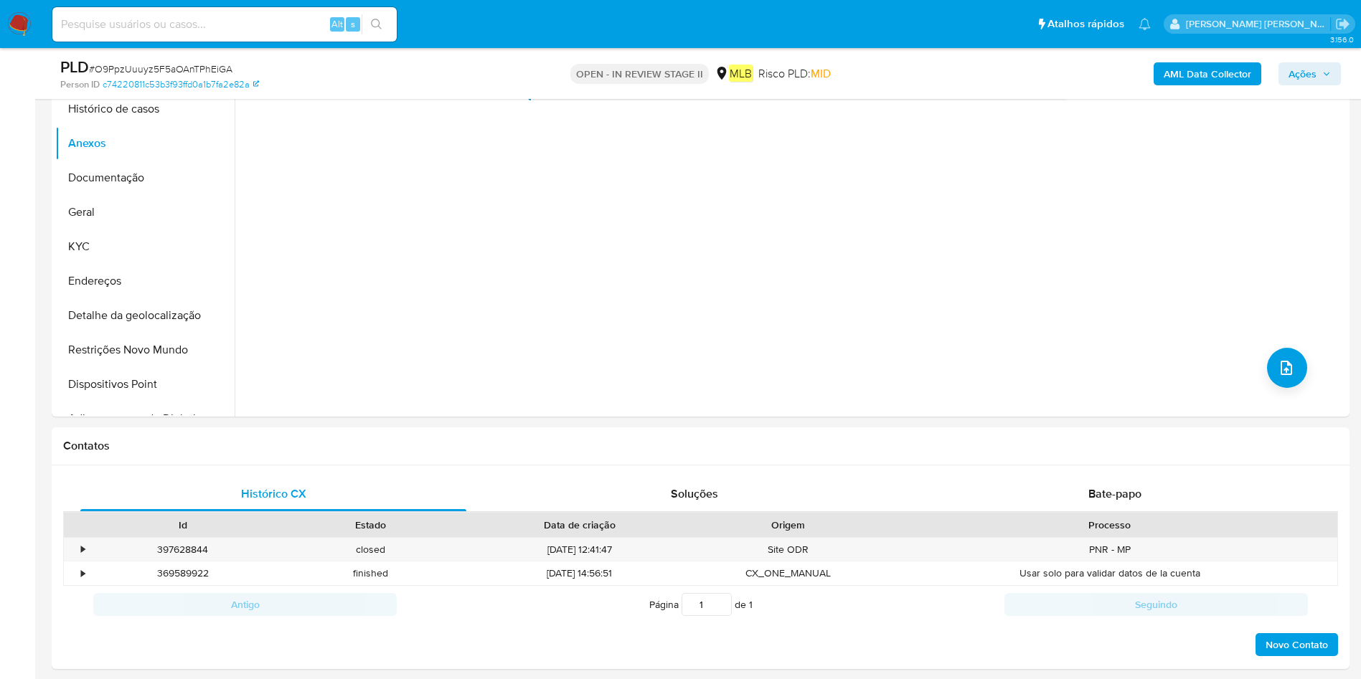
click at [1294, 81] on span "Ações" at bounding box center [1302, 73] width 28 height 23
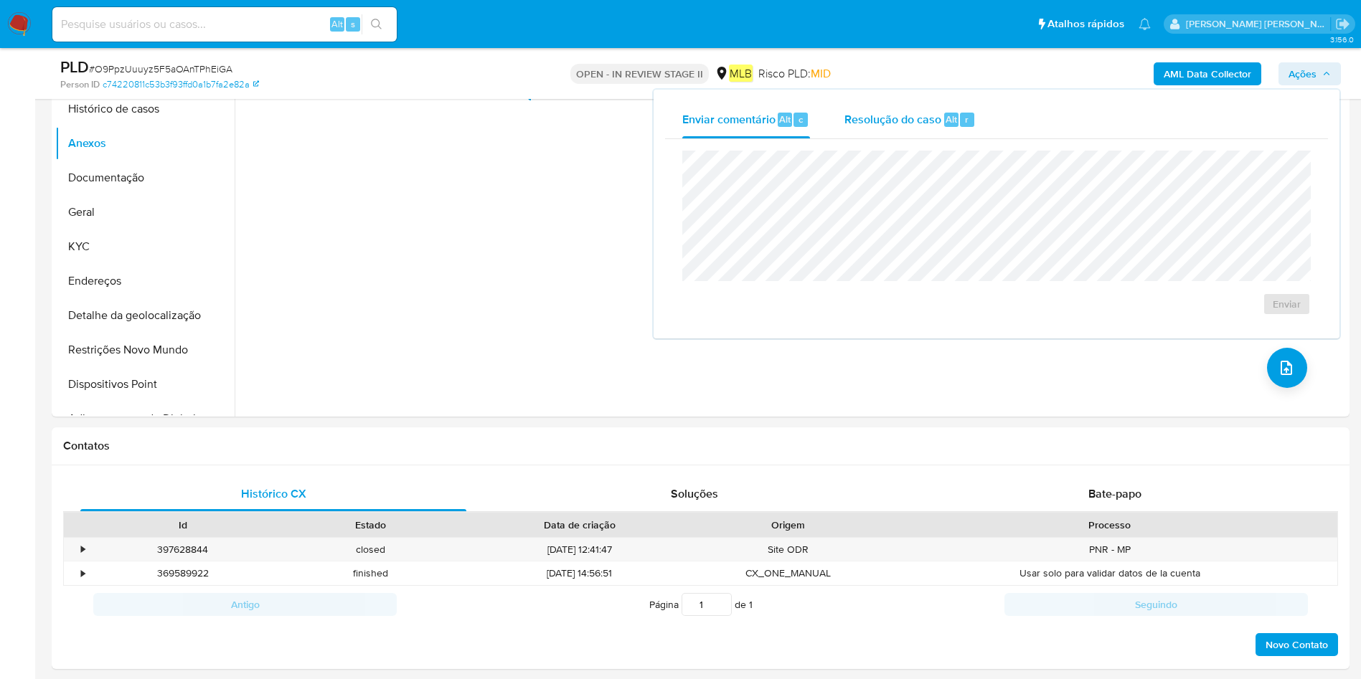
click at [954, 117] on div "Alt r" at bounding box center [959, 120] width 30 height 14
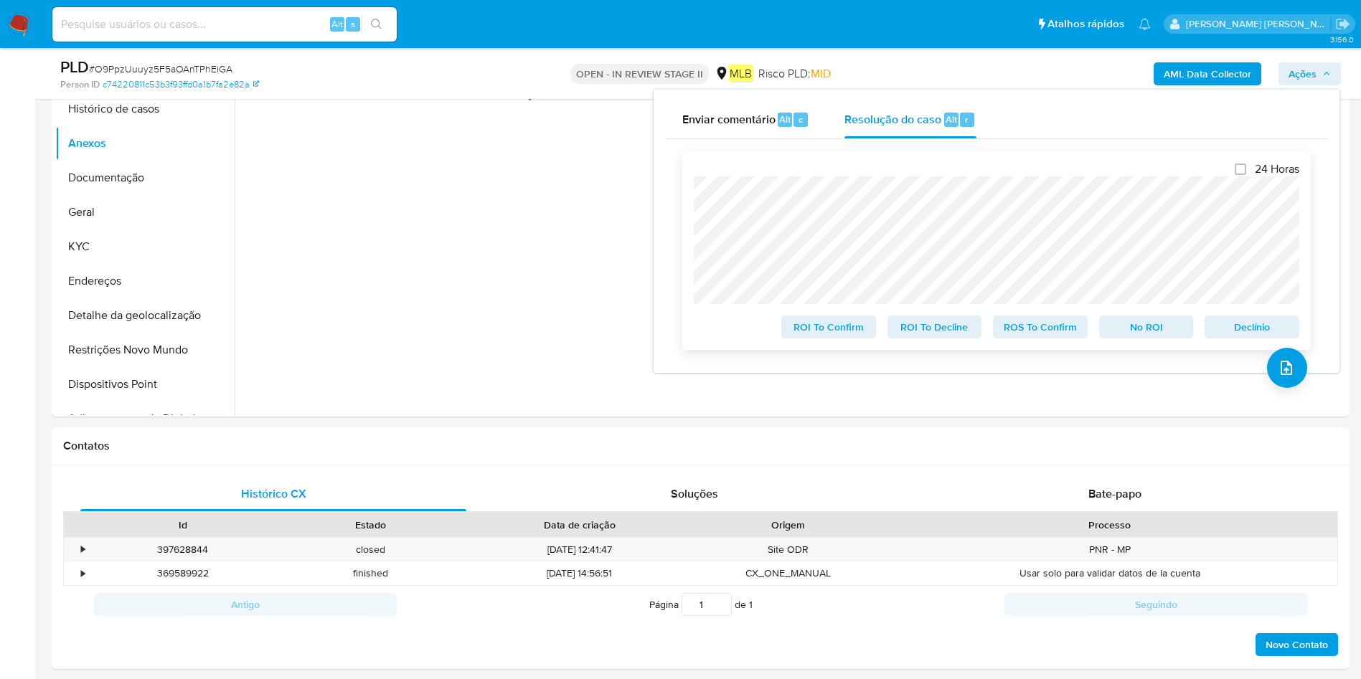
click at [1046, 332] on span "ROS To Confirm" at bounding box center [1040, 327] width 75 height 20
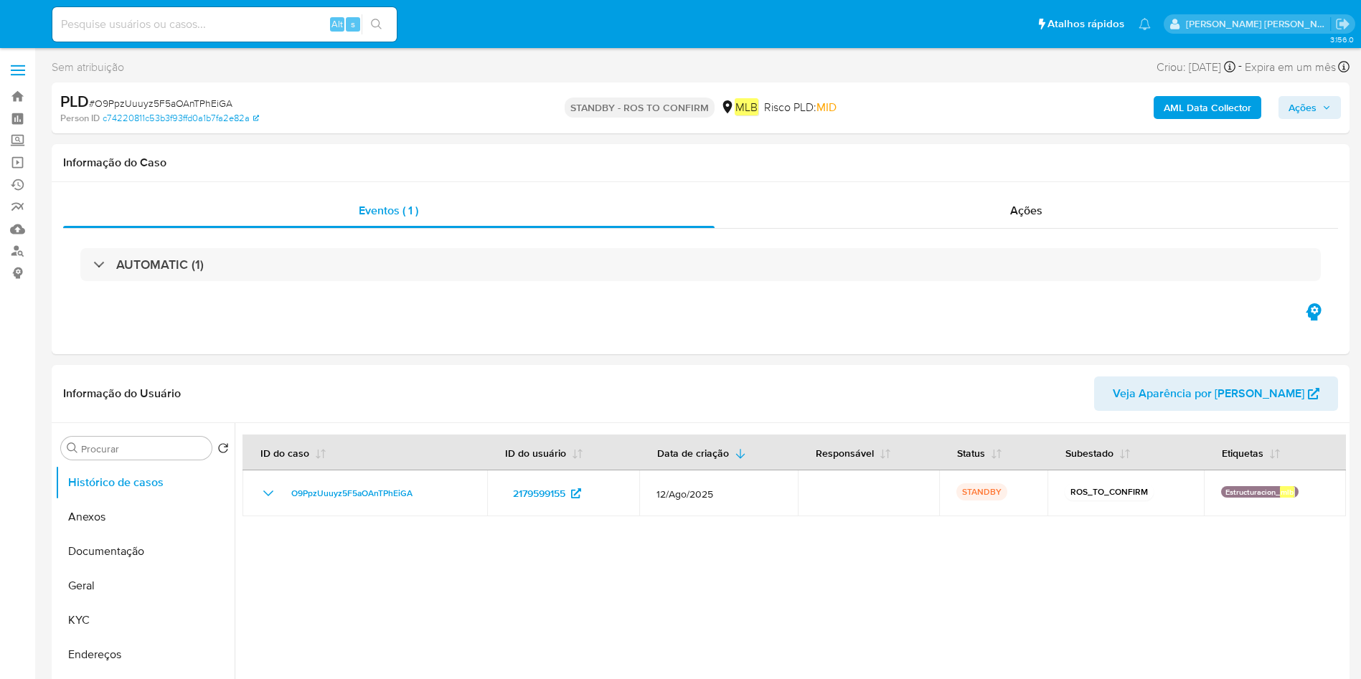
select select "10"
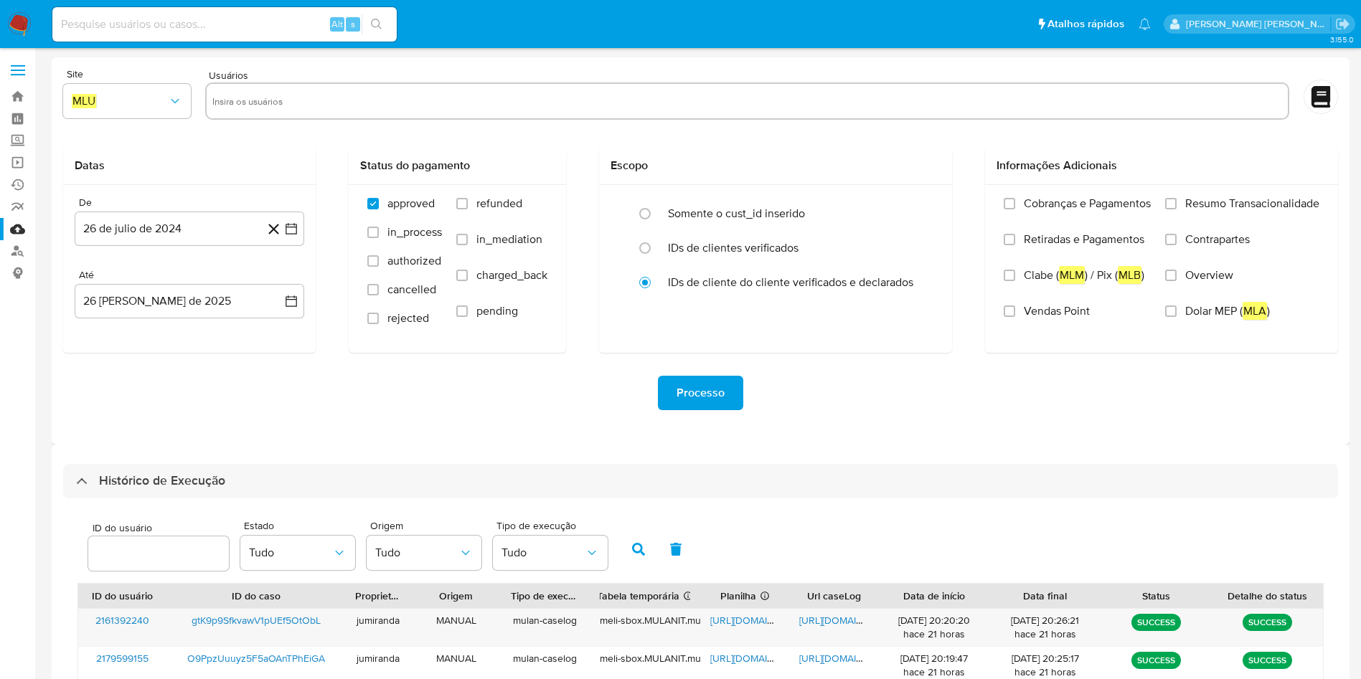
select select "10"
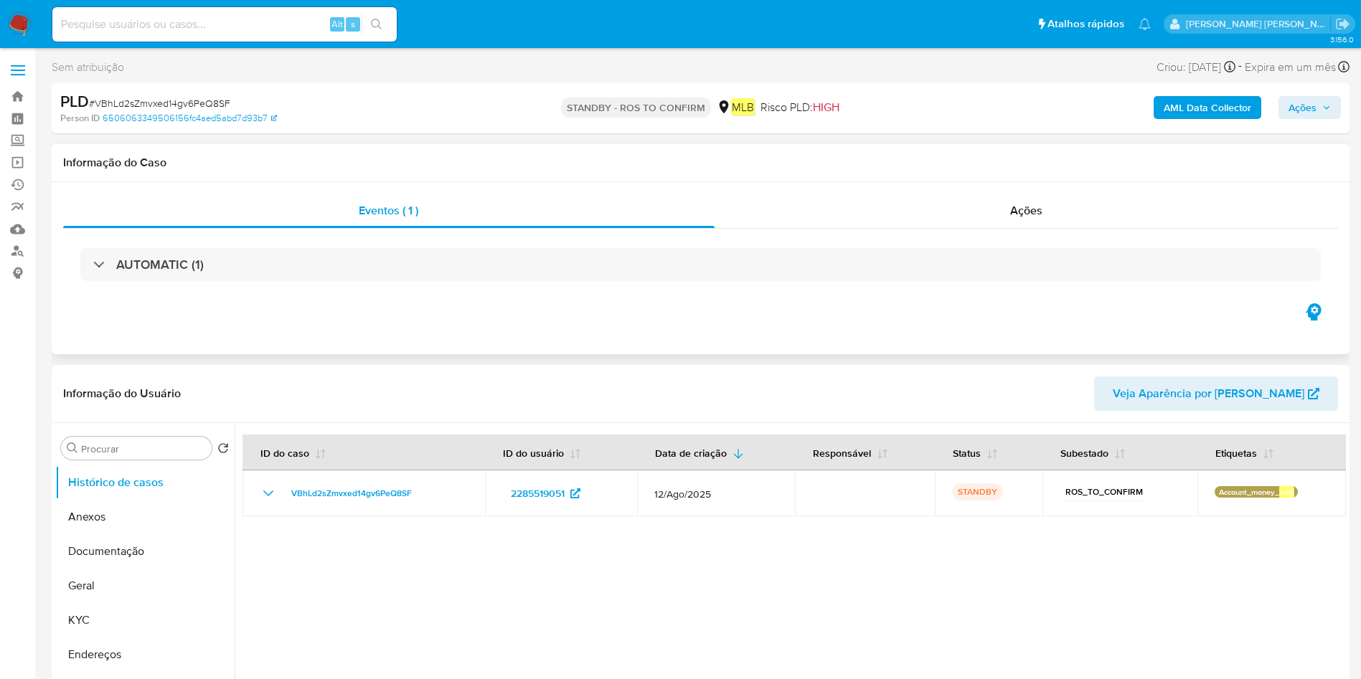
select select "10"
